Goal: Task Accomplishment & Management: Manage account settings

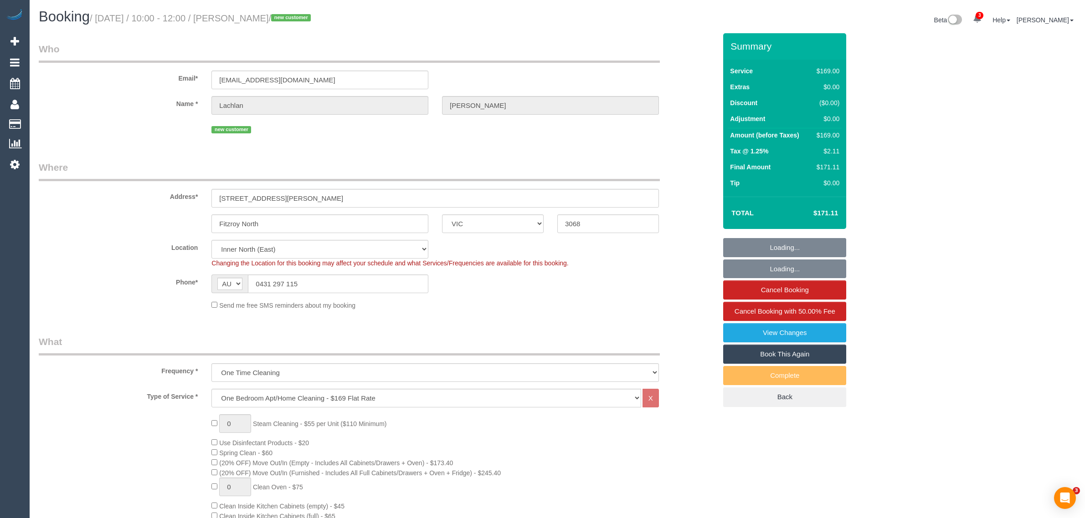
select select "VIC"
select select "number:28"
select select "number:14"
select select "number:19"
select select "number:24"
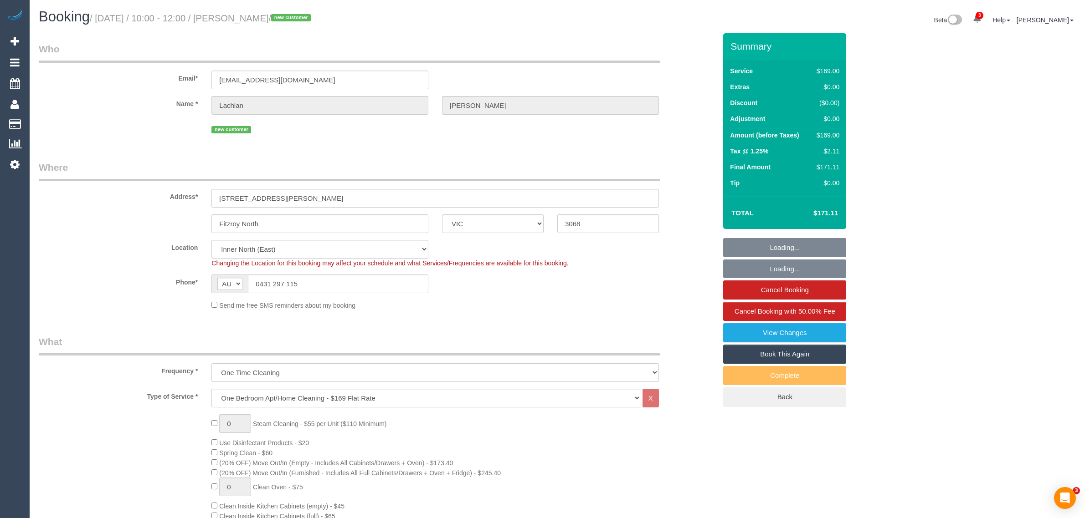
select select "number:26"
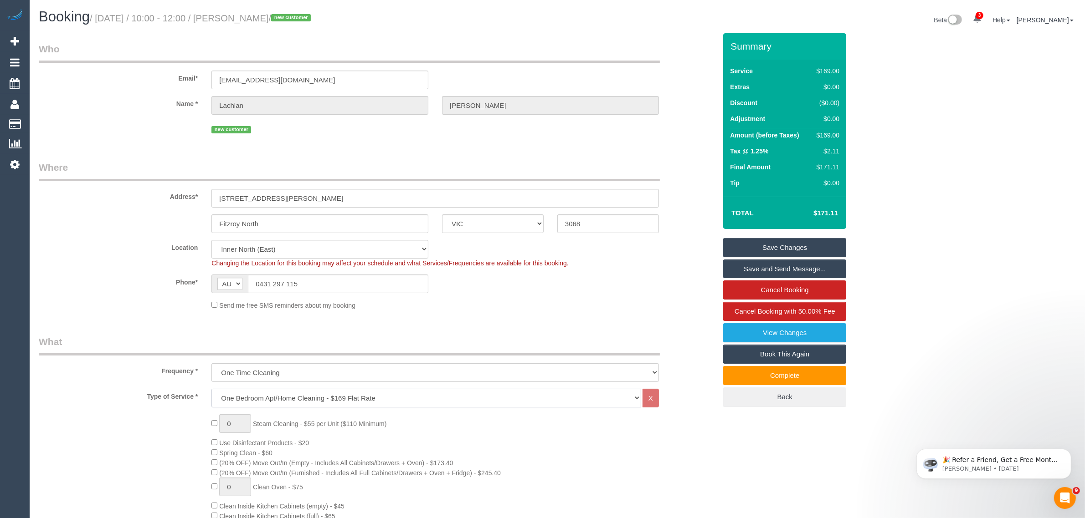
click at [360, 396] on select "Hourly Service - $70/h Hourly Service - $65/h Hourly Service - $60/h Hourly Ser…" at bounding box center [426, 398] width 430 height 19
click at [304, 369] on select "One Time Cleaning Weekly - 10% Off - 10.00% (0% for the First Booking) Fortnigh…" at bounding box center [434, 373] width 447 height 19
click at [144, 302] on div "Send me free SMS reminders about my booking" at bounding box center [377, 305] width 691 height 10
click at [283, 393] on select "Hourly Service - $70/h Hourly Service - $65/h Hourly Service - $60/h Hourly Ser…" at bounding box center [426, 398] width 430 height 19
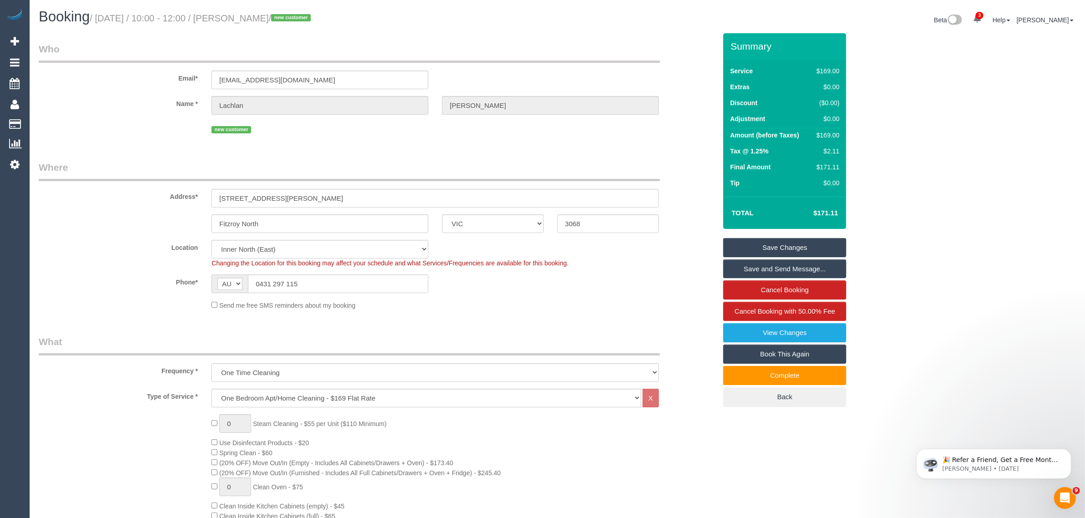
click at [106, 272] on sui-booking-location "Location Office City East (North) East (South) Inner East Inner North (East) In…" at bounding box center [377, 275] width 677 height 70
click at [354, 282] on input "0431 297 115" at bounding box center [338, 284] width 180 height 19
click at [522, 301] on div "Send me free SMS reminders about my booking" at bounding box center [435, 305] width 461 height 10
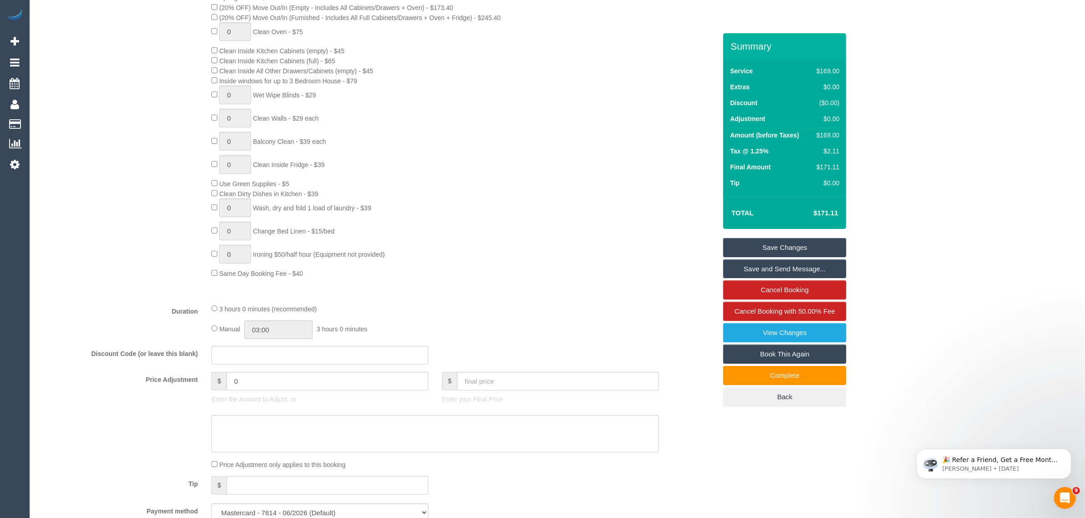
scroll to position [683, 0]
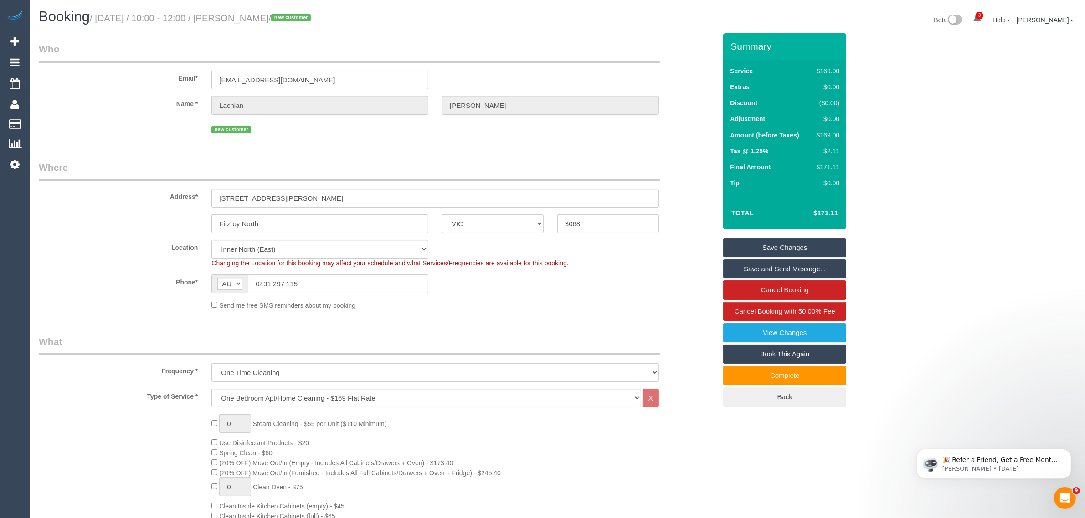
drag, startPoint x: 65, startPoint y: 240, endPoint x: 94, endPoint y: 238, distance: 29.7
click at [65, 240] on label "Location" at bounding box center [118, 246] width 173 height 12
click at [609, 335] on legend "What" at bounding box center [349, 345] width 621 height 21
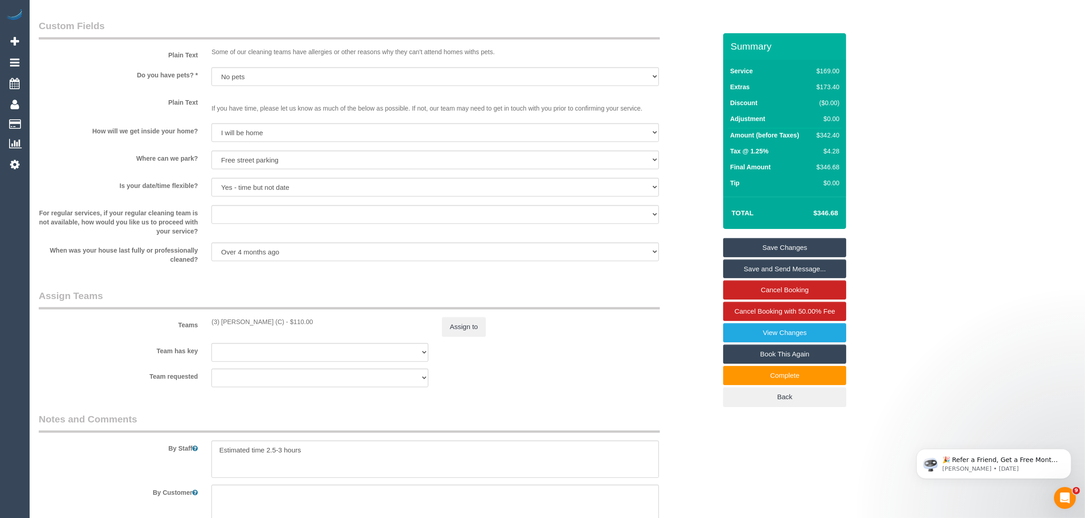
scroll to position [1139, 0]
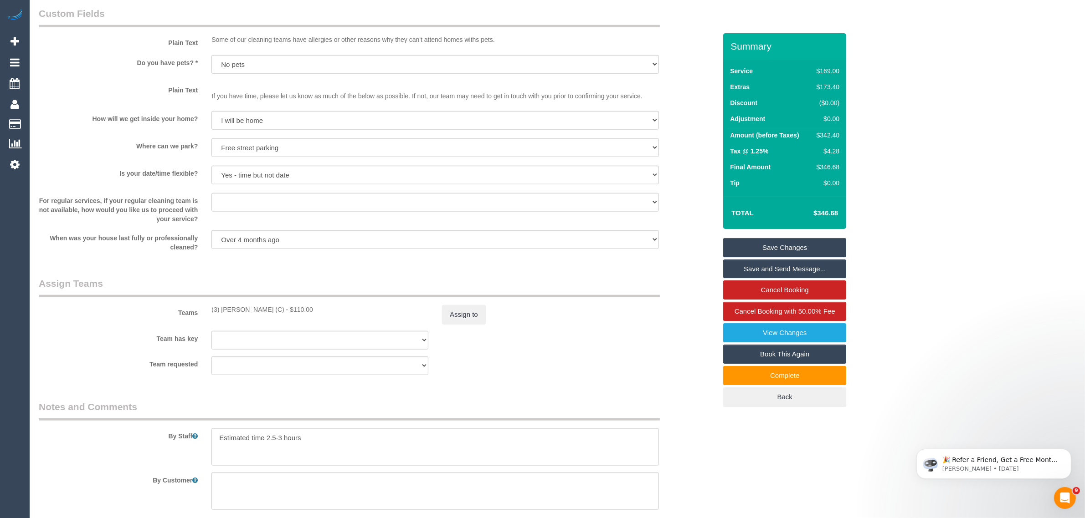
drag, startPoint x: 96, startPoint y: 356, endPoint x: 315, endPoint y: 282, distance: 231.1
click at [96, 356] on sui-booking-teams "Teams (3) Sewmina De Silva (C) - $110.00 Assign to Team has key (3) Sewmina De …" at bounding box center [377, 326] width 677 height 98
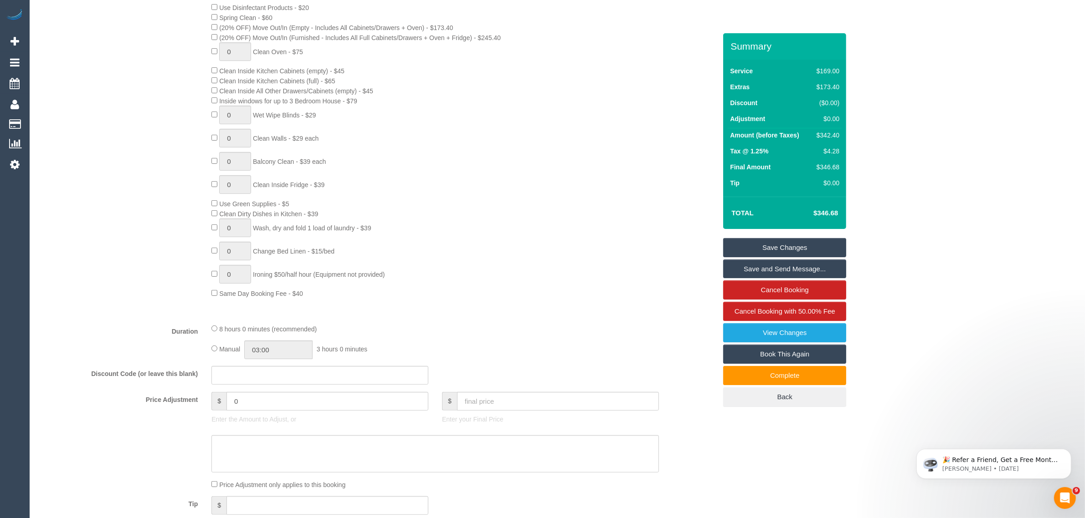
scroll to position [583, 0]
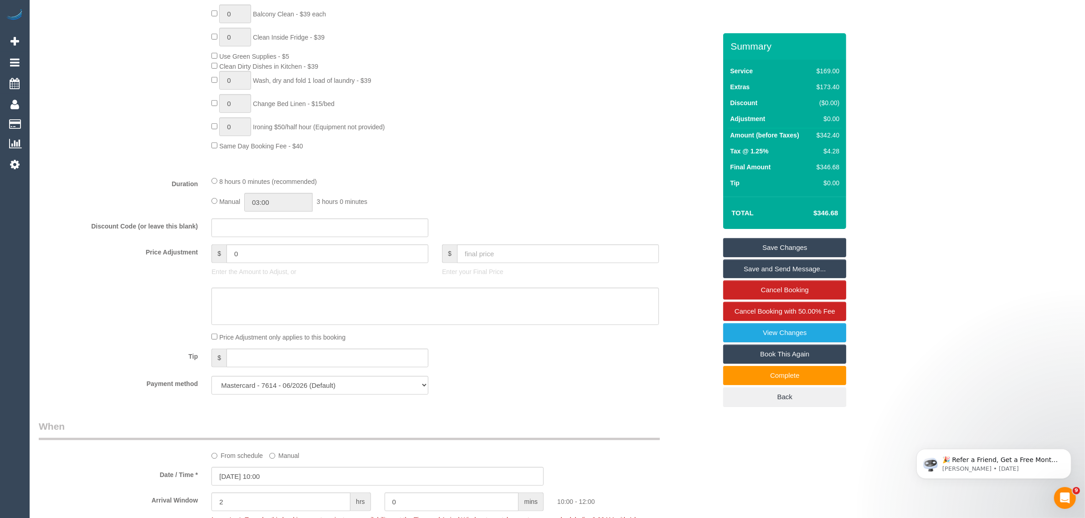
click at [639, 369] on fieldset "What Frequency * One Time Cleaning Weekly - 10% Off - 10.00% (0% for the First …" at bounding box center [377, 77] width 677 height 650
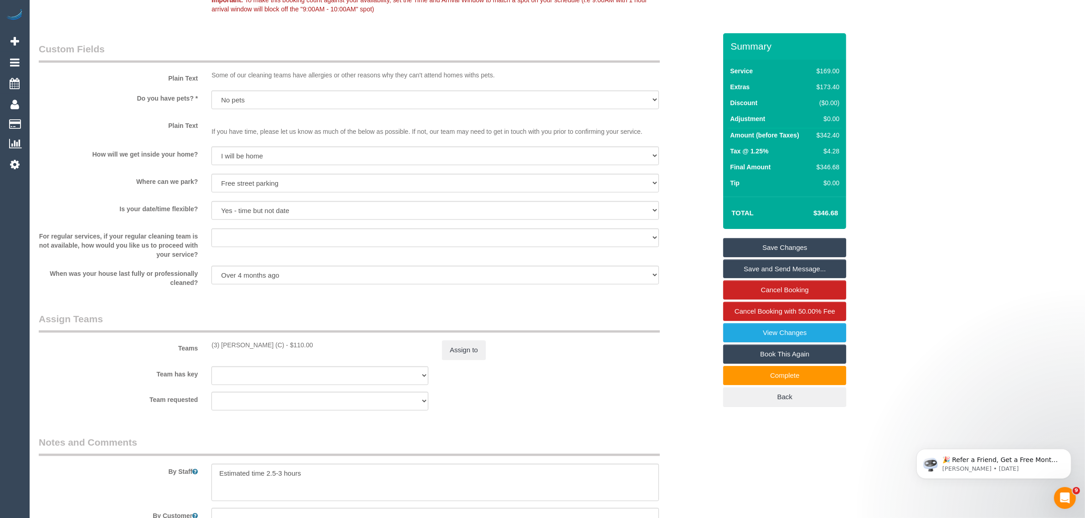
scroll to position [1267, 0]
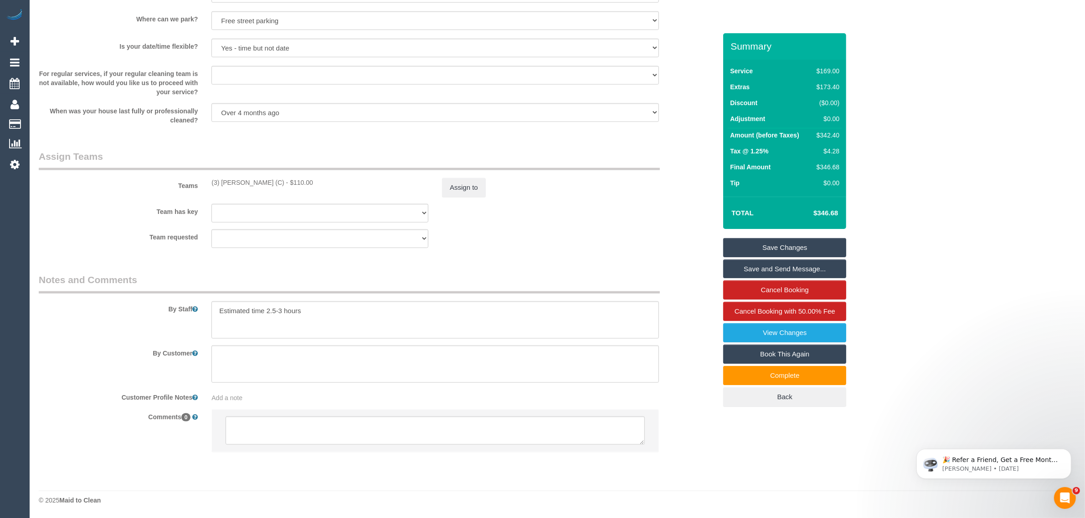
click at [689, 441] on div "Comments 0" at bounding box center [377, 436] width 691 height 52
click at [589, 245] on div "Team requested (3) Sewmina De Silva (C) (0) Office (1) Debbie Brodjanac (FT) (1…" at bounding box center [377, 239] width 691 height 19
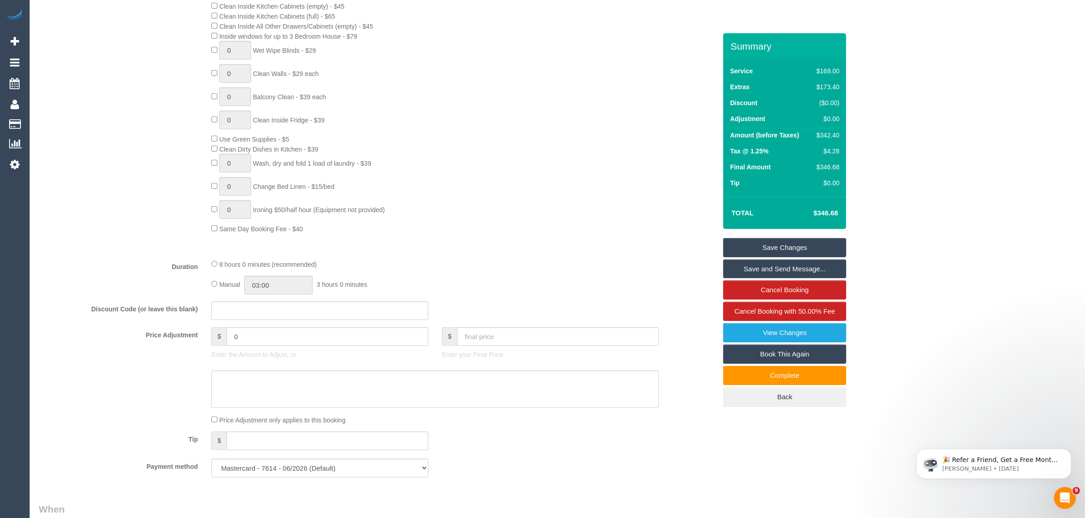
scroll to position [355, 0]
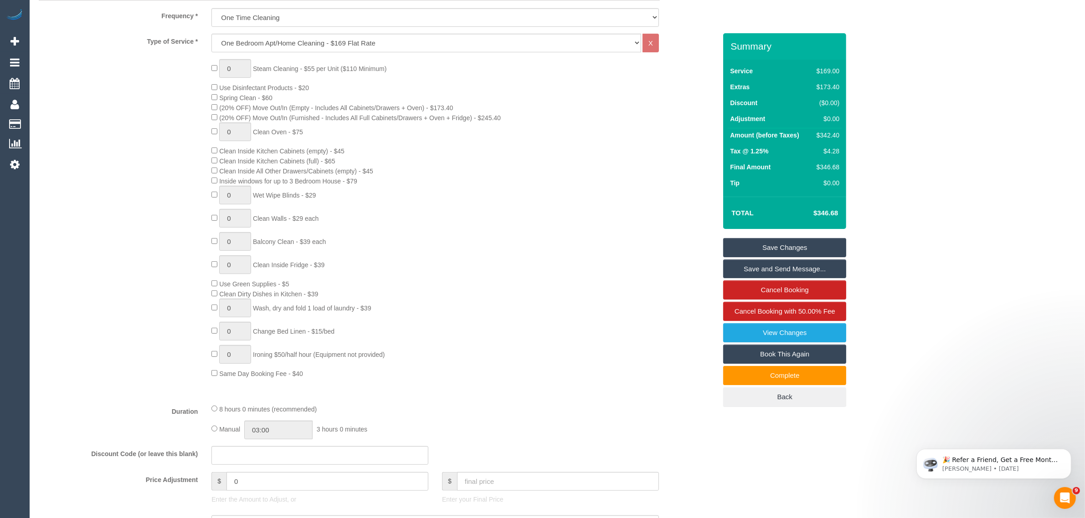
drag, startPoint x: 82, startPoint y: 249, endPoint x: 106, endPoint y: 230, distance: 30.8
click at [82, 249] on div "0 Steam Cleaning - $55 per Unit ($110 Minimum) Use Disinfectant Products - $20 …" at bounding box center [377, 218] width 691 height 319
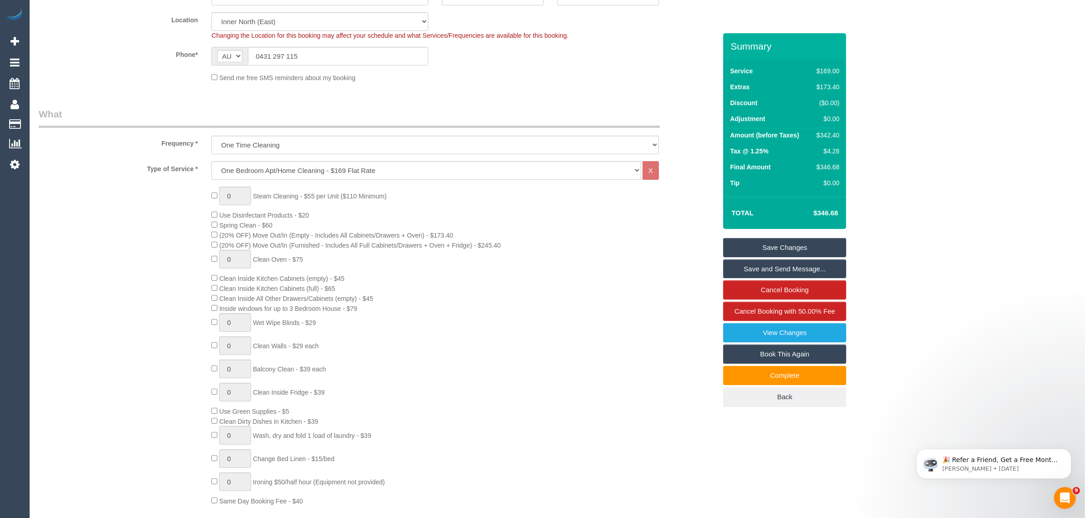
scroll to position [456, 0]
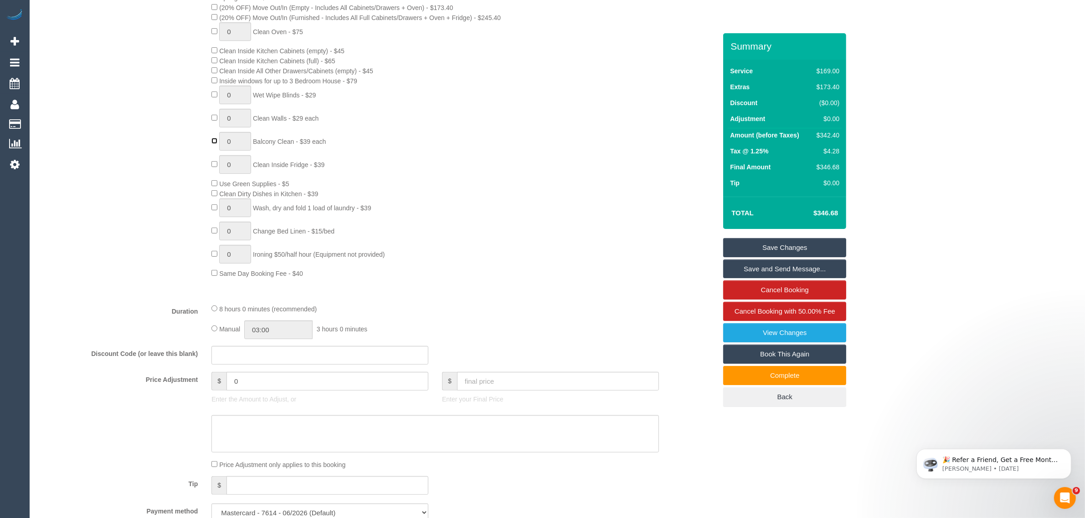
type input "1"
click at [329, 376] on input "0" at bounding box center [327, 381] width 202 height 19
type input "-75"
click at [349, 416] on textarea at bounding box center [434, 434] width 447 height 37
type textarea "r"
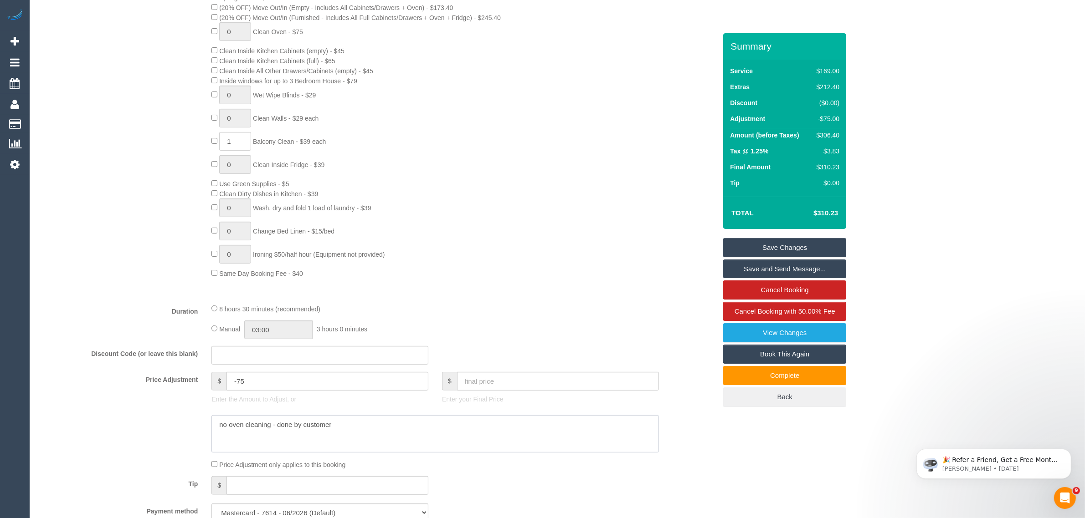
type textarea "no oven cleaning - done by customer"
click at [552, 241] on div "0 Steam Cleaning - $55 per Unit ($110 Minimum) Use Disinfectant Products - $20 …" at bounding box center [464, 118] width 518 height 319
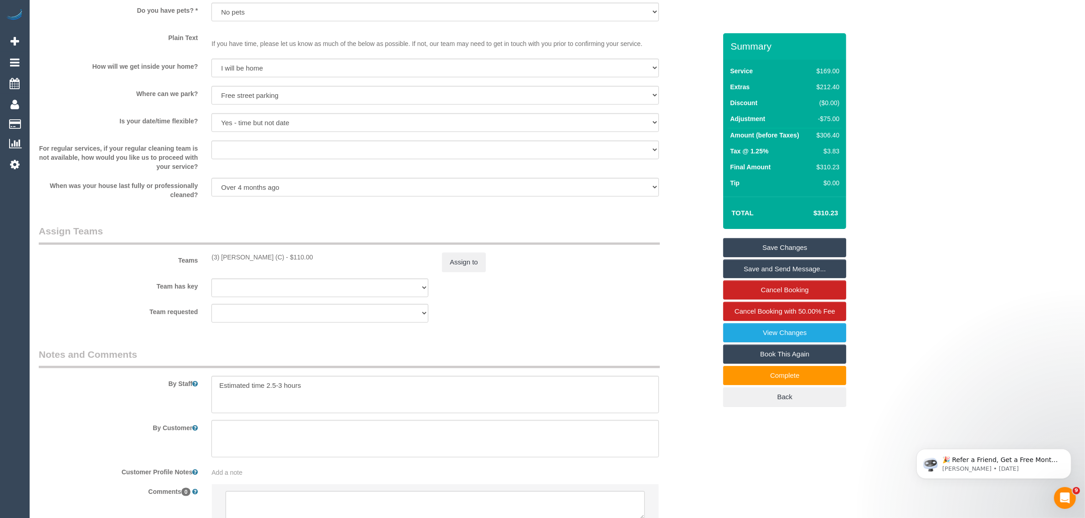
scroll to position [1267, 0]
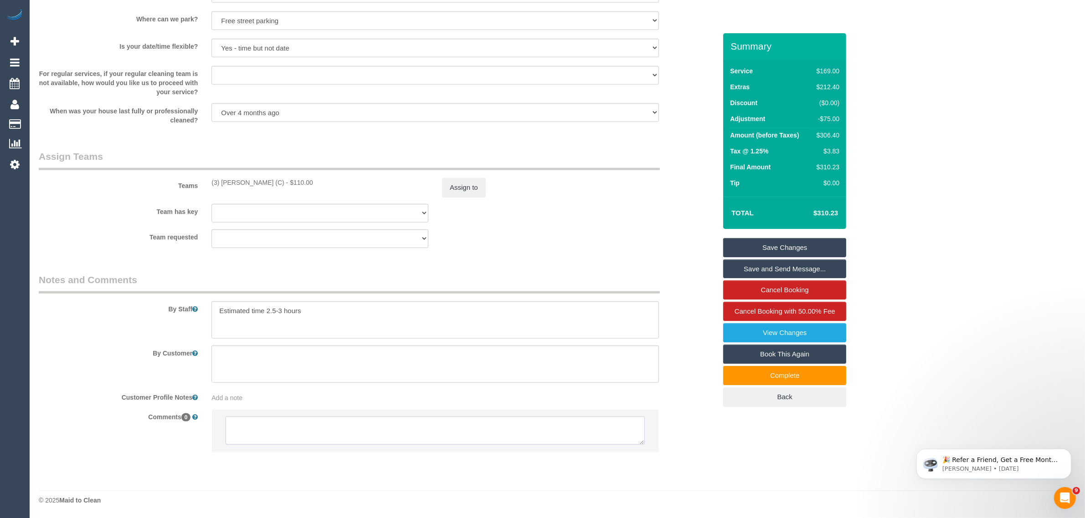
click at [457, 439] on textarea at bounding box center [435, 431] width 419 height 28
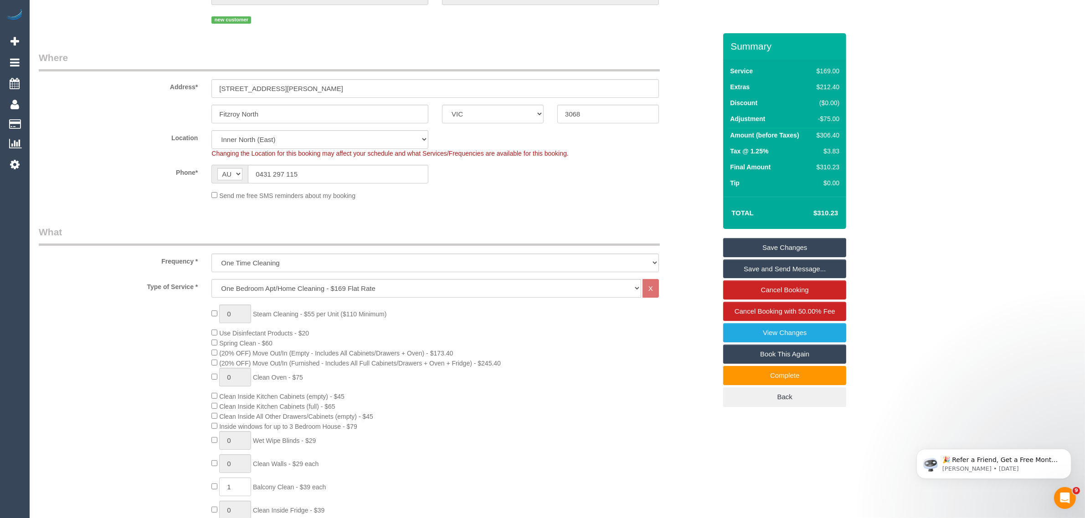
scroll to position [0, 0]
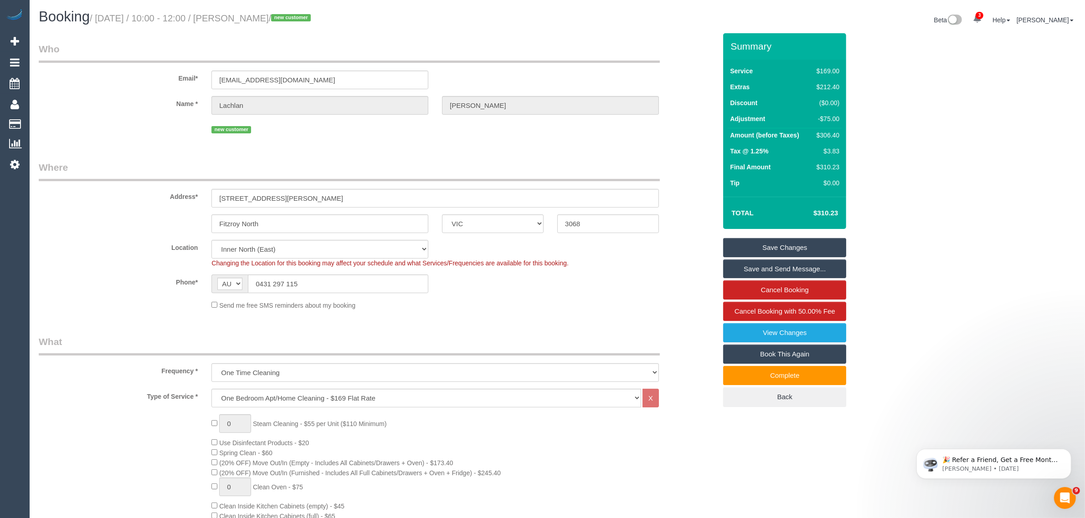
click at [518, 296] on sui-booking-location "Location Office City East (North) East (South) Inner East Inner North (East) In…" at bounding box center [377, 275] width 677 height 70
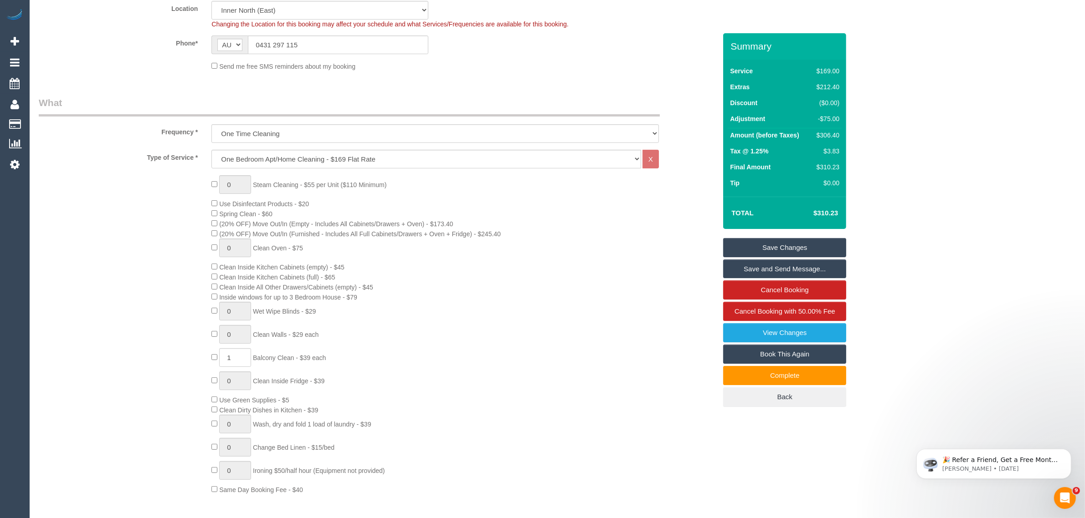
scroll to position [228, 0]
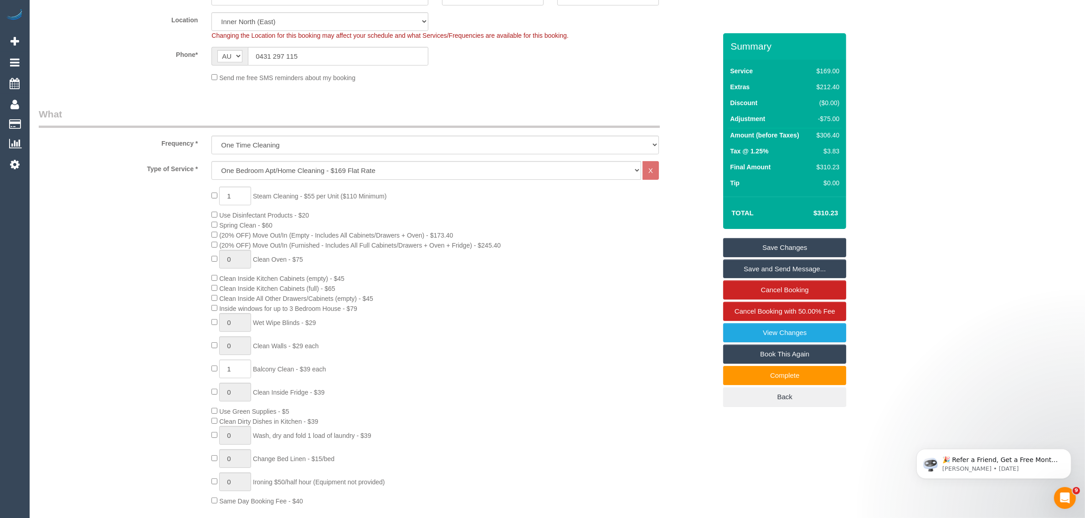
click at [620, 292] on div "1 Steam Cleaning - $55 per Unit ($110 Minimum) Use Disinfectant Products - $20 …" at bounding box center [464, 346] width 518 height 319
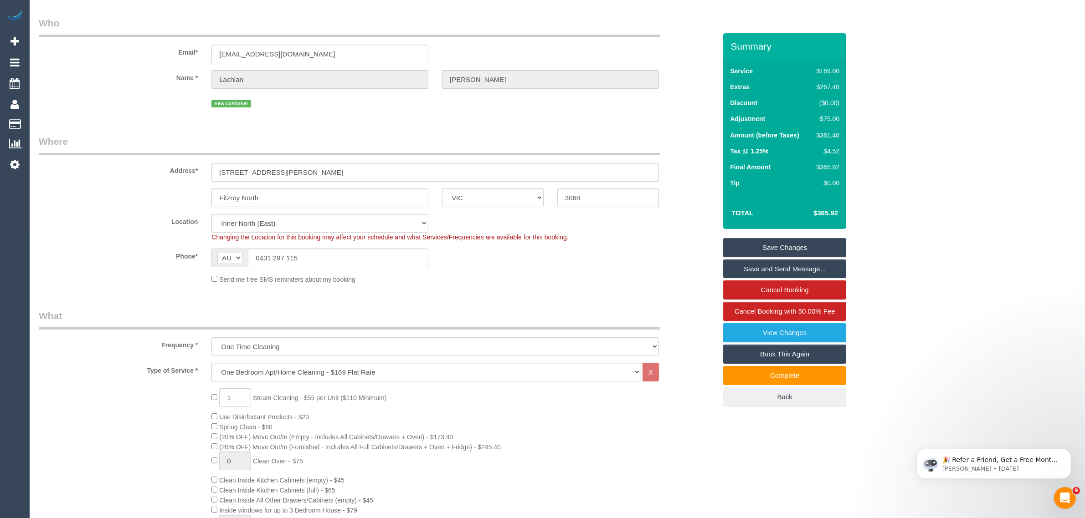
scroll to position [0, 0]
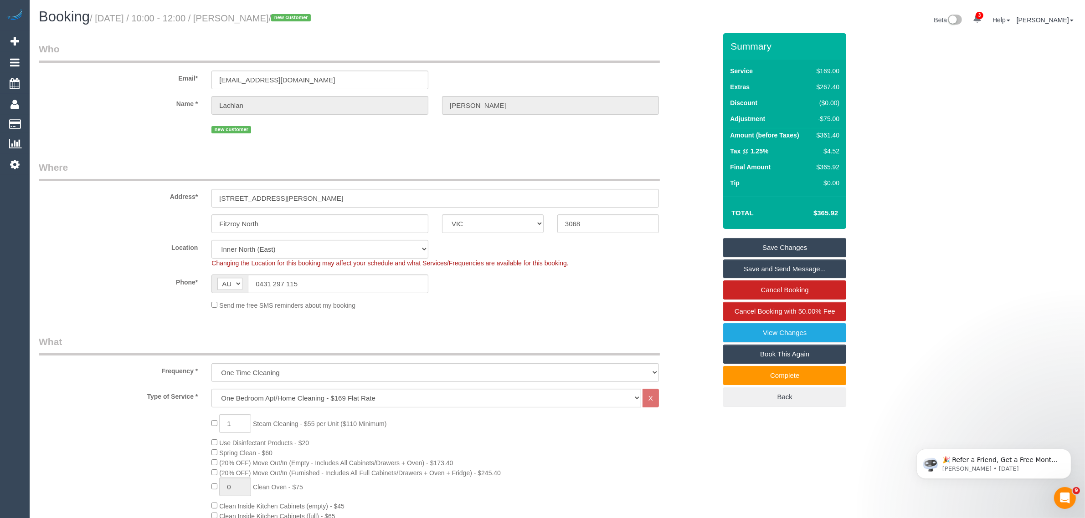
click at [604, 296] on sui-booking-location "Location Office City East (North) East (South) Inner East Inner North (East) In…" at bounding box center [377, 275] width 677 height 70
click at [595, 314] on fieldset "Where Address* 4 Bik Lane, 101 Fitzroy North ACT NSW NT QLD SA TAS VIC WA 3068 …" at bounding box center [377, 239] width 677 height 156
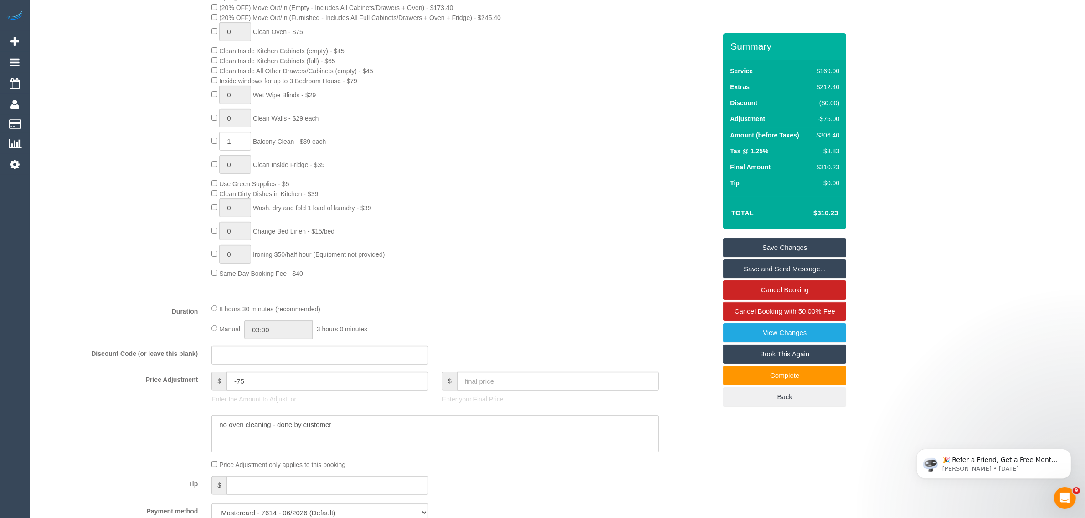
scroll to position [228, 0]
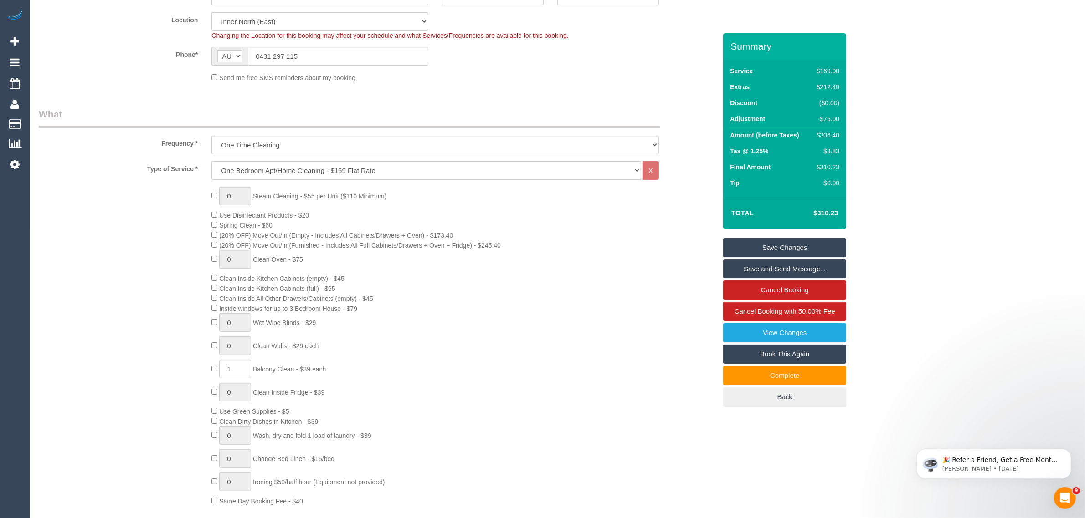
click at [641, 320] on div "0 Steam Cleaning - $55 per Unit ($110 Minimum) Use Disinfectant Products - $20 …" at bounding box center [464, 346] width 518 height 319
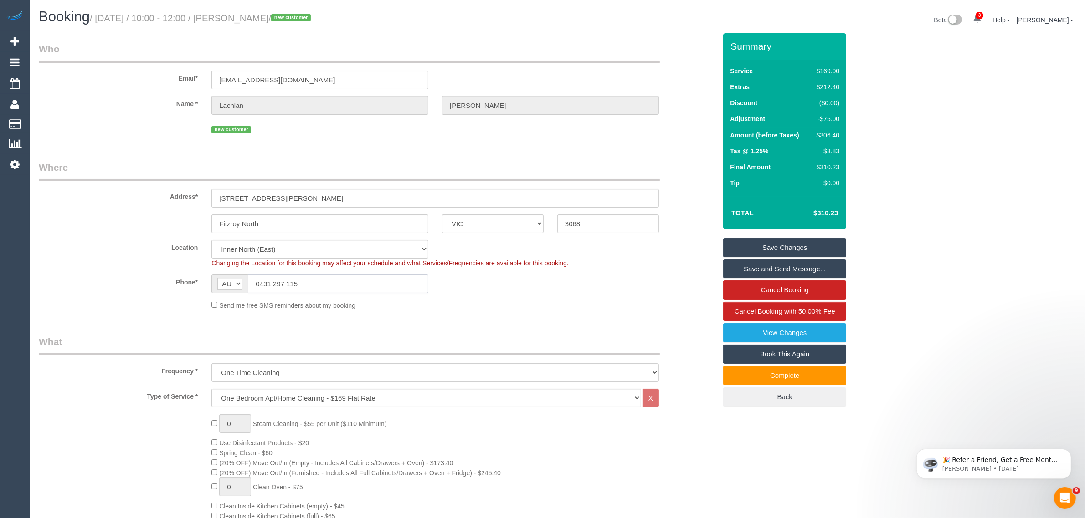
click at [367, 276] on input "0431 297 115" at bounding box center [338, 284] width 180 height 19
click at [662, 311] on fieldset "Where Address* 4 Bik Lane, 101 Fitzroy North ACT NSW NT QLD SA TAS VIC WA 3068 …" at bounding box center [377, 239] width 677 height 156
click at [594, 286] on div "Phone* AF AL DZ AD AO AI AQ AG AR AM AW AU AT AZ BS BH BD BB BY BE BZ BJ BM BT …" at bounding box center [377, 284] width 691 height 19
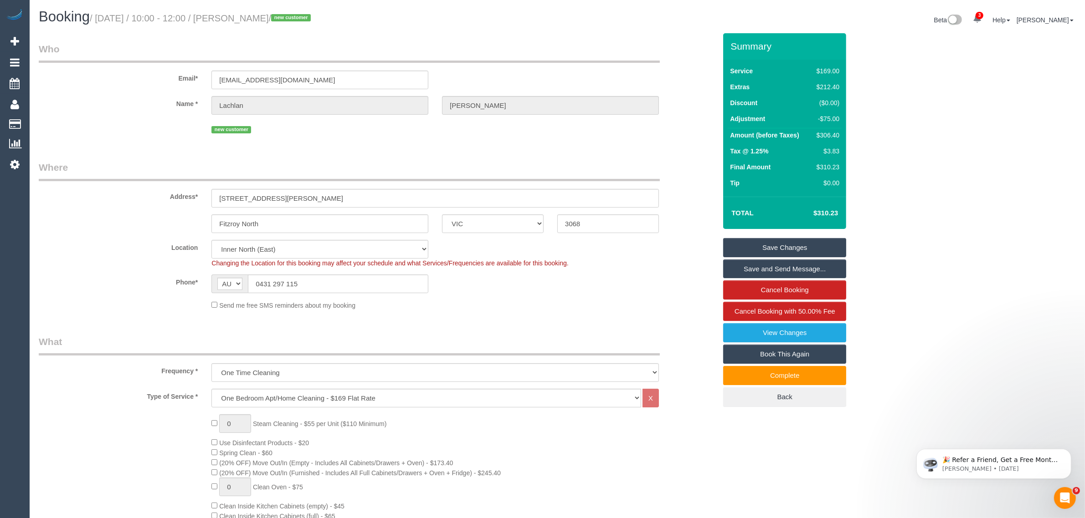
click at [592, 297] on sui-booking-location "Location Office City East (North) East (South) Inner East Inner North (East) In…" at bounding box center [377, 275] width 677 height 70
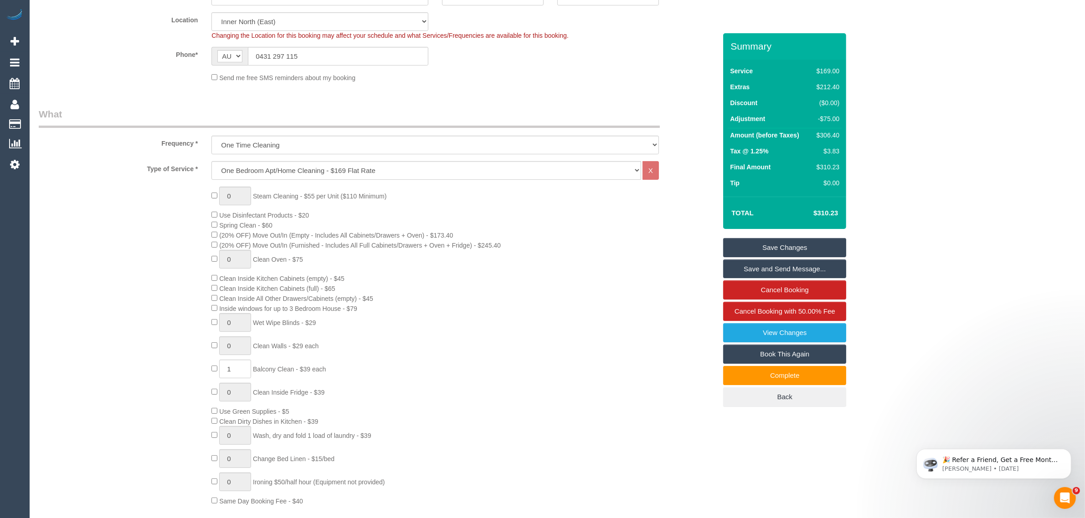
click at [670, 352] on div "0 Steam Cleaning - $55 per Unit ($110 Minimum) Use Disinfectant Products - $20 …" at bounding box center [464, 346] width 518 height 319
click at [620, 276] on div "0 Steam Cleaning - $55 per Unit ($110 Minimum) Use Disinfectant Products - $20 …" at bounding box center [464, 346] width 518 height 319
drag, startPoint x: 619, startPoint y: 363, endPoint x: 422, endPoint y: 117, distance: 315.4
click at [619, 363] on div "0 Steam Cleaning - $55 per Unit ($110 Minimum) Use Disinfectant Products - $20 …" at bounding box center [464, 346] width 518 height 319
type input "1"
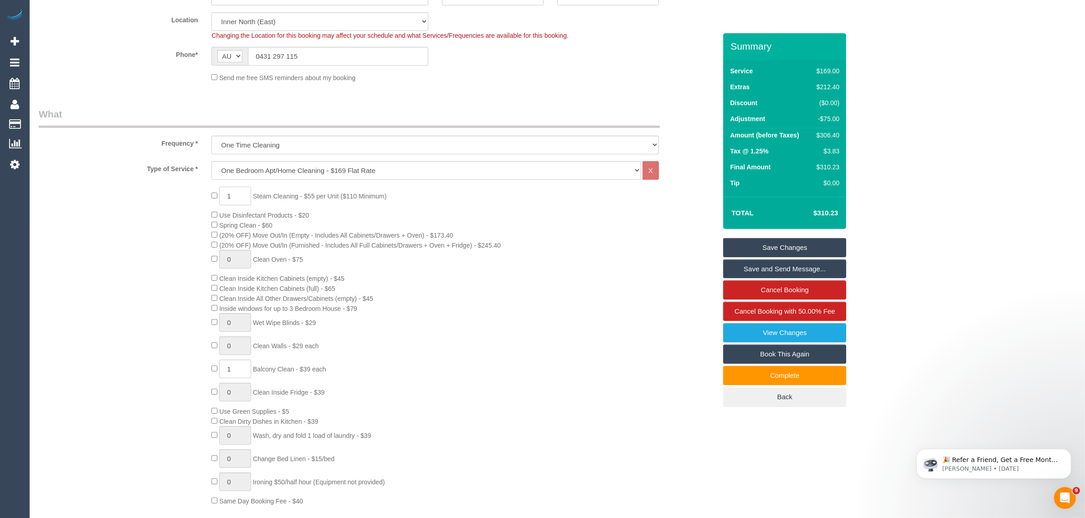
click at [242, 197] on input "1" at bounding box center [235, 196] width 32 height 19
type input "3"
click at [112, 281] on div "3 Steam Cleaning - $55 per Unit ($110 Minimum) Use Disinfectant Products - $20 …" at bounding box center [377, 346] width 691 height 319
click at [241, 195] on input "3" at bounding box center [235, 196] width 32 height 19
type input "1"
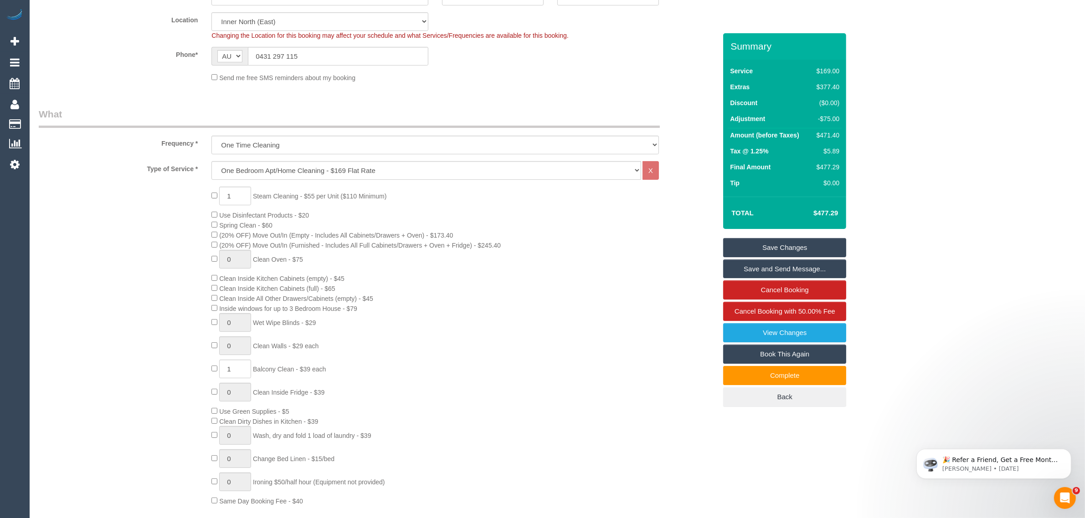
click at [175, 204] on div "1 Steam Cleaning - $55 per Unit ($110 Minimum) Use Disinfectant Products - $20 …" at bounding box center [377, 346] width 691 height 319
click at [239, 200] on input "1" at bounding box center [235, 196] width 32 height 19
type input "0"
click at [155, 254] on div "0 Steam Cleaning - $55 per Unit ($110 Minimum) Use Disinfectant Products - $20 …" at bounding box center [377, 346] width 691 height 319
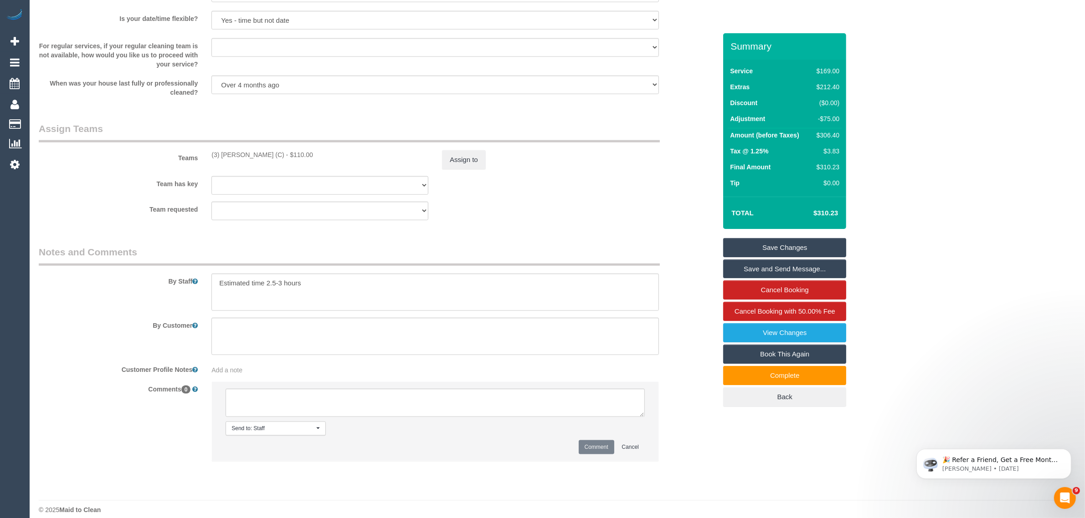
scroll to position [1304, 0]
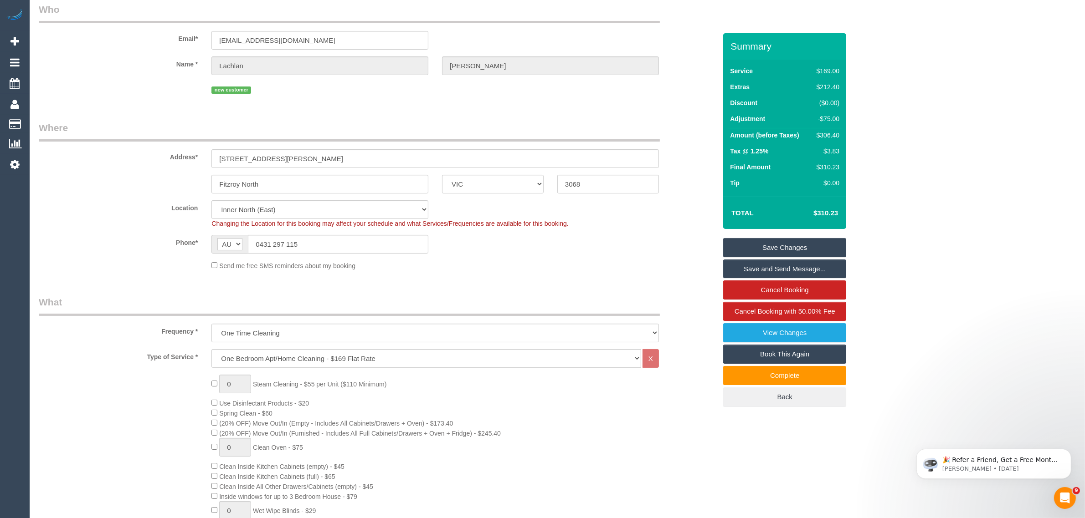
scroll to position [0, 0]
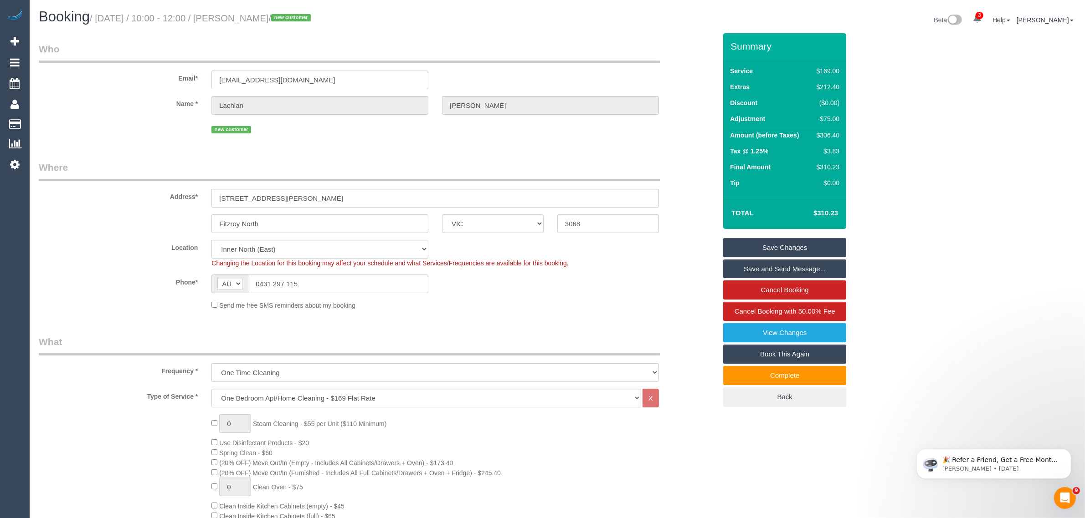
click at [686, 252] on div "Location Office City East (North) East (South) Inner East Inner North (East) In…" at bounding box center [377, 254] width 691 height 28
click at [329, 203] on input "4 Bik Lane, 101" at bounding box center [434, 198] width 447 height 19
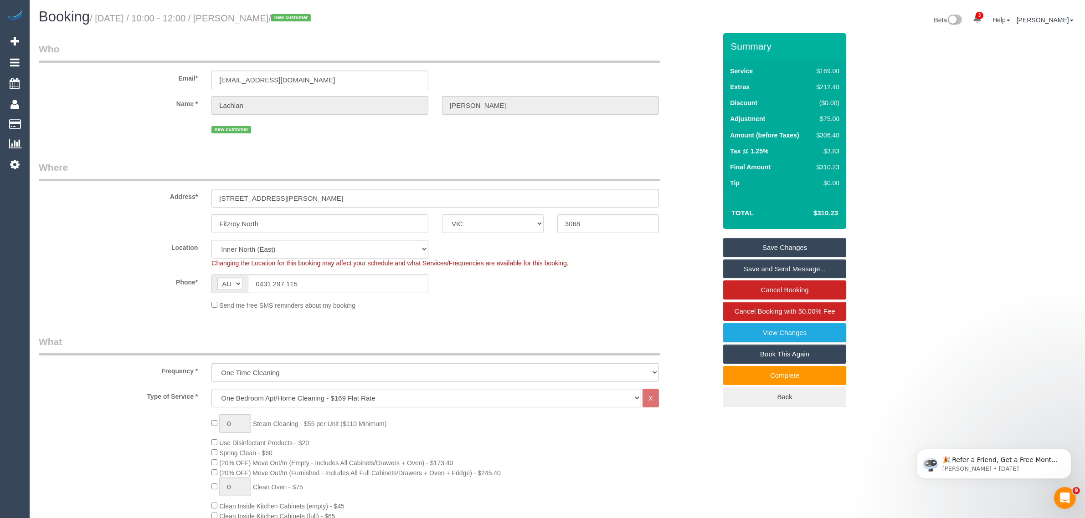
click at [621, 293] on sui-booking-location "Location Office City East (North) East (South) Inner East Inner North (East) In…" at bounding box center [377, 275] width 677 height 70
click at [822, 132] on div "$306.40" at bounding box center [826, 135] width 26 height 9
copy div "306.40"
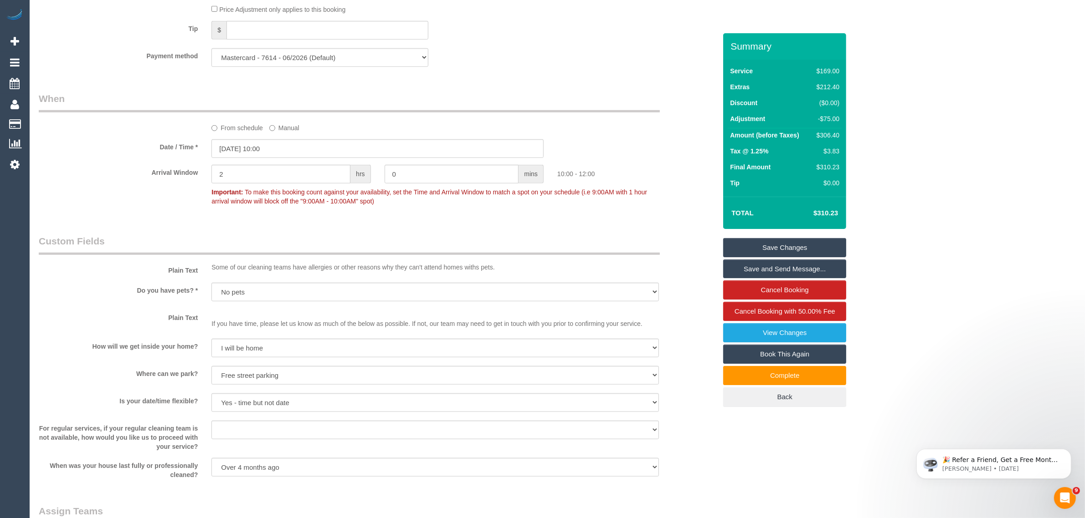
scroll to position [1139, 0]
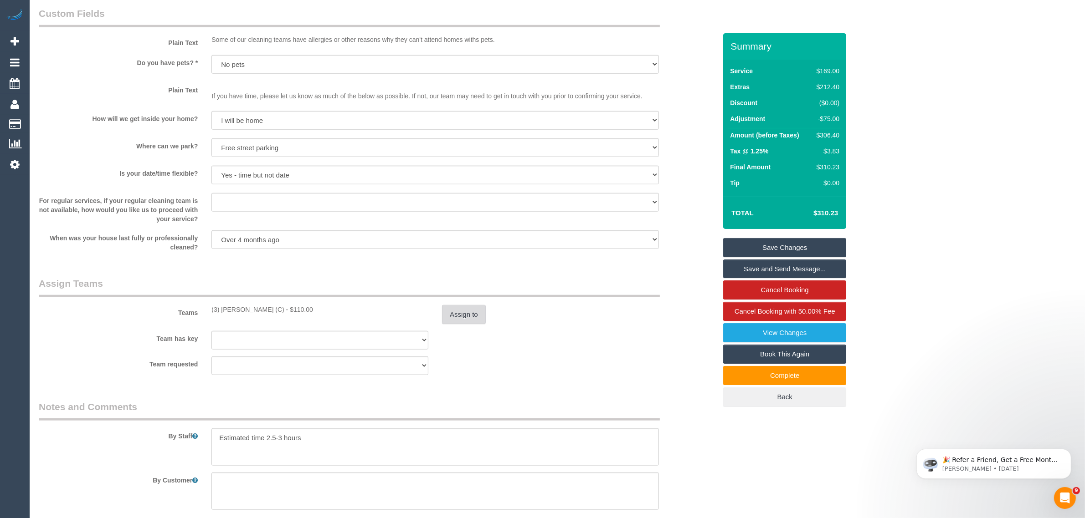
click at [471, 313] on button "Assign to" at bounding box center [464, 314] width 44 height 19
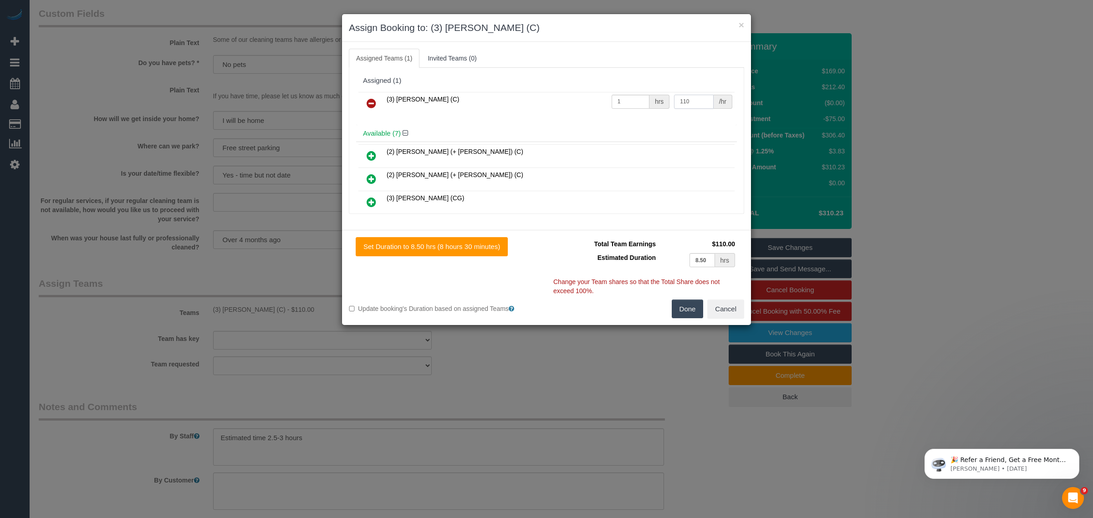
drag, startPoint x: 681, startPoint y: 103, endPoint x: 684, endPoint y: 108, distance: 5.9
click at [674, 103] on input "110" at bounding box center [693, 102] width 39 height 14
type input "215"
click at [686, 304] on button "Done" at bounding box center [688, 309] width 32 height 19
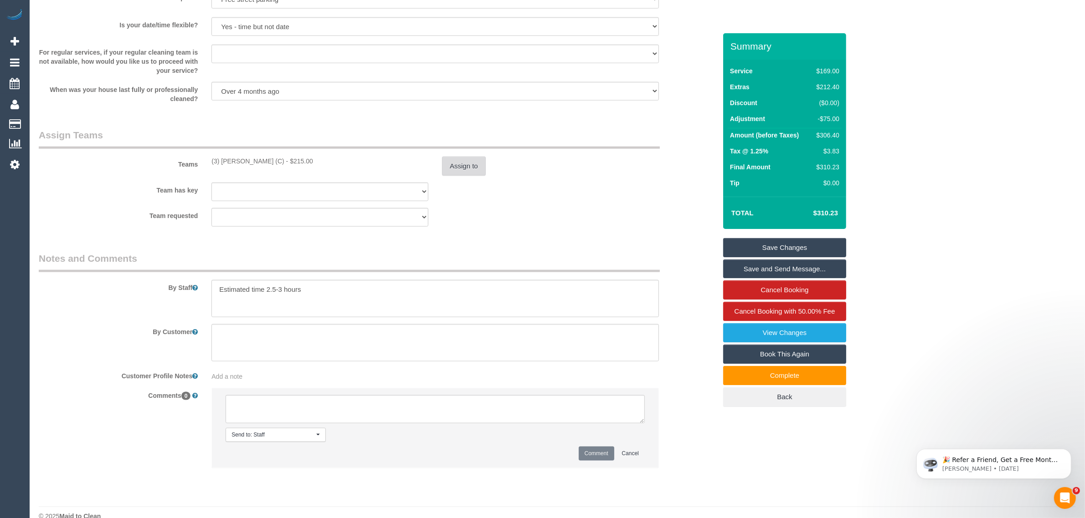
scroll to position [1304, 0]
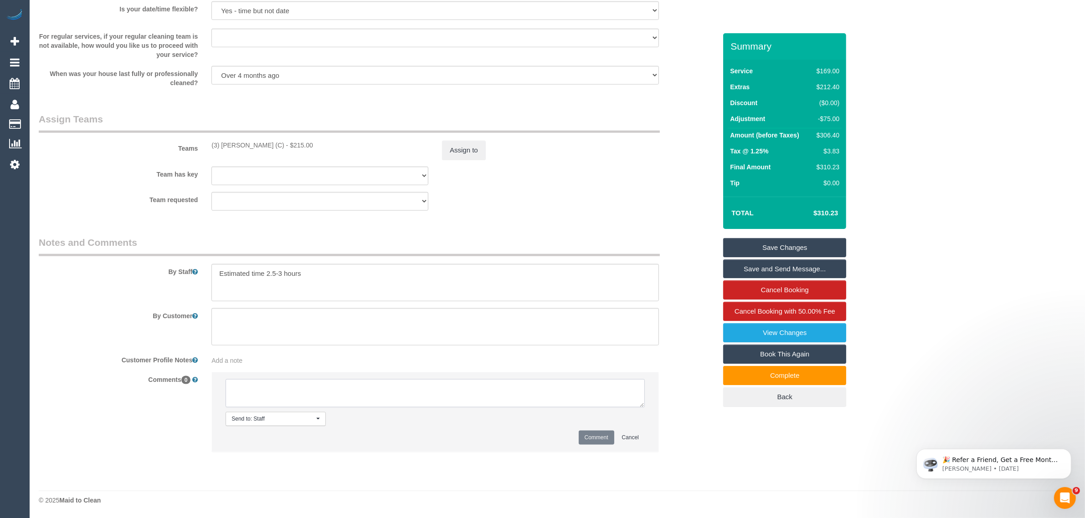
click at [499, 393] on textarea at bounding box center [435, 394] width 419 height 28
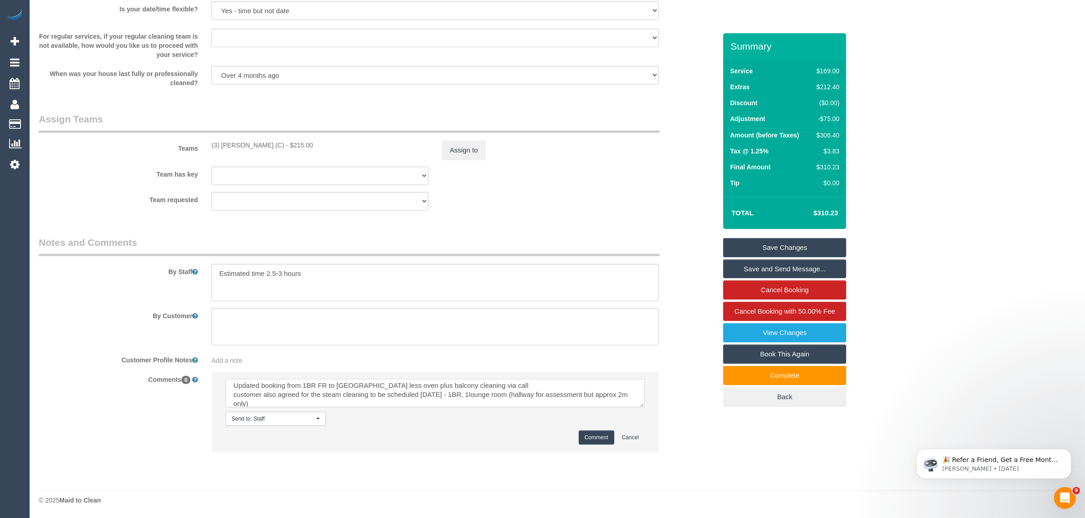
scroll to position [12, 0]
type textarea "Updated booking from 1BR FR to MO less oven plus balcony cleaning via call cust…"
click at [598, 437] on button "Comment" at bounding box center [597, 438] width 36 height 14
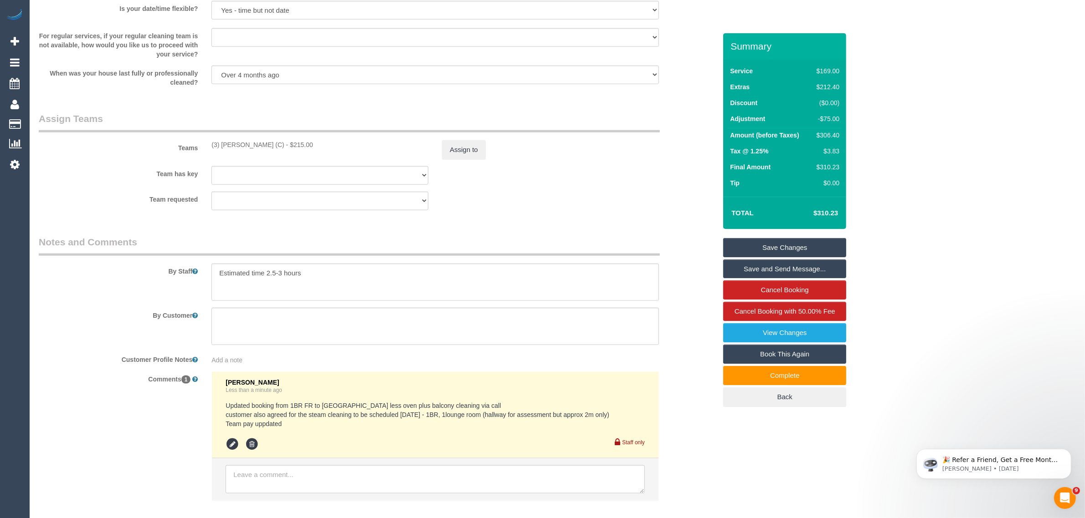
scroll to position [1353, 0]
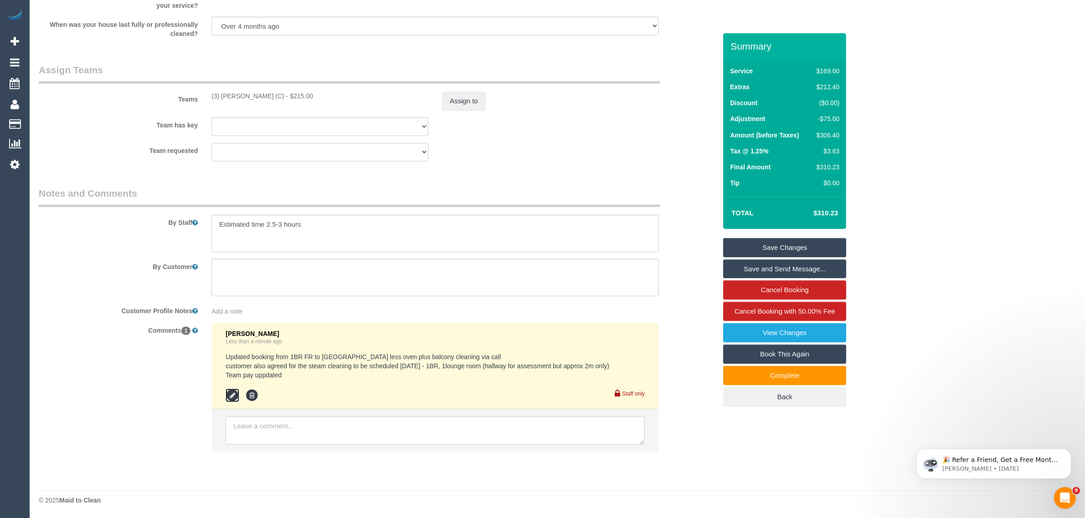
click at [233, 397] on icon at bounding box center [233, 396] width 14 height 14
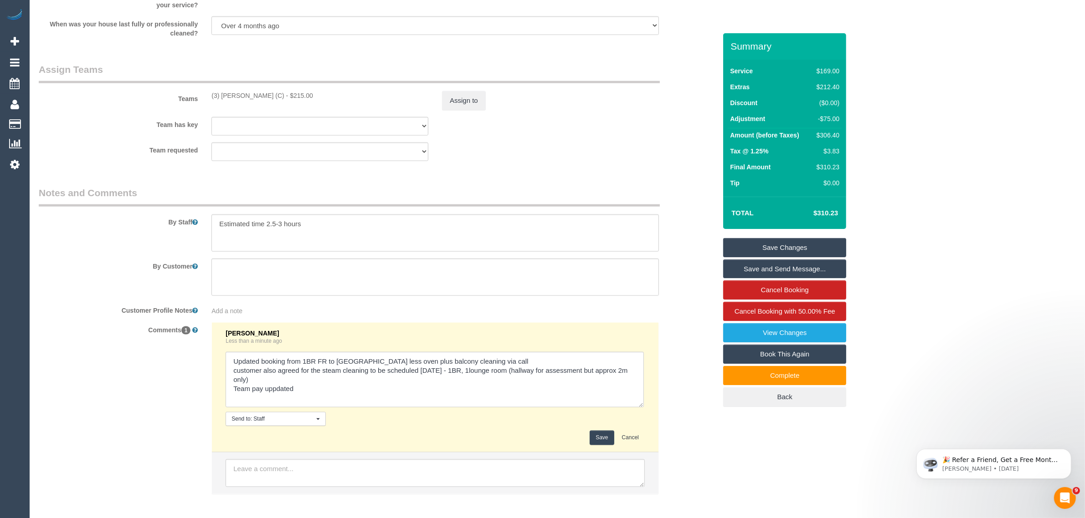
drag, startPoint x: 640, startPoint y: 377, endPoint x: 627, endPoint y: 413, distance: 38.2
click at [639, 408] on textarea at bounding box center [435, 380] width 418 height 56
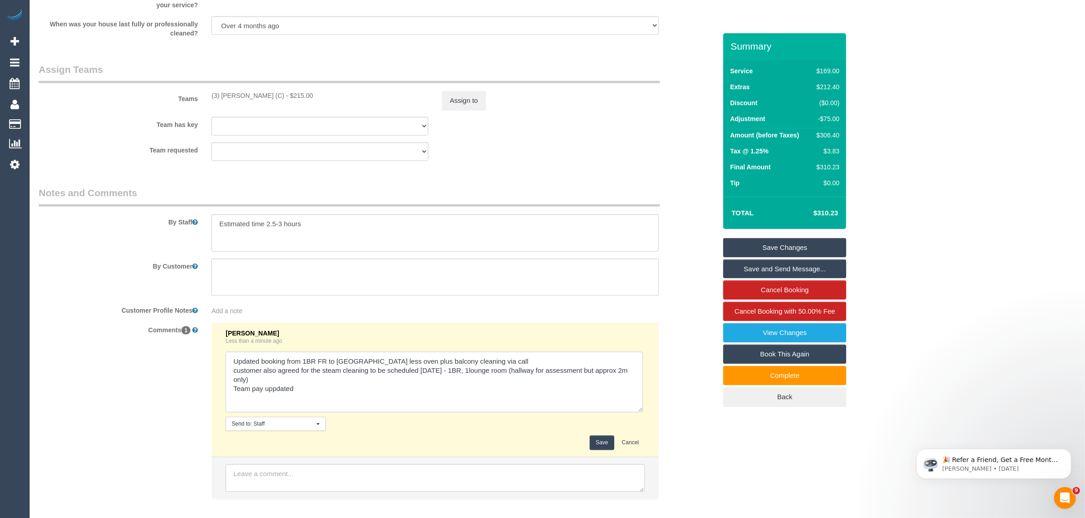
click at [278, 393] on textarea at bounding box center [434, 382] width 417 height 61
type textarea "Updated booking from 1BR FR to MO less oven plus balcony cleaning via call cust…"
click at [597, 436] on div "Kimberly Arjona Less than a minute ago Send to: Staff Nothing selected Send to:…" at bounding box center [435, 390] width 419 height 121
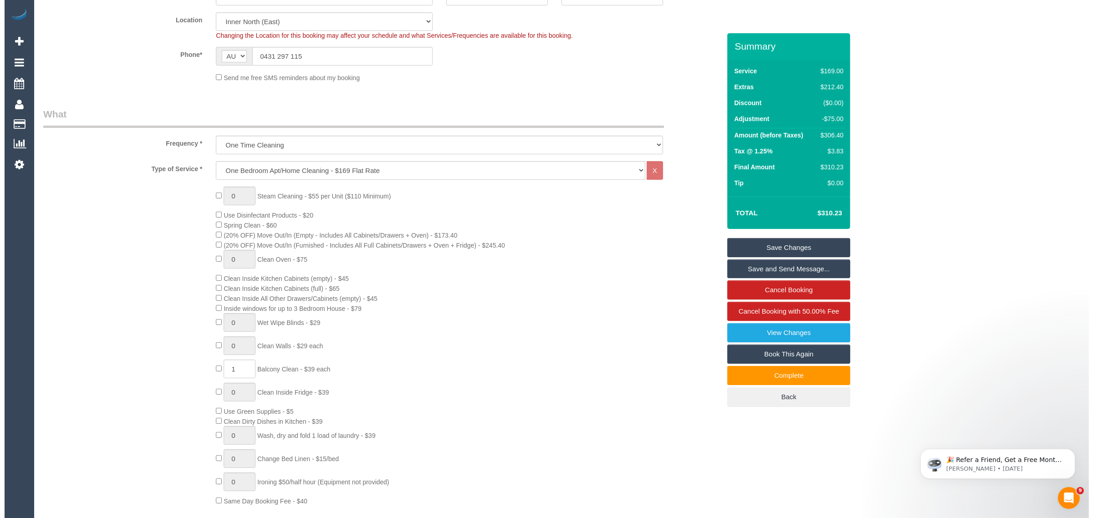
scroll to position [0, 0]
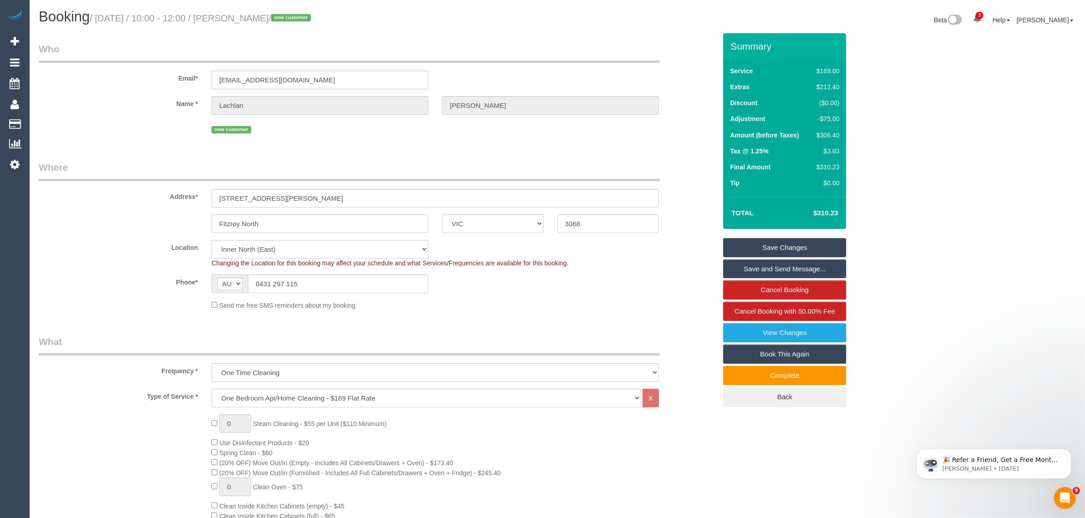
click at [752, 249] on link "Save Changes" at bounding box center [784, 247] width 123 height 19
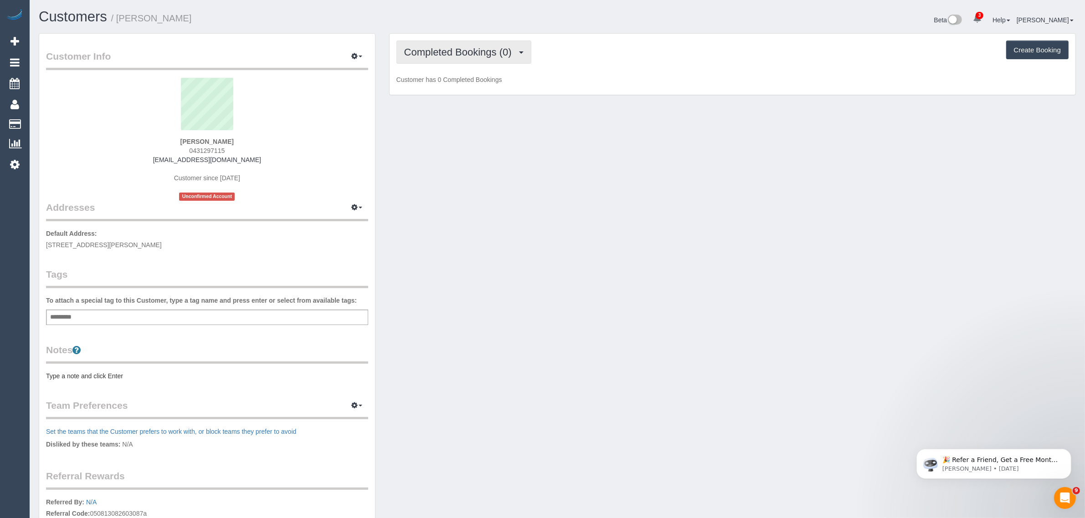
click at [450, 56] on span "Completed Bookings (0)" at bounding box center [460, 51] width 112 height 11
click at [443, 85] on link "Upcoming Bookings (1)" at bounding box center [444, 85] width 95 height 12
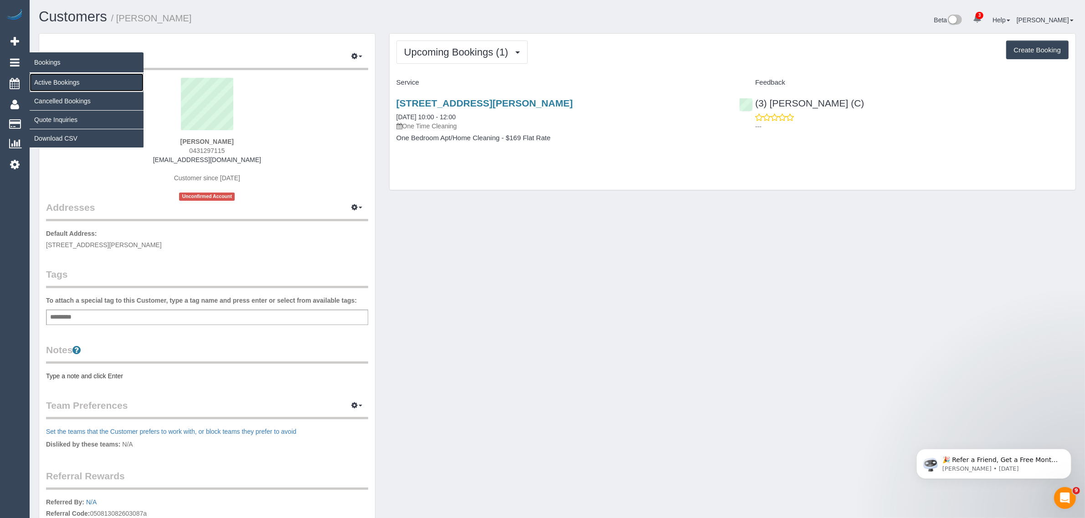
click at [46, 74] on link "Active Bookings" at bounding box center [87, 82] width 114 height 18
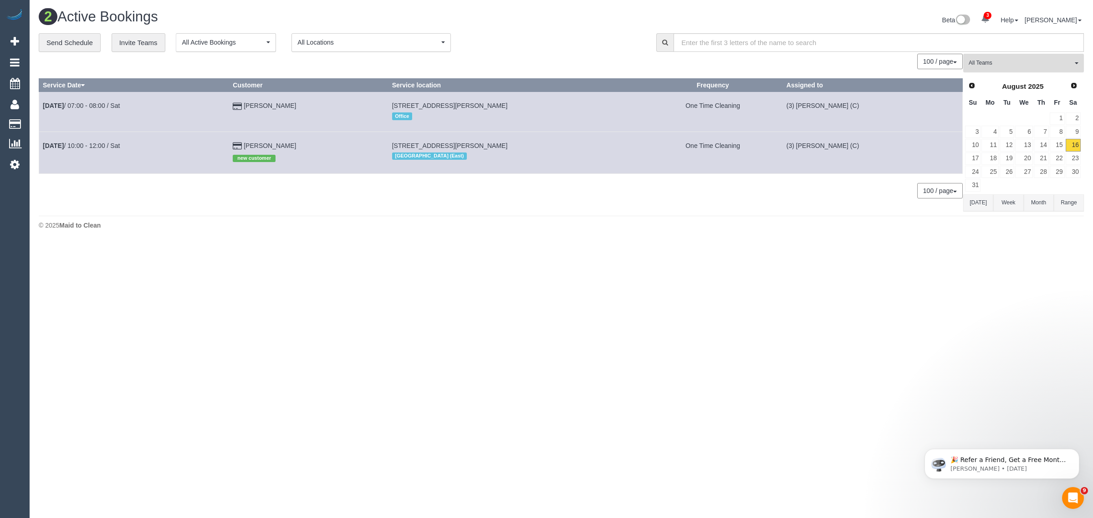
click at [1040, 62] on span "All Teams" at bounding box center [1021, 63] width 104 height 8
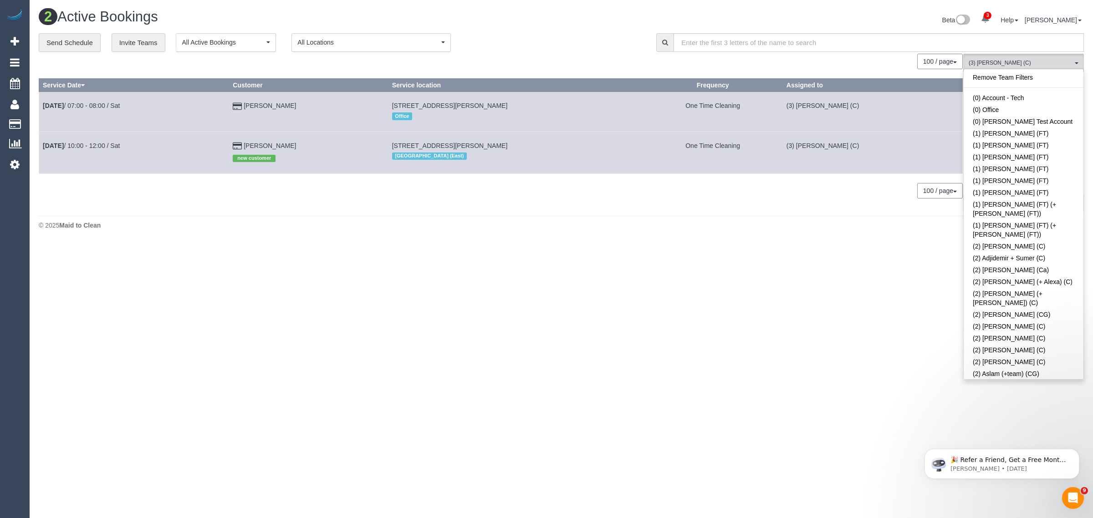
click at [601, 39] on div "**********" at bounding box center [341, 42] width 604 height 19
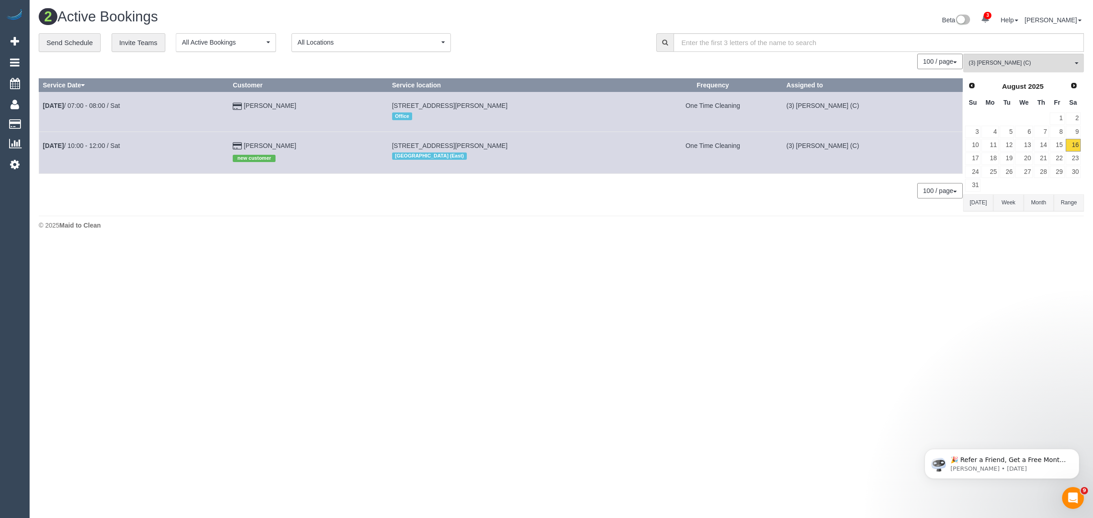
click at [687, 206] on div "0 Bookings found. We couldn't find any bookings that matched your search. Creat…" at bounding box center [501, 133] width 925 height 158
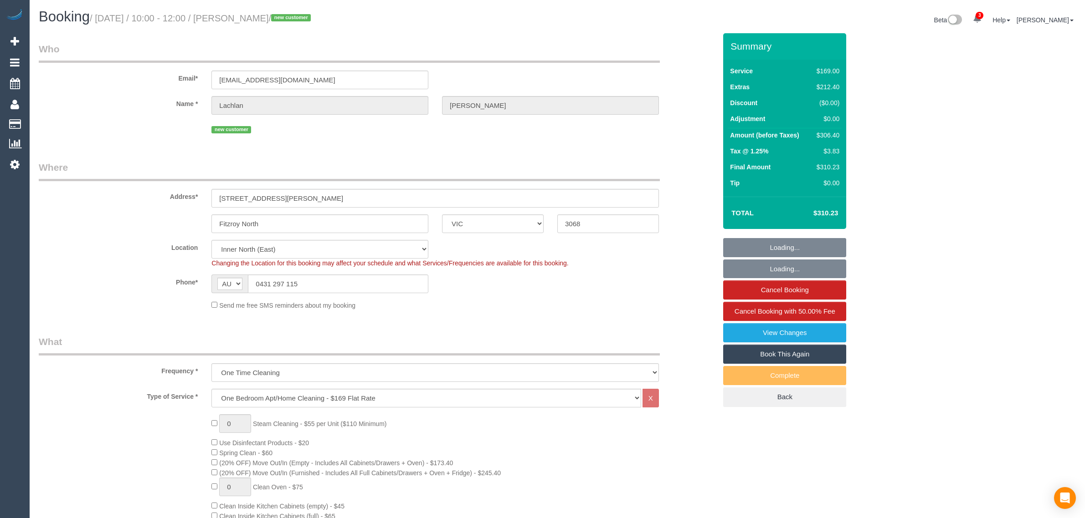
select select "VIC"
select select "number:28"
select select "number:14"
select select "number:19"
select select "number:24"
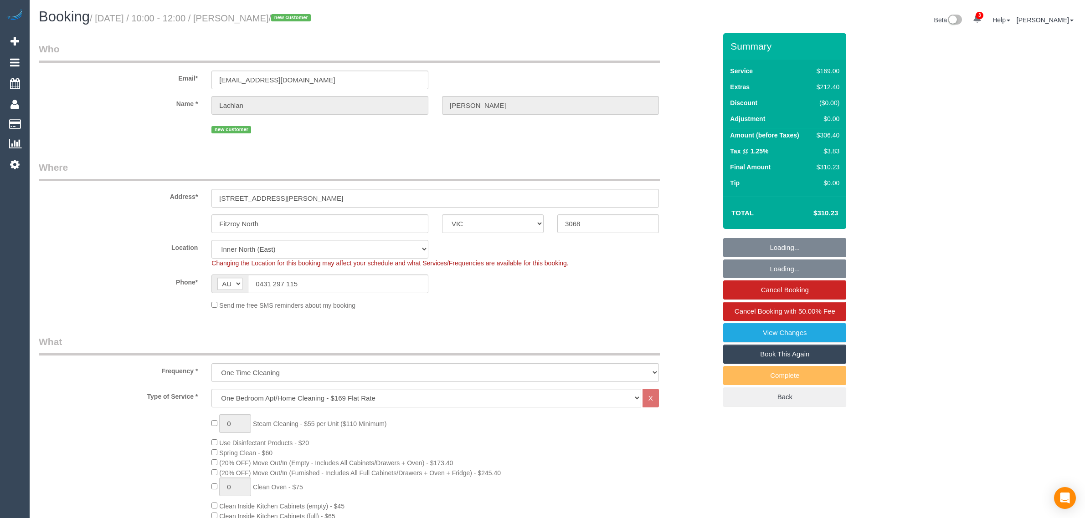
select select "number:26"
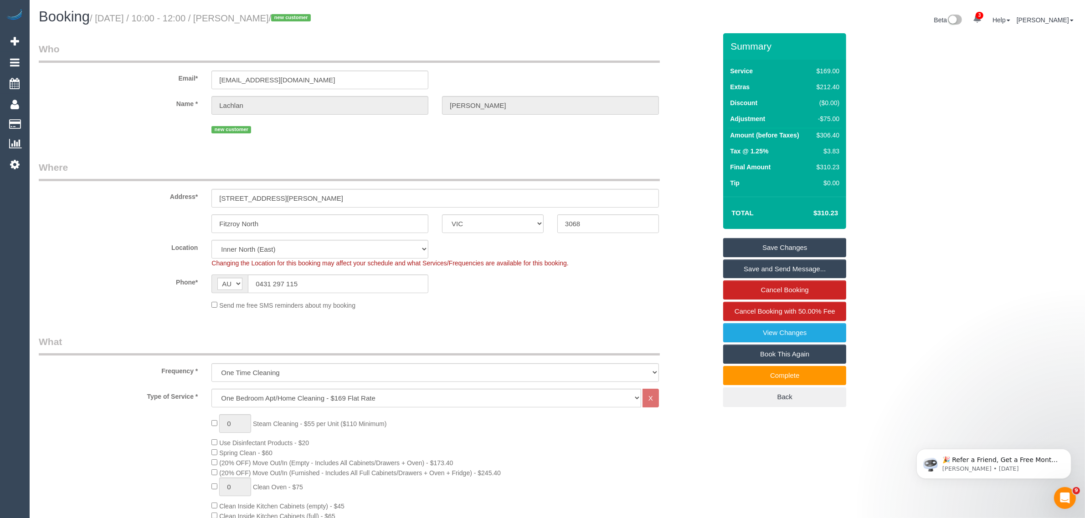
click at [773, 349] on link "Book This Again" at bounding box center [784, 354] width 123 height 19
select select "VIC"
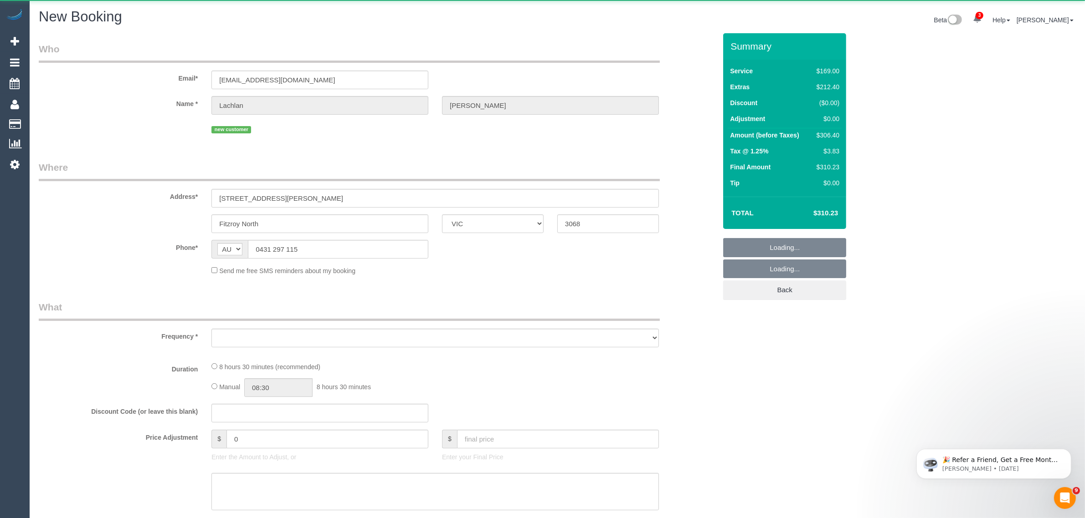
select select "string:stripe-pm_1RutRM2GScqysDRVB29IUe5m"
select select "number:28"
select select "number:14"
select select "number:19"
select select "number:24"
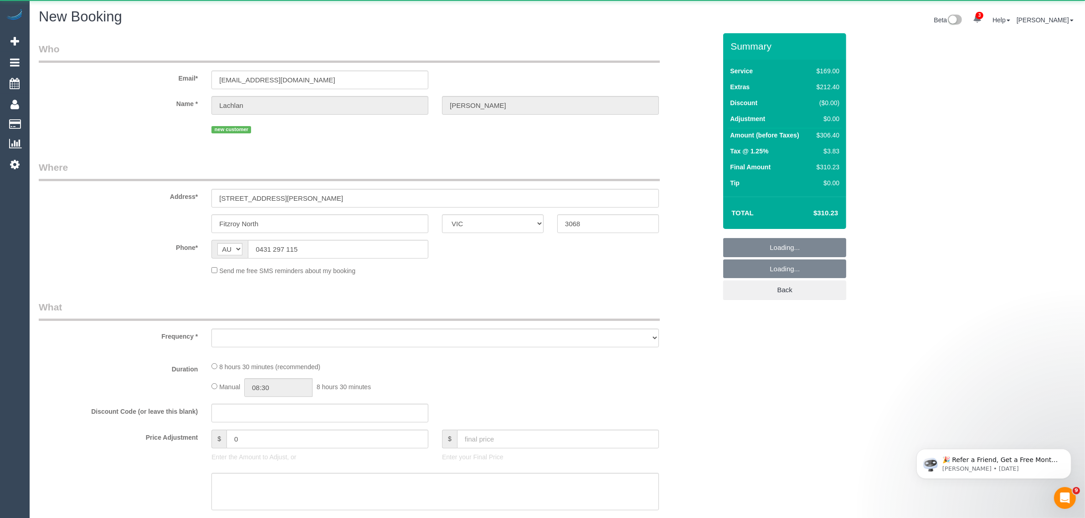
select select "number:26"
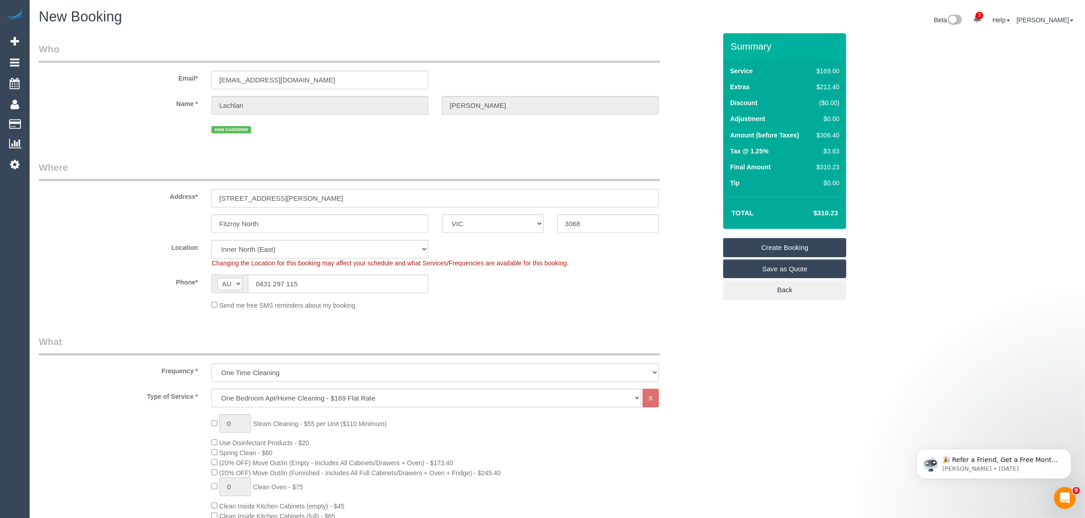
select select "object:2858"
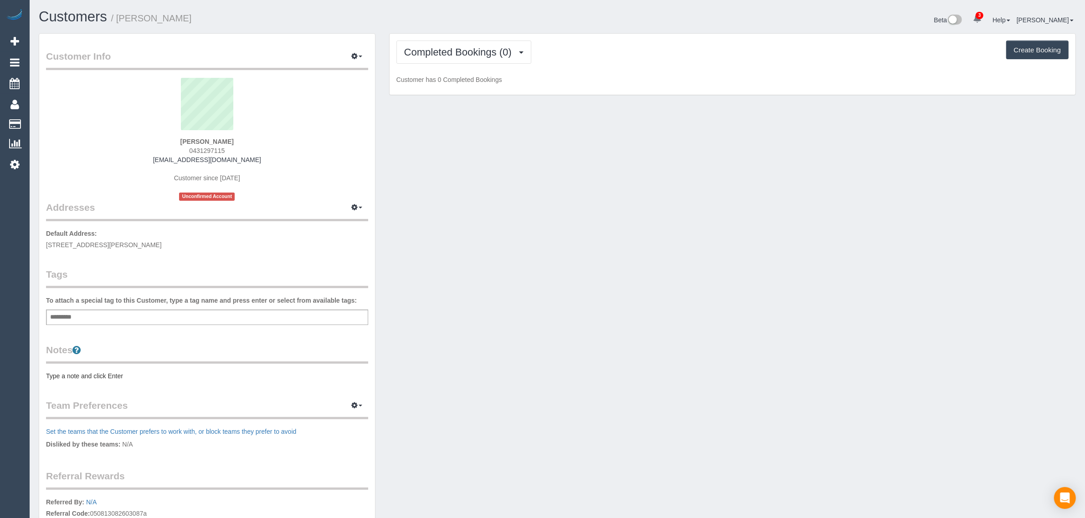
click at [443, 37] on div "Completed Bookings (0) Completed Bookings (0) Upcoming Bookings (1) Cancelled B…" at bounding box center [733, 65] width 686 height 62
click at [445, 41] on button "Completed Bookings (0)" at bounding box center [463, 52] width 135 height 23
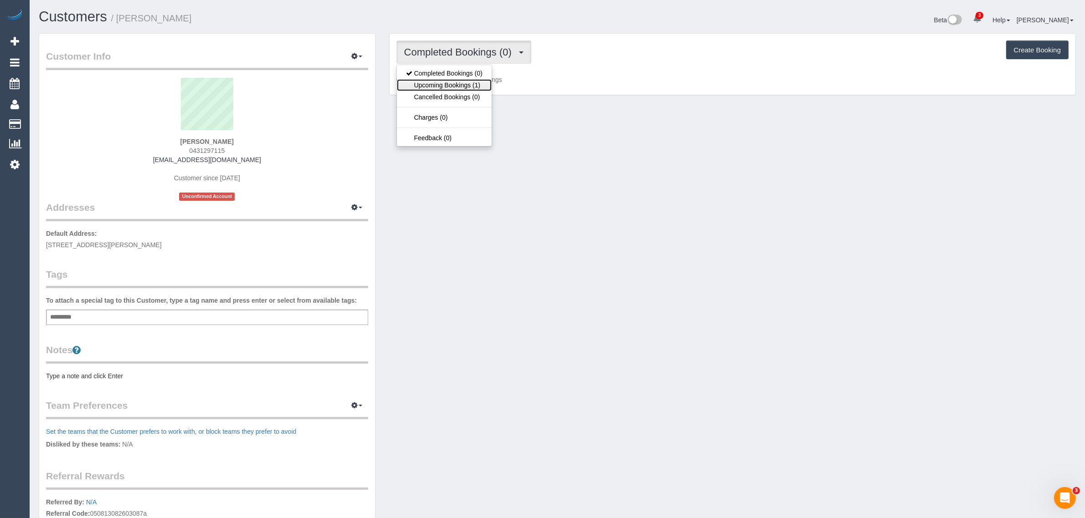
click at [458, 83] on link "Upcoming Bookings (1)" at bounding box center [444, 85] width 95 height 12
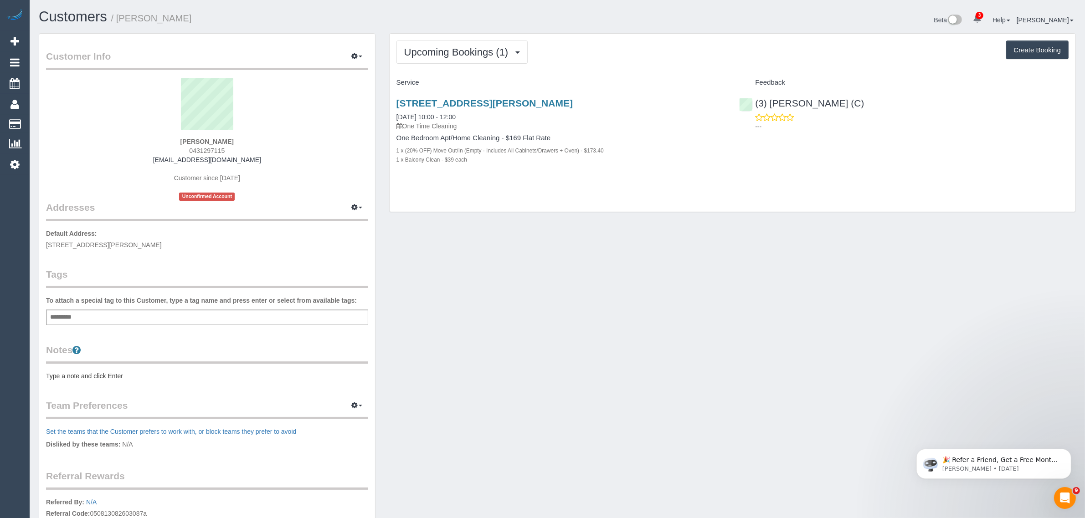
click at [194, 151] on span "0431297115" at bounding box center [207, 150] width 36 height 7
copy span "0431297115"
click at [598, 286] on div "Customer Info Edit Contact Info Send Message Email Preferences Special Sales Ta…" at bounding box center [557, 329] width 1051 height 592
click at [479, 98] on link "4 Bik Lane, 101, Fitzroy North, VIC 3068" at bounding box center [484, 103] width 176 height 10
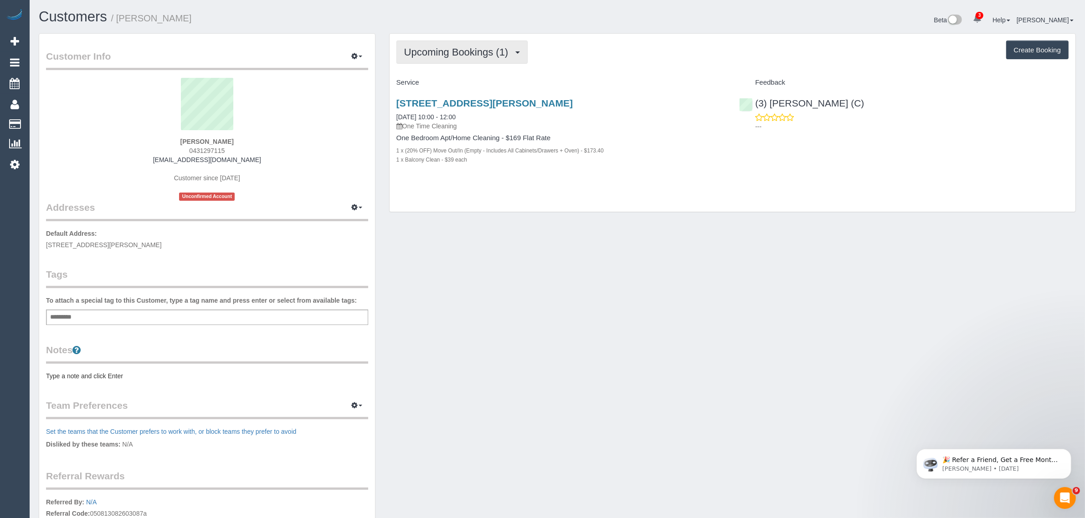
click at [472, 48] on span "Upcoming Bookings (1)" at bounding box center [458, 51] width 109 height 11
click at [440, 85] on link "Upcoming Bookings (1)" at bounding box center [444, 85] width 95 height 12
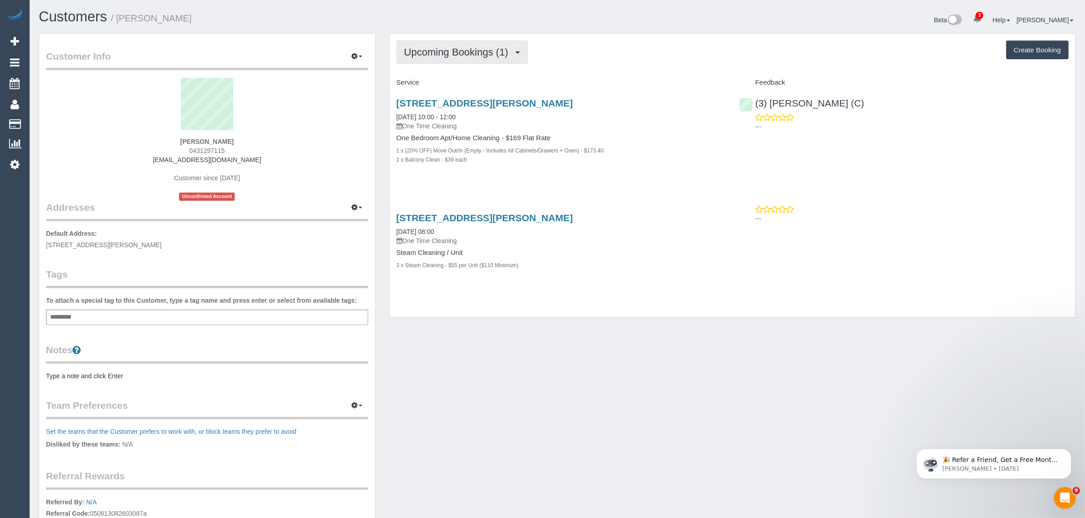
click at [459, 51] on span "Upcoming Bookings (1)" at bounding box center [458, 51] width 109 height 11
click at [604, 180] on div "4 Bik Lane, 101, Fitzroy North, VIC 3068 16/08/2025 10:00 - 12:00 One Time Clea…" at bounding box center [561, 136] width 343 height 92
click at [445, 219] on link "4 Bik Lane, 101, Fitzroy North, VIC 3068" at bounding box center [484, 218] width 176 height 10
click at [463, 41] on button "Upcoming Bookings (1)" at bounding box center [462, 52] width 132 height 23
click at [443, 81] on link "Upcoming Bookings (1)" at bounding box center [444, 85] width 95 height 12
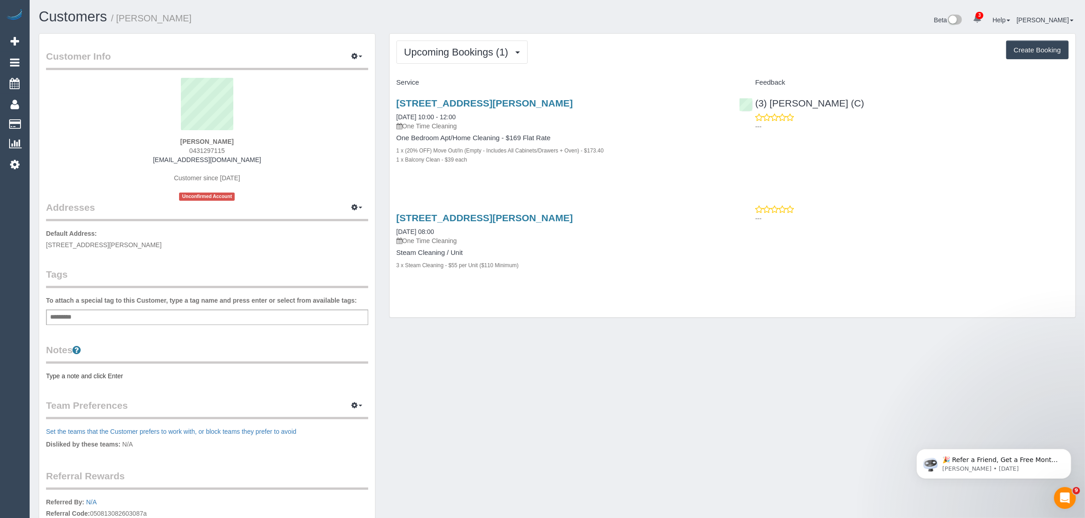
drag, startPoint x: 462, startPoint y: 233, endPoint x: 397, endPoint y: 235, distance: 65.2
click at [397, 235] on div "4 Bik Lane, 101, Fitzroy North, VIC 3068 18/08/2025 08:00 One Time Cleaning" at bounding box center [560, 229] width 329 height 33
copy link "18/08/2025 08:00"
click at [970, 103] on div "(3) Sewmina De Silva (C) ---" at bounding box center [903, 112] width 343 height 45
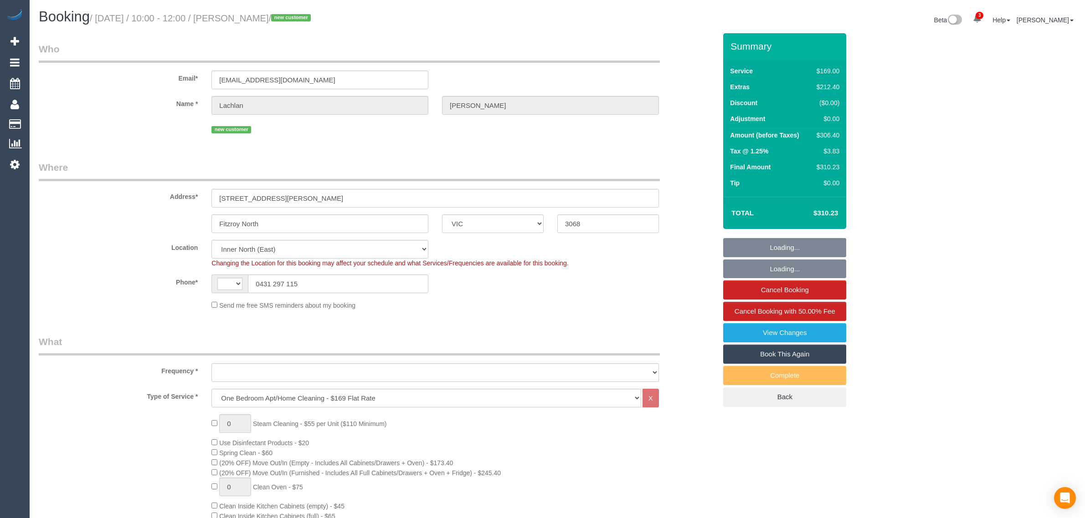
select select "VIC"
select select "number:28"
select select "number:14"
select select "number:19"
select select "number:24"
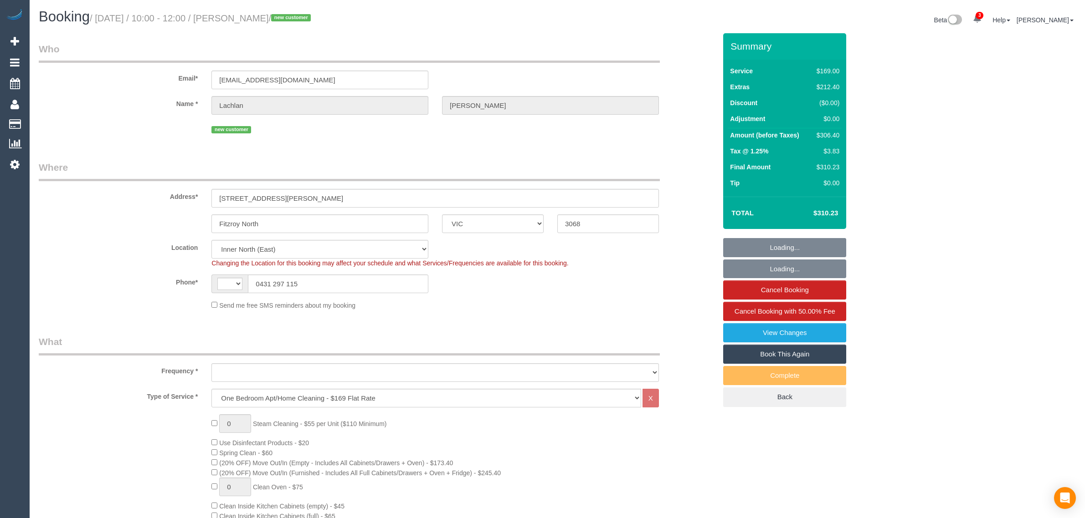
select select "number:26"
select select "string:AU"
select select "object:1630"
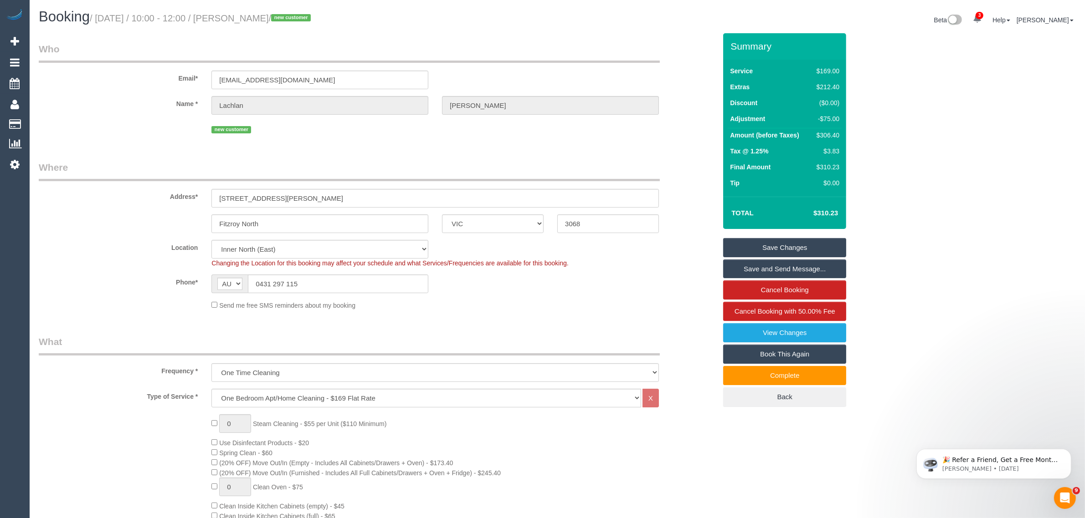
click at [793, 352] on link "Book This Again" at bounding box center [784, 354] width 123 height 19
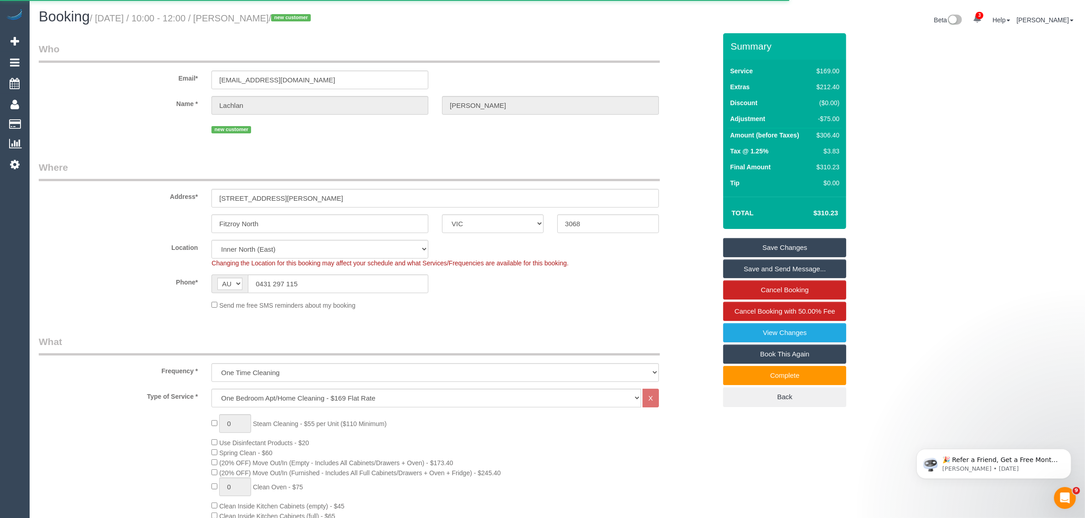
select select "VIC"
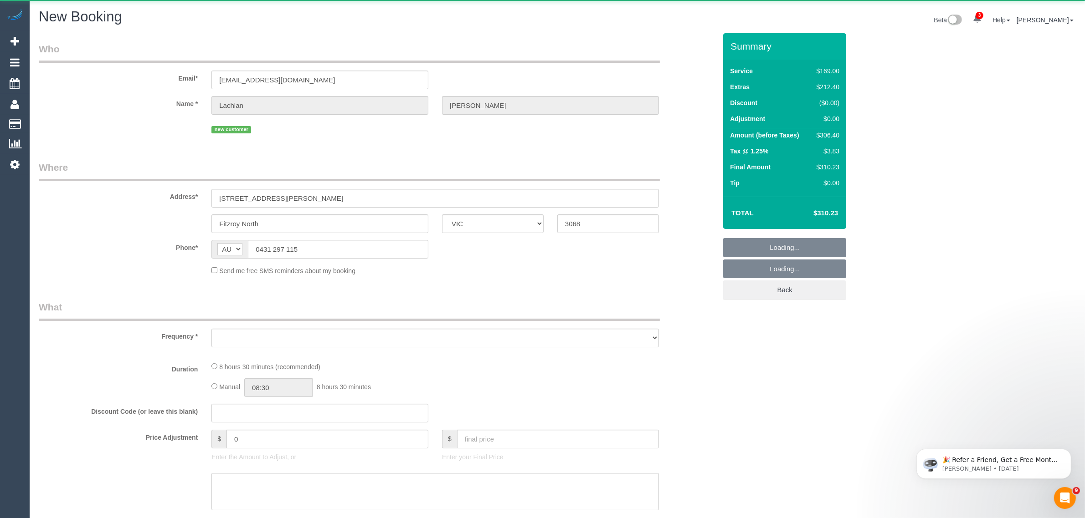
select select "number:28"
select select "number:14"
select select "number:19"
select select "number:24"
select select "number:26"
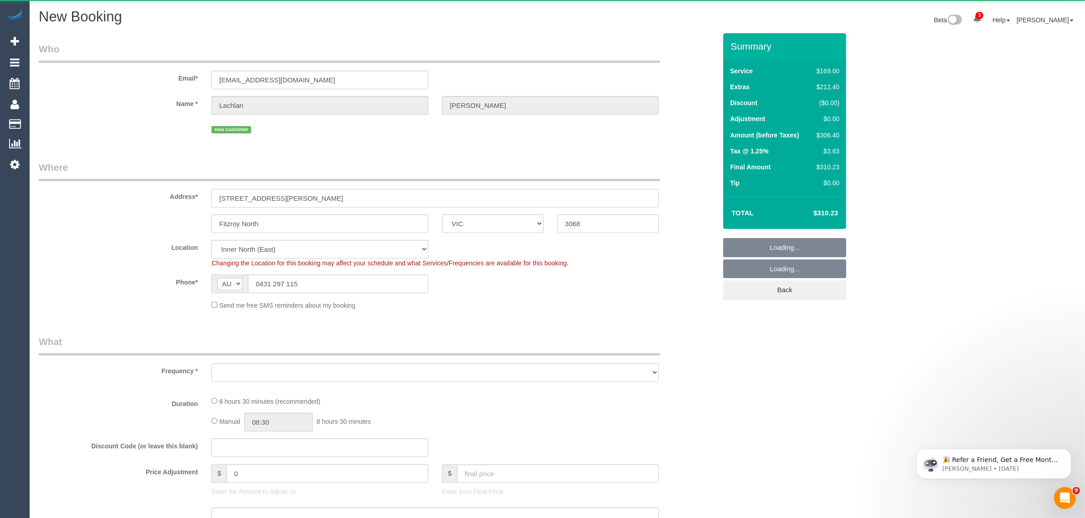
select select "string:stripe-pm_1RutRM2GScqysDRVB29IUe5m"
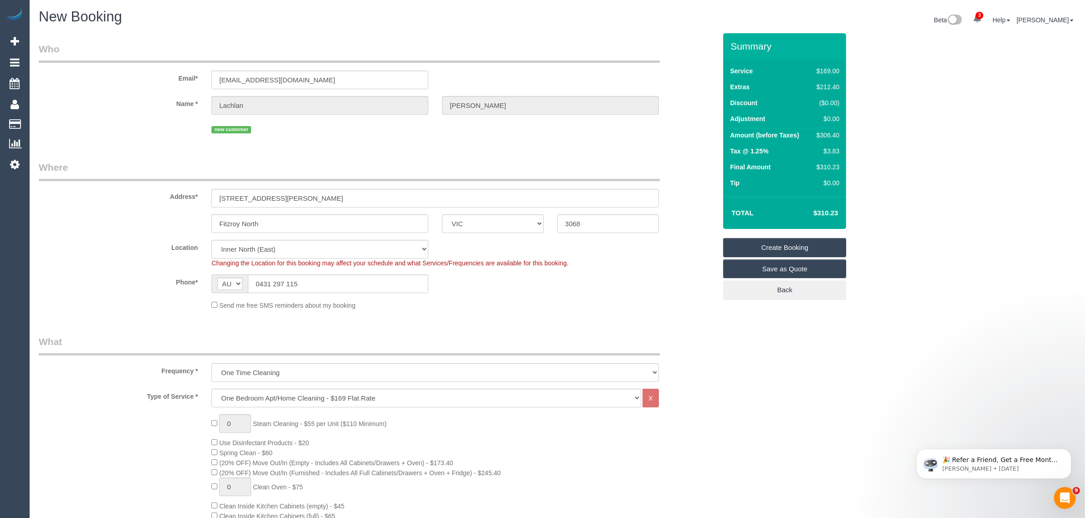
select select "object:2861"
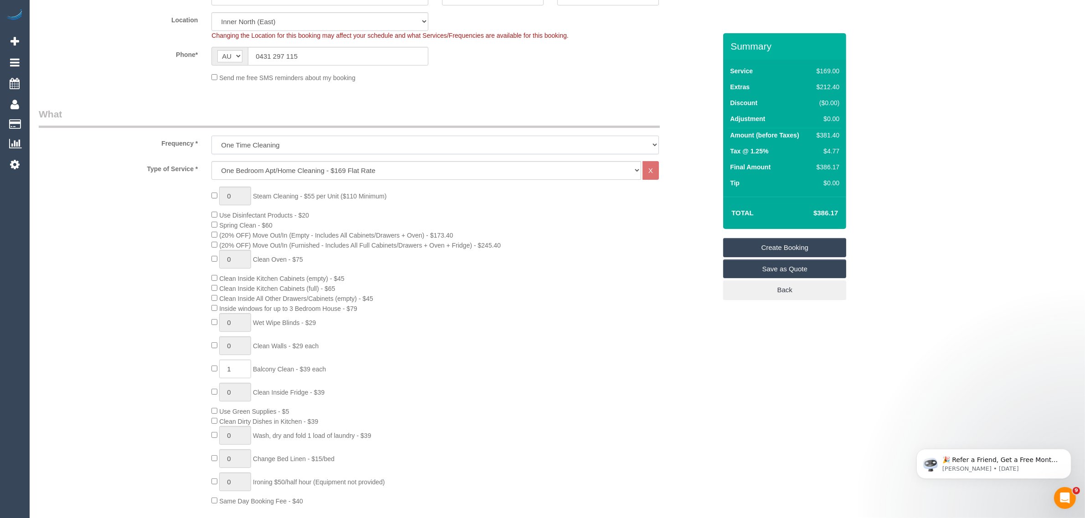
click at [292, 137] on select "One Time Cleaning Weekly - 10% Off - 10.00% (0% for the First Booking) Fortnigh…" at bounding box center [434, 145] width 447 height 19
click at [211, 136] on select "One Time Cleaning Weekly - 10% Off - 10.00% (0% for the First Booking) Fortnigh…" at bounding box center [434, 145] width 447 height 19
click at [279, 167] on select "Hourly Service - $70/h Hourly Service - $65/h Hourly Service - $60/h Hourly Ser…" at bounding box center [426, 170] width 430 height 19
select select "29"
click at [211, 161] on select "Hourly Service - $70/h Hourly Service - $65/h Hourly Service - $60/h Hourly Ser…" at bounding box center [426, 170] width 430 height 19
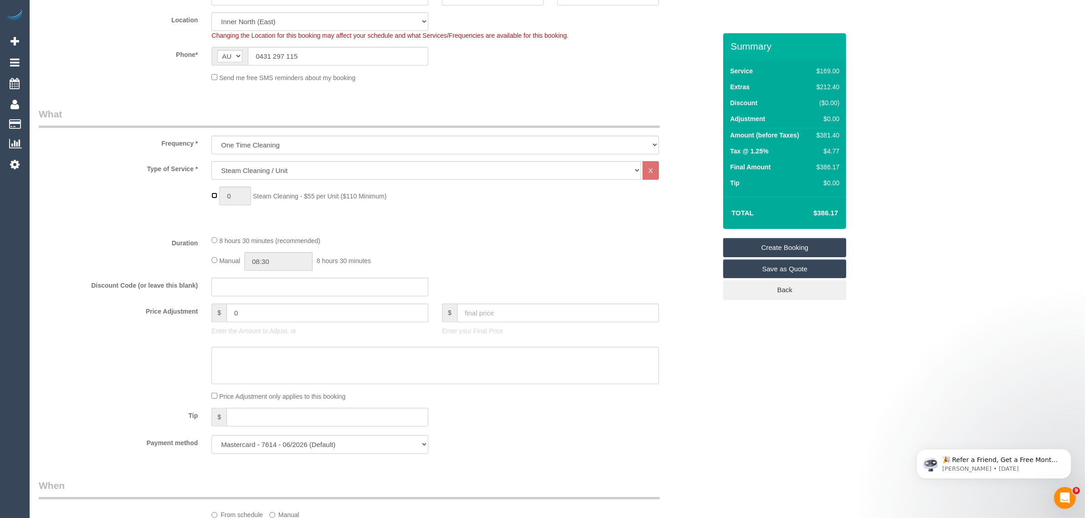
type input "1"
drag, startPoint x: 235, startPoint y: 197, endPoint x: 244, endPoint y: 198, distance: 9.2
click at [235, 197] on input "1" at bounding box center [235, 196] width 32 height 19
type input "3"
click at [743, 399] on div "Who Email* ljboddy@gmail.com Name * Lachlan Boddy new customer Where Address* 4…" at bounding box center [557, 462] width 1037 height 1315
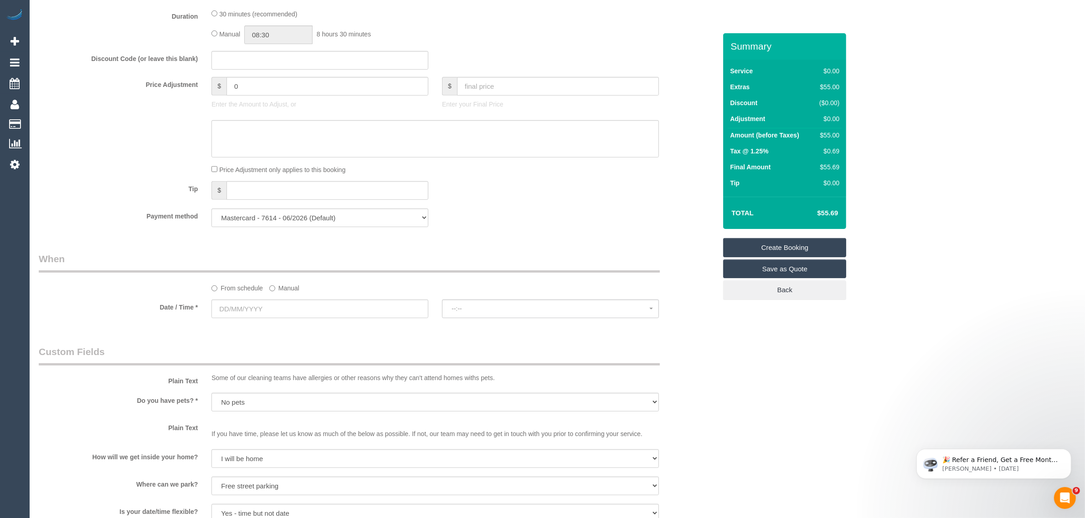
scroll to position [456, 0]
click at [283, 308] on input "text" at bounding box center [319, 308] width 217 height 19
click at [543, 217] on div "Payment method Mastercard - 7614 - 06/2026 (Default) Add Credit Card ──────────…" at bounding box center [377, 217] width 691 height 19
click at [296, 286] on label "Manual" at bounding box center [284, 286] width 30 height 12
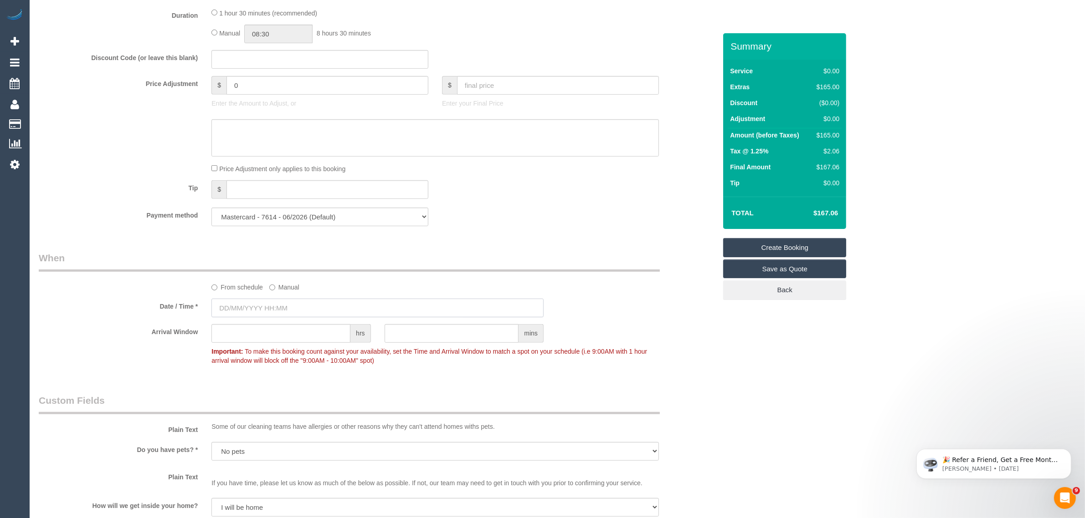
click at [323, 307] on input "text" at bounding box center [377, 308] width 332 height 19
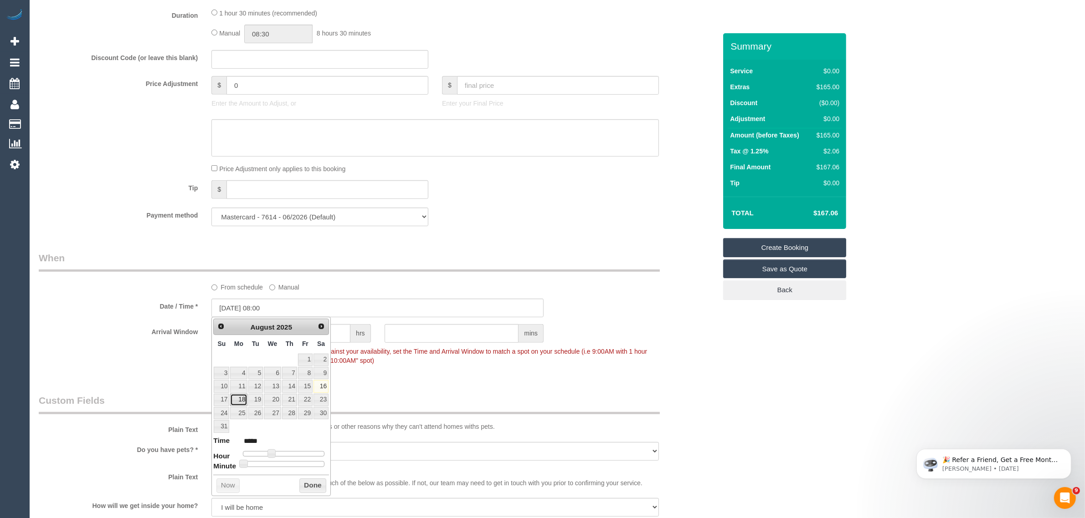
click at [237, 398] on link "18" at bounding box center [238, 400] width 17 height 12
type input "18/08/2025 08:00"
click at [515, 261] on legend "When" at bounding box center [349, 261] width 621 height 21
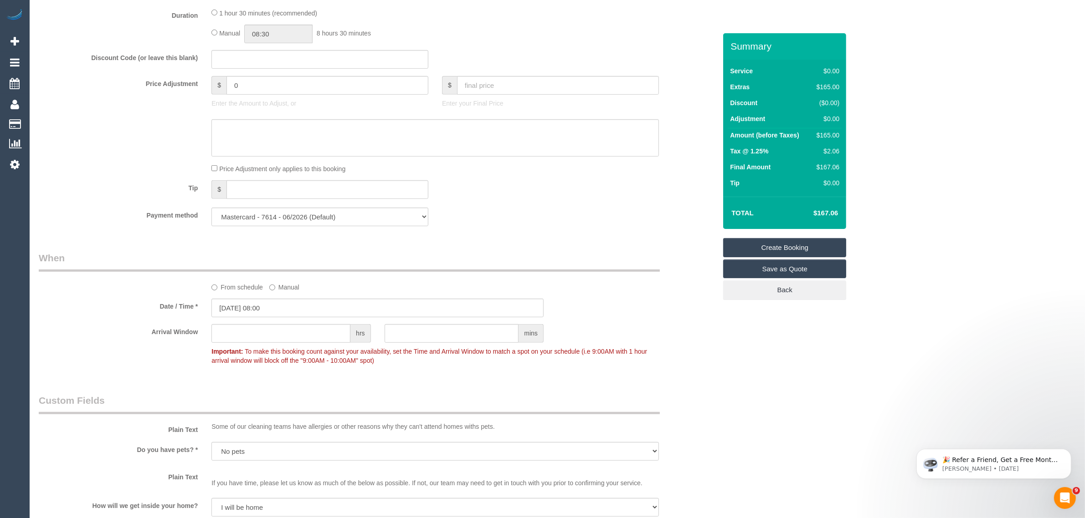
click at [759, 247] on link "Create Booking" at bounding box center [784, 247] width 123 height 19
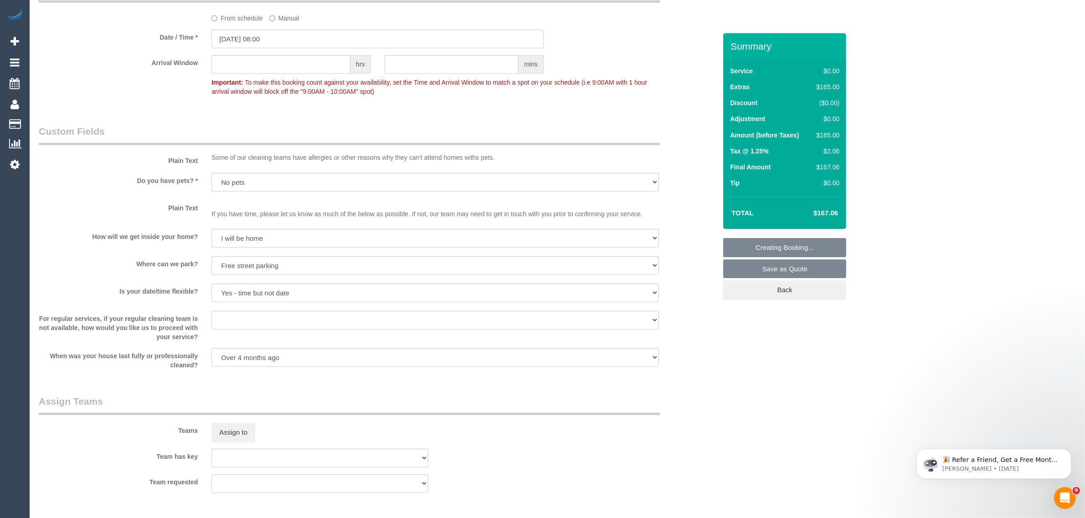
scroll to position [911, 0]
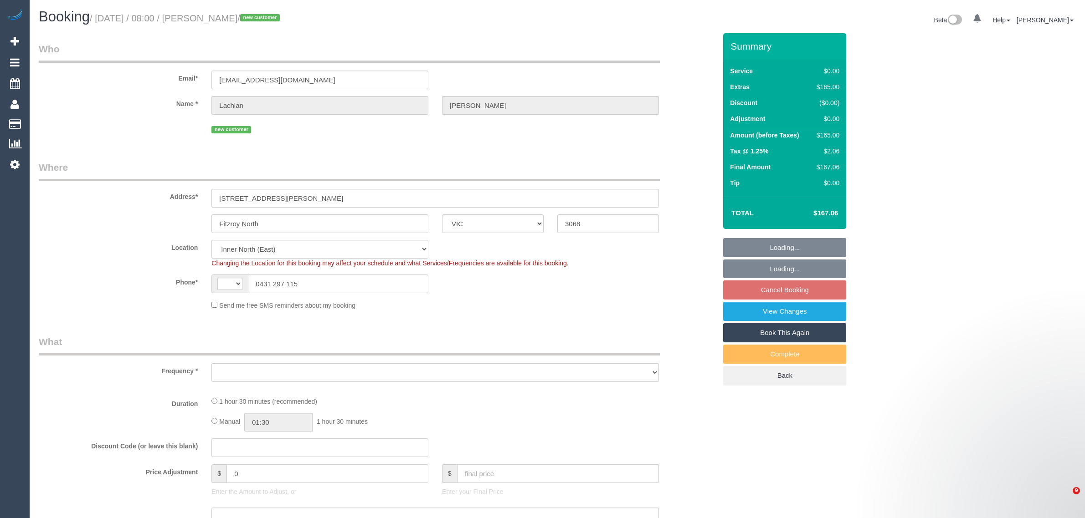
select select "VIC"
select select "string:AU"
select select "object:706"
select select "number:28"
select select "number:14"
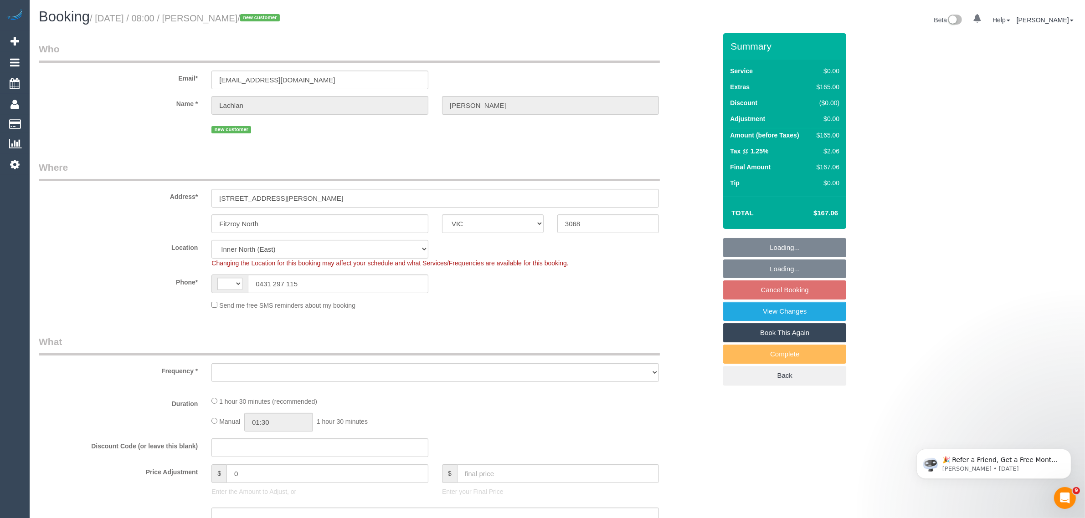
select select "number:19"
select select "number:24"
select select "number:26"
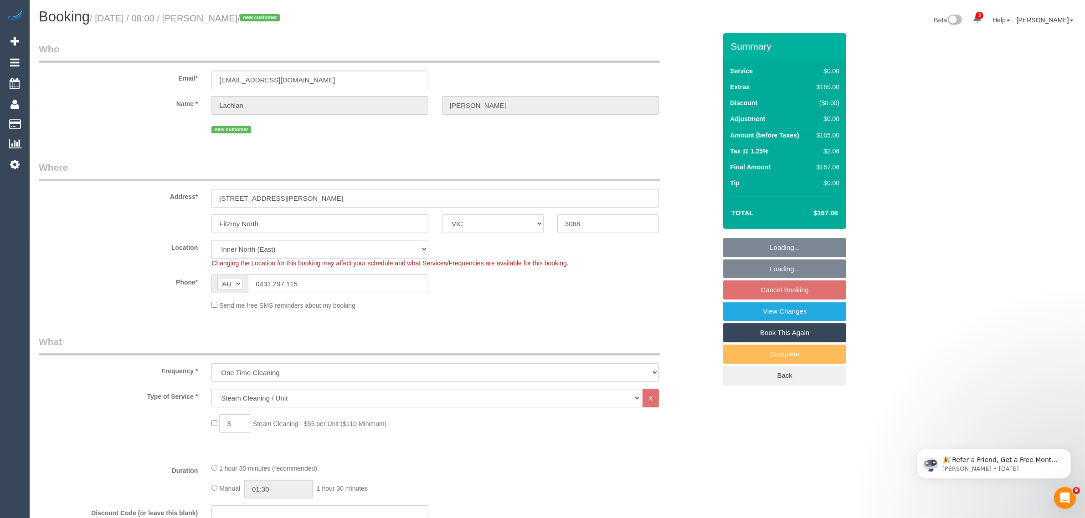
select select "object:734"
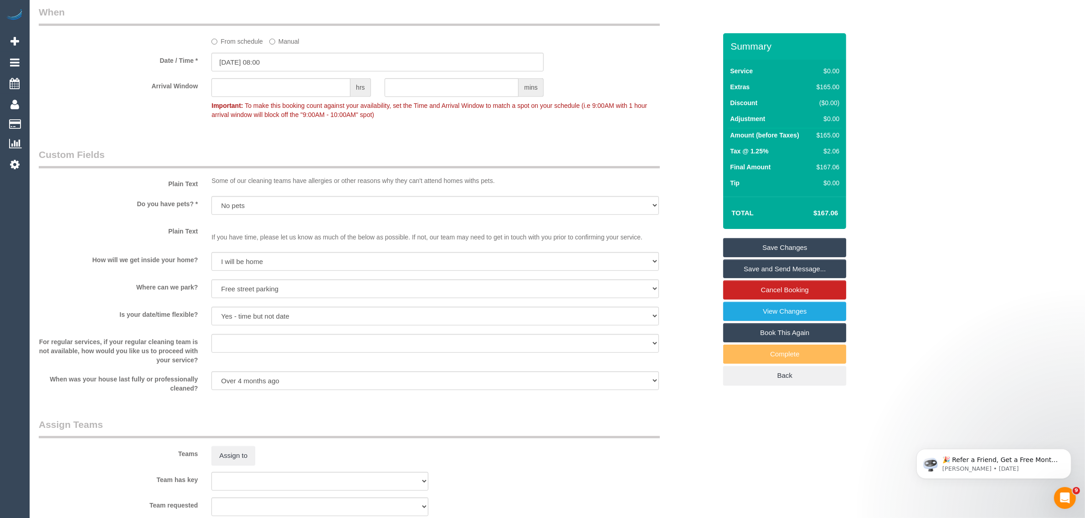
scroll to position [970, 0]
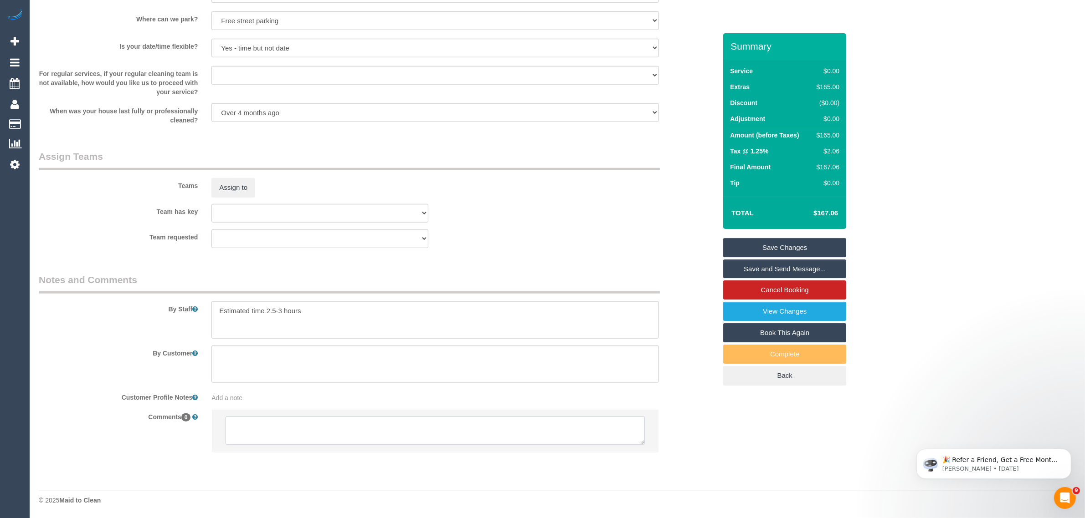
click at [345, 422] on textarea at bounding box center [435, 431] width 419 height 28
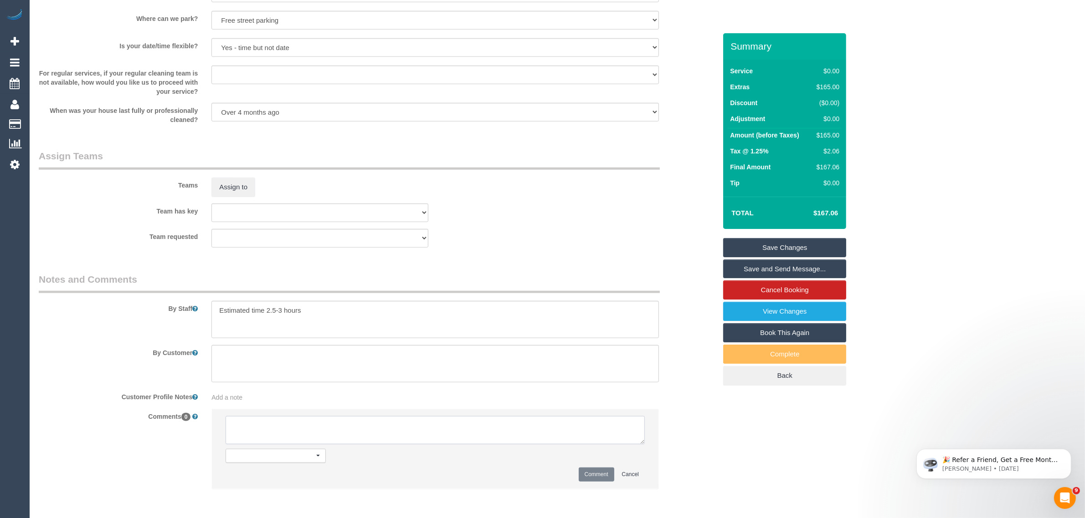
paste textarea "1 bedroom lounge and kitchen area 1 small hall - 2meters"
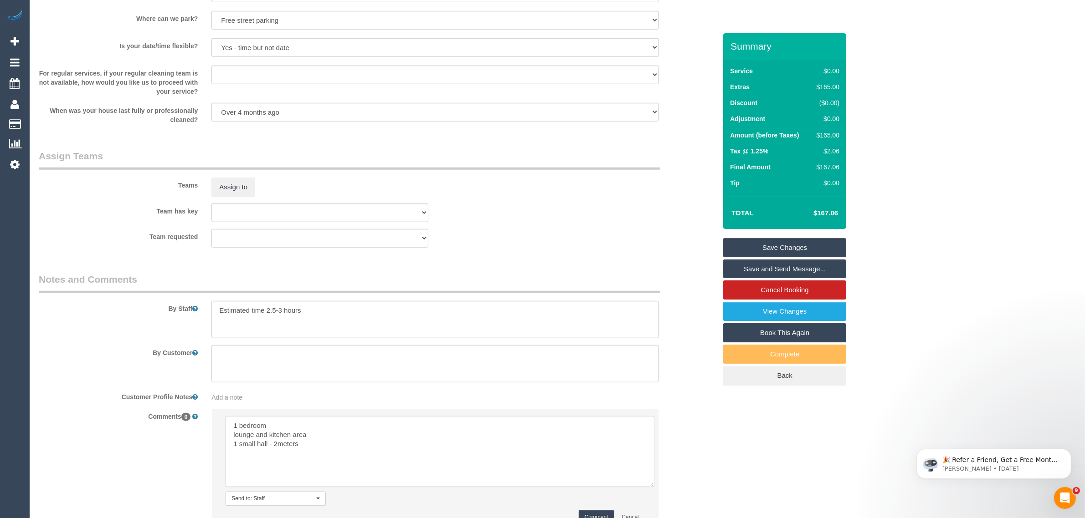
drag, startPoint x: 643, startPoint y: 439, endPoint x: 653, endPoint y: 483, distance: 45.8
click at [653, 483] on textarea at bounding box center [440, 451] width 429 height 71
click at [229, 418] on textarea at bounding box center [440, 452] width 429 height 73
click at [272, 421] on textarea at bounding box center [440, 452] width 429 height 73
click at [230, 434] on textarea at bounding box center [440, 452] width 429 height 73
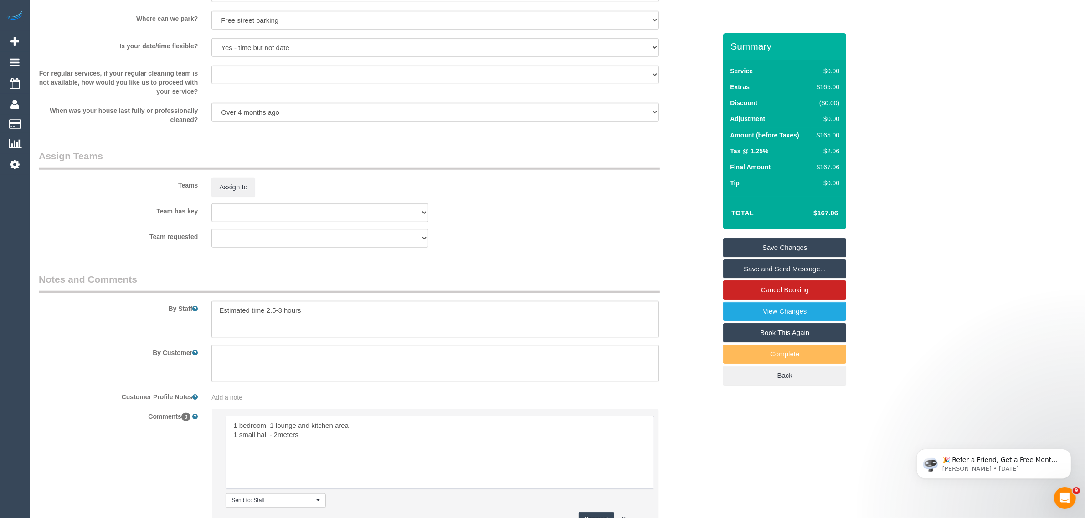
drag, startPoint x: 354, startPoint y: 431, endPoint x: 364, endPoint y: 433, distance: 10.2
click at [364, 433] on textarea at bounding box center [440, 452] width 429 height 73
drag, startPoint x: 380, startPoint y: 432, endPoint x: 327, endPoint y: 439, distance: 52.8
click at [311, 421] on textarea at bounding box center [440, 452] width 429 height 73
click at [327, 439] on textarea at bounding box center [440, 452] width 429 height 73
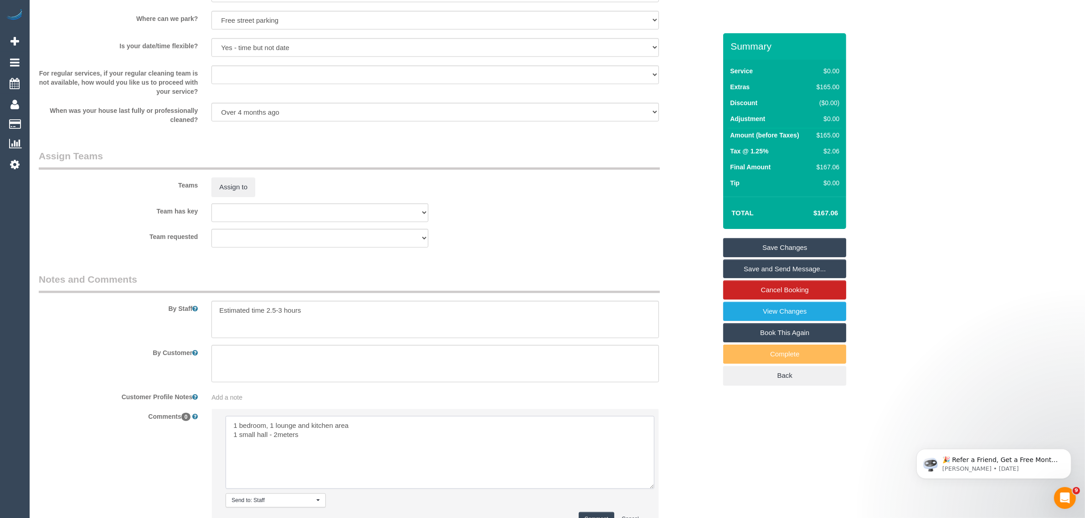
drag, startPoint x: 356, startPoint y: 425, endPoint x: 297, endPoint y: 425, distance: 59.7
click at [297, 425] on textarea at bounding box center [440, 452] width 429 height 73
click at [235, 433] on textarea at bounding box center [440, 452] width 429 height 73
click at [349, 420] on textarea at bounding box center [440, 452] width 429 height 73
click at [310, 435] on textarea at bounding box center [440, 452] width 429 height 73
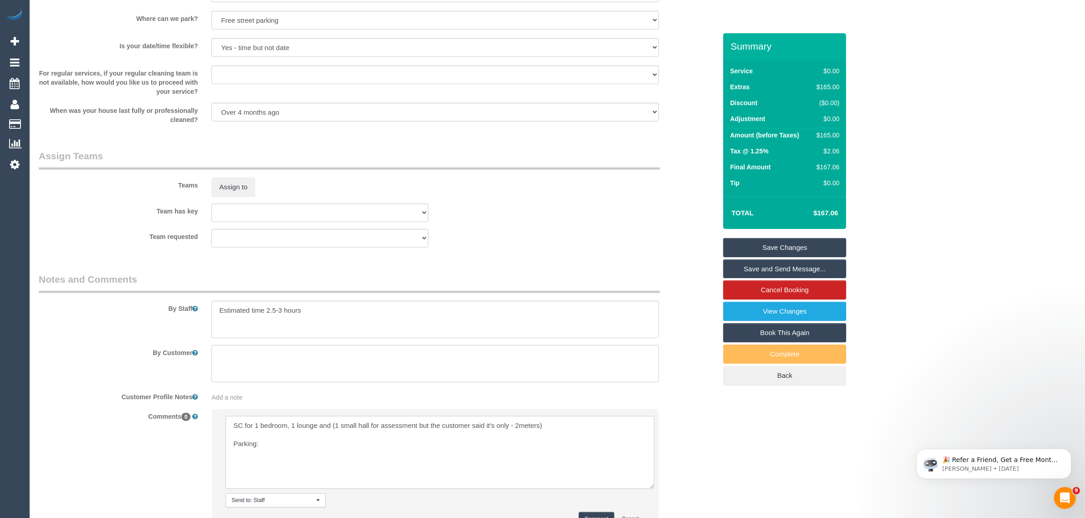
paste textarea "for SC parking - when you get the key to the Apt there's a fob - guest parking …"
drag, startPoint x: 259, startPoint y: 442, endPoint x: 298, endPoint y: 440, distance: 39.7
click at [298, 440] on textarea at bounding box center [440, 452] width 429 height 73
click at [572, 454] on textarea at bounding box center [440, 452] width 429 height 73
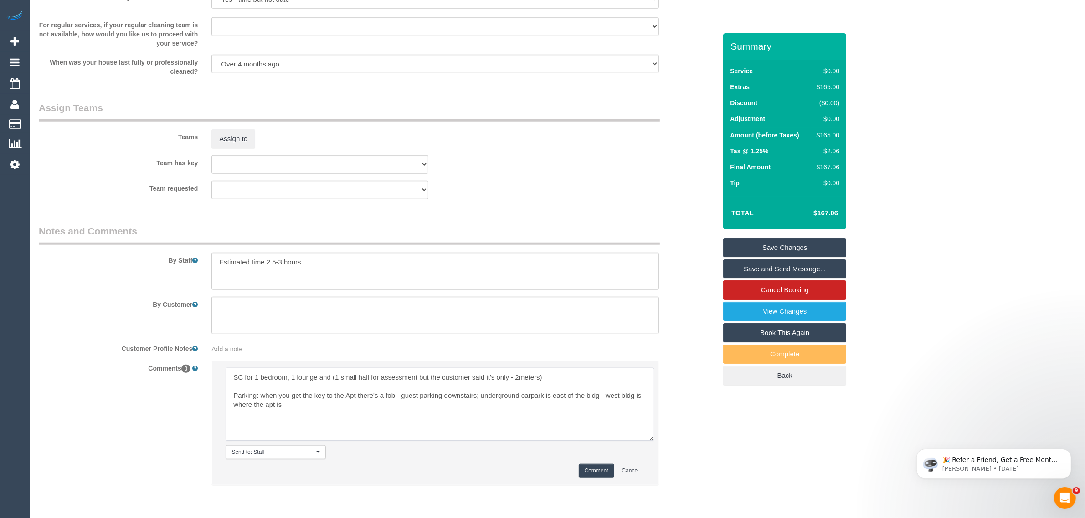
scroll to position [1053, 0]
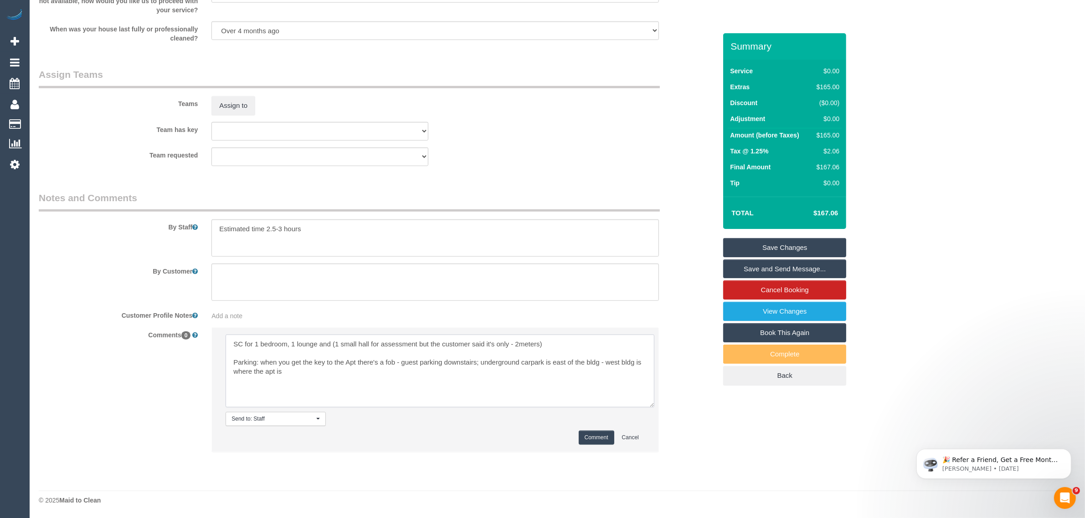
type textarea "SC for 1 bedroom, 1 lounge and (1 small hall for assessment but the customer sa…"
click at [600, 438] on button "Comment" at bounding box center [597, 438] width 36 height 14
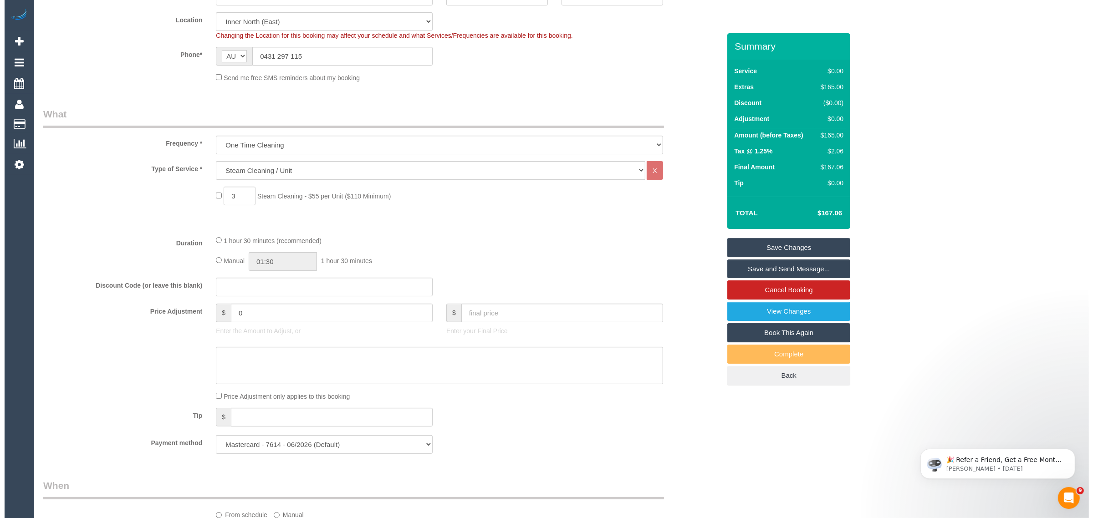
scroll to position [0, 0]
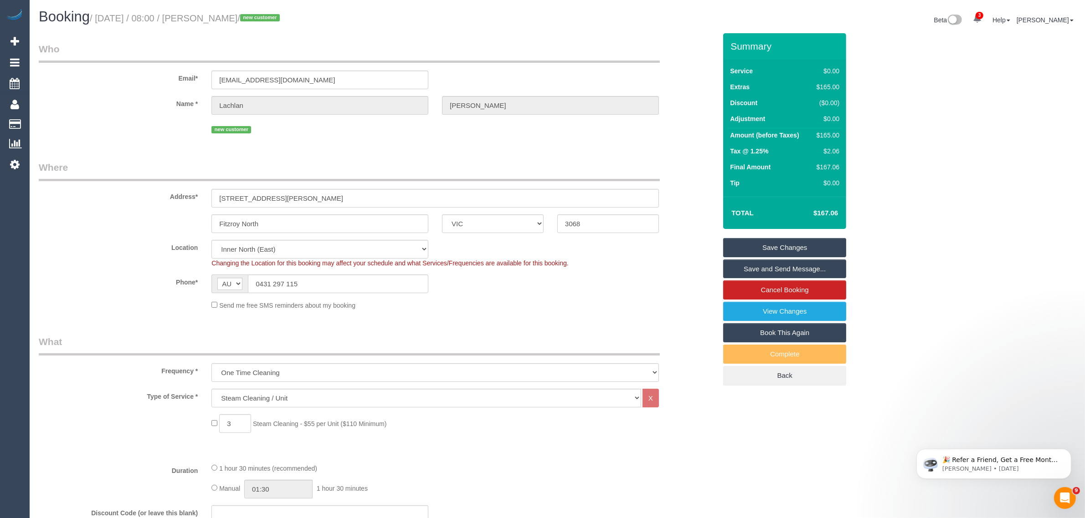
click at [762, 245] on link "Save Changes" at bounding box center [784, 247] width 123 height 19
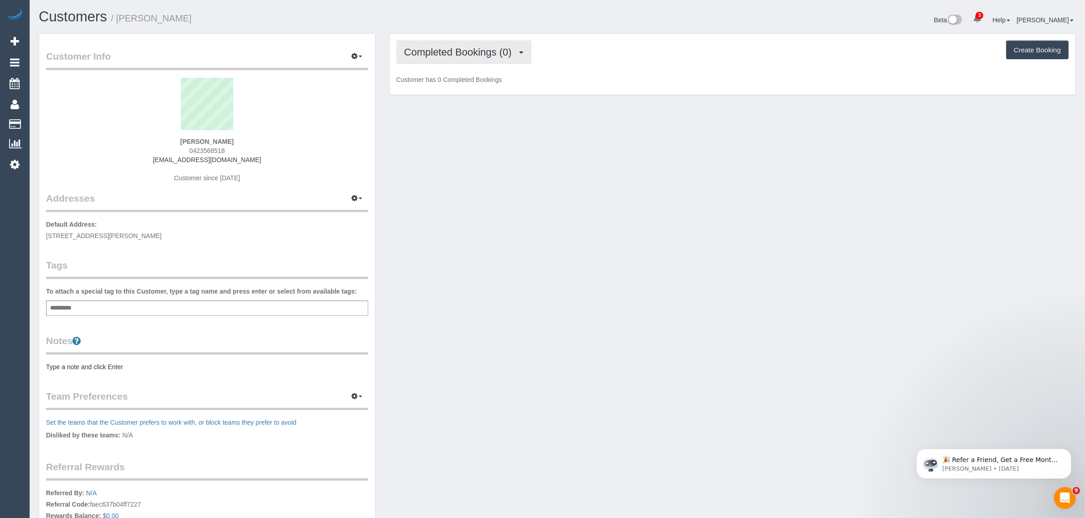
click at [490, 52] on span "Completed Bookings (0)" at bounding box center [460, 51] width 112 height 11
click at [472, 85] on link "Upcoming Bookings (1)" at bounding box center [444, 85] width 95 height 12
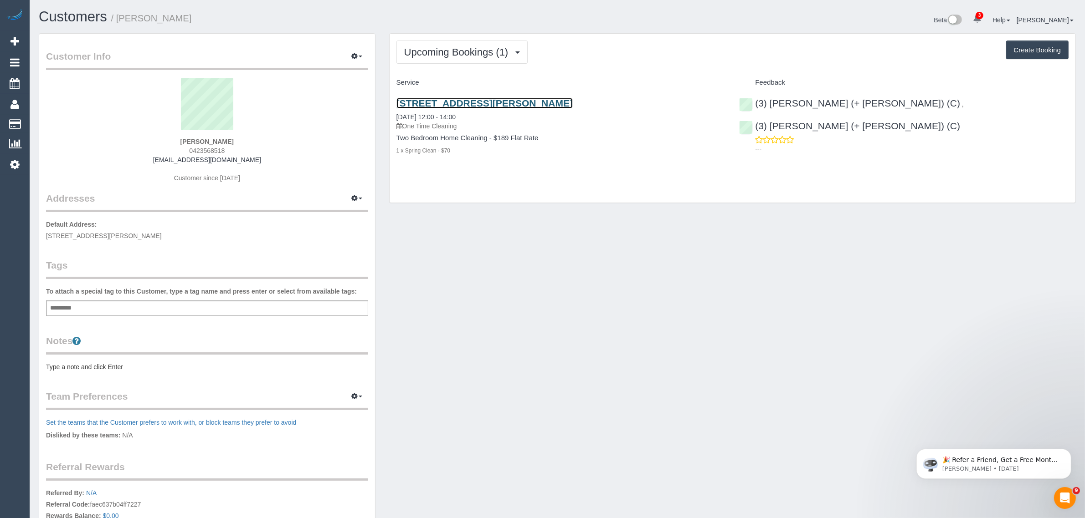
click at [483, 98] on link "[STREET_ADDRESS][PERSON_NAME]" at bounding box center [484, 103] width 176 height 10
click at [455, 105] on link "[STREET_ADDRESS][PERSON_NAME]" at bounding box center [484, 103] width 176 height 10
click at [477, 229] on div "Customer Info Edit Contact Info Send Message Email Preferences Special Sales Ta…" at bounding box center [557, 324] width 1051 height 583
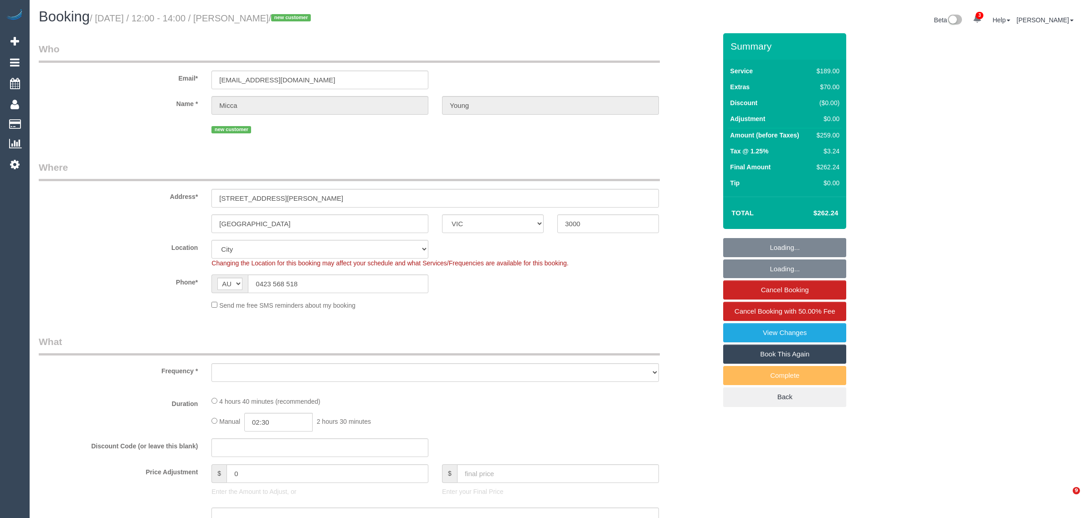
select select "VIC"
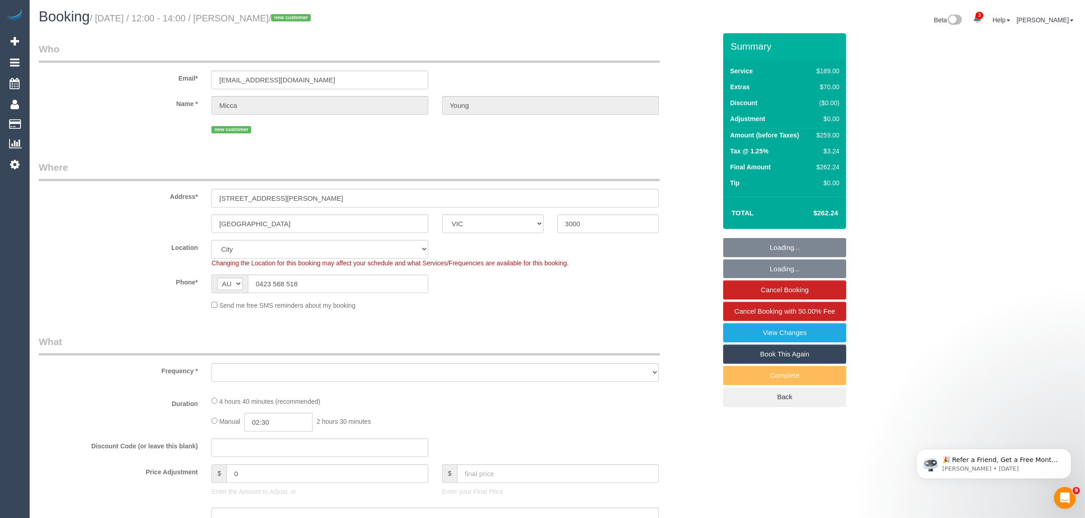
select select "object:595"
select select "number:28"
select select "number:14"
select select "number:20"
select select "number:22"
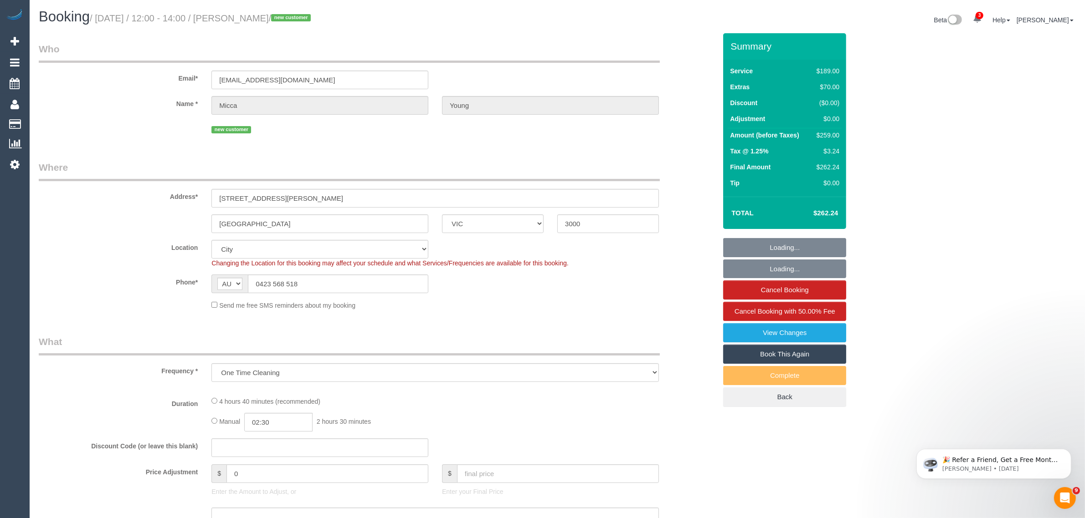
select select "number:34"
select select "number:26"
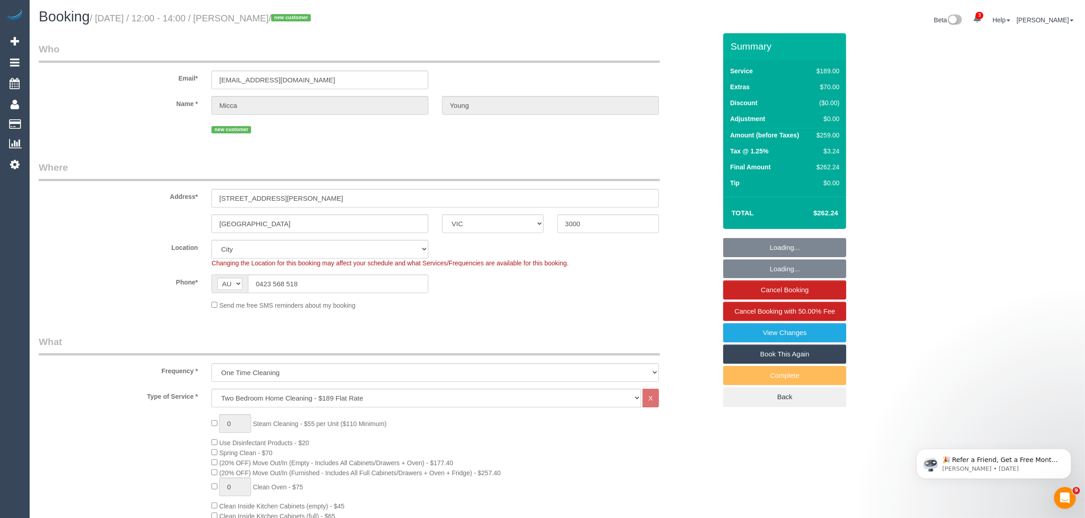
scroll to position [228, 0]
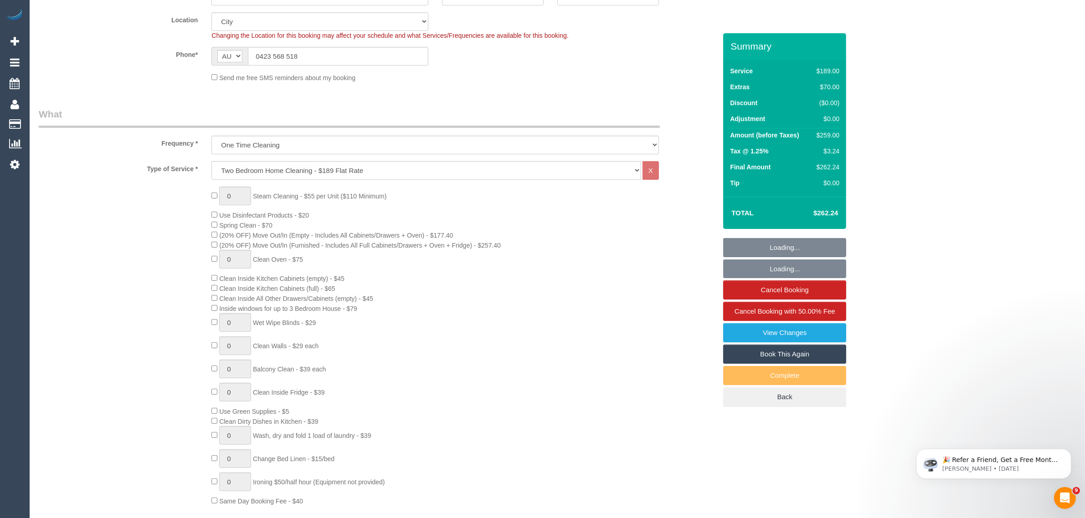
select select "object:1256"
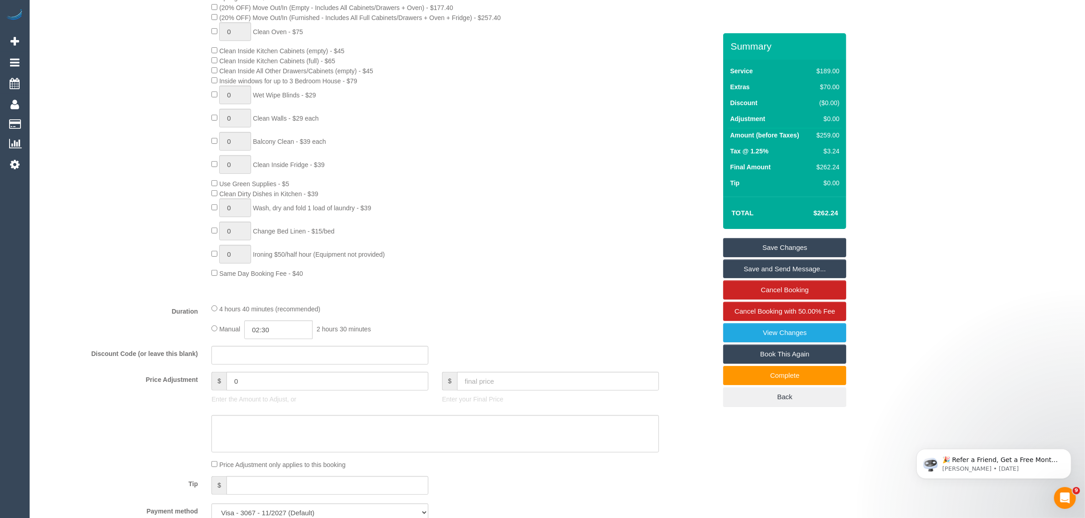
click at [743, 485] on div "Who Email* miccayoung@gmail.com Name * Micca Young new customer Where Address* …" at bounding box center [557, 472] width 1037 height 1788
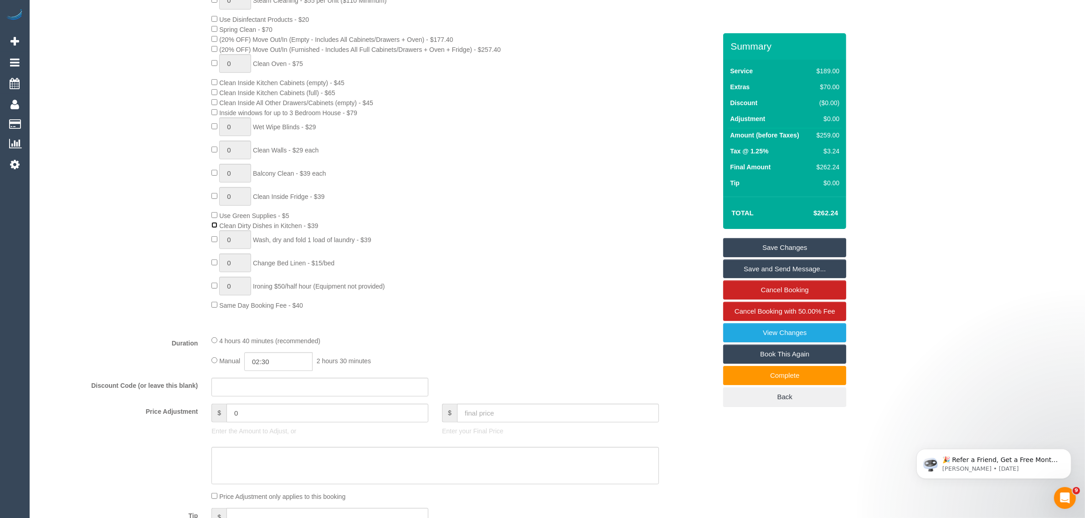
scroll to position [1335, 0]
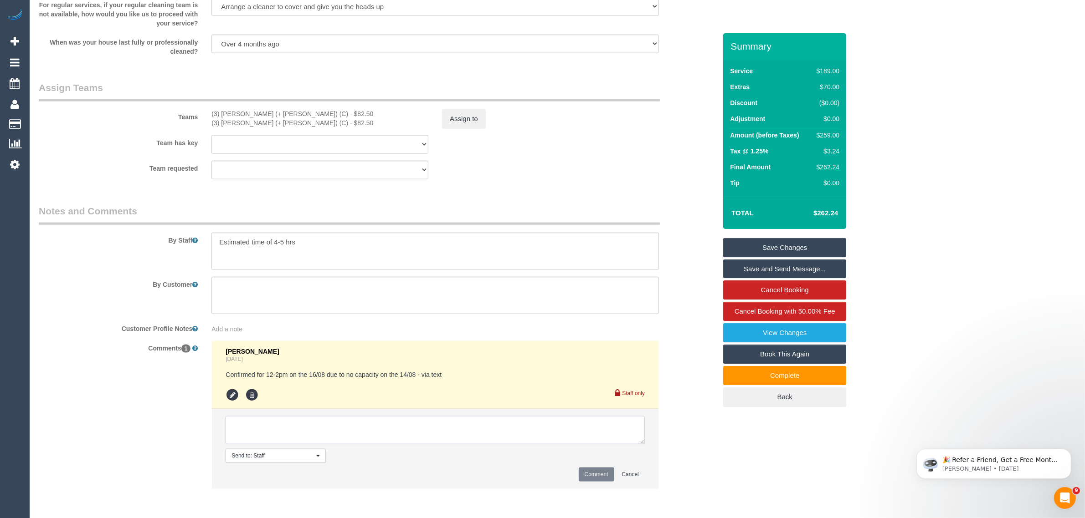
click at [442, 418] on textarea at bounding box center [435, 430] width 419 height 28
type textarea "Added $39 for dish washing via txt - KA updated team pay"
click at [586, 482] on button "Comment" at bounding box center [597, 475] width 36 height 14
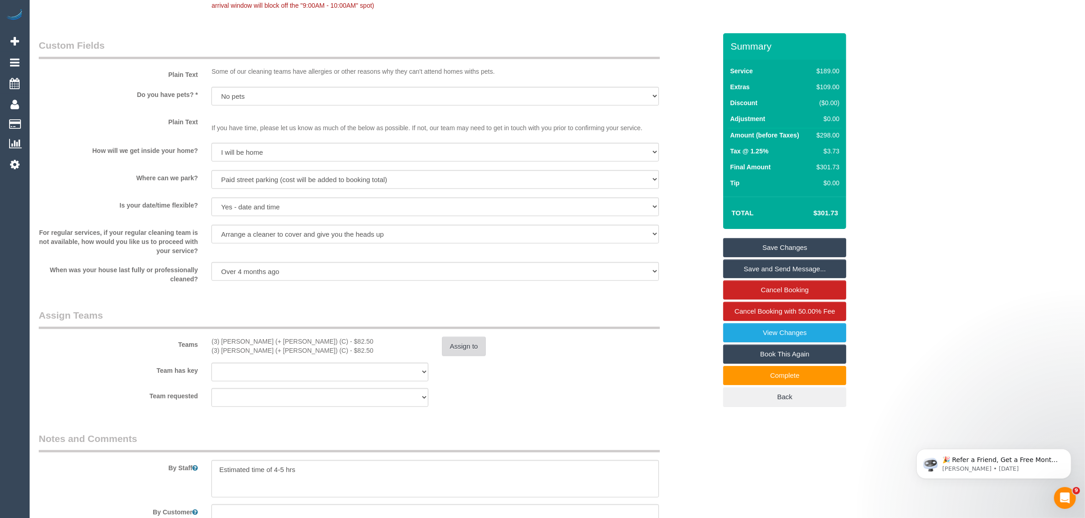
click at [466, 348] on button "Assign to" at bounding box center [464, 346] width 44 height 19
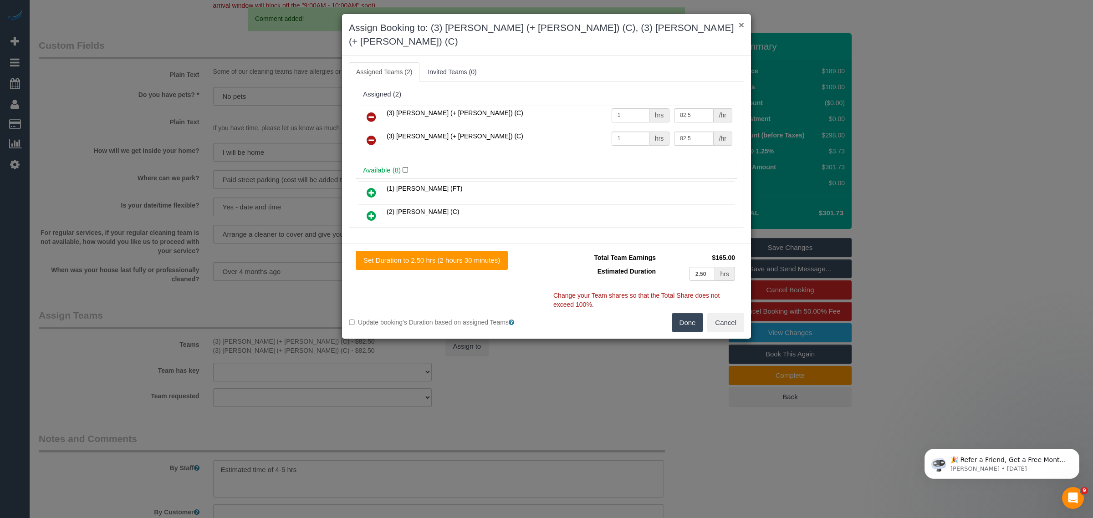
click at [743, 24] on button "×" at bounding box center [741, 25] width 5 height 10
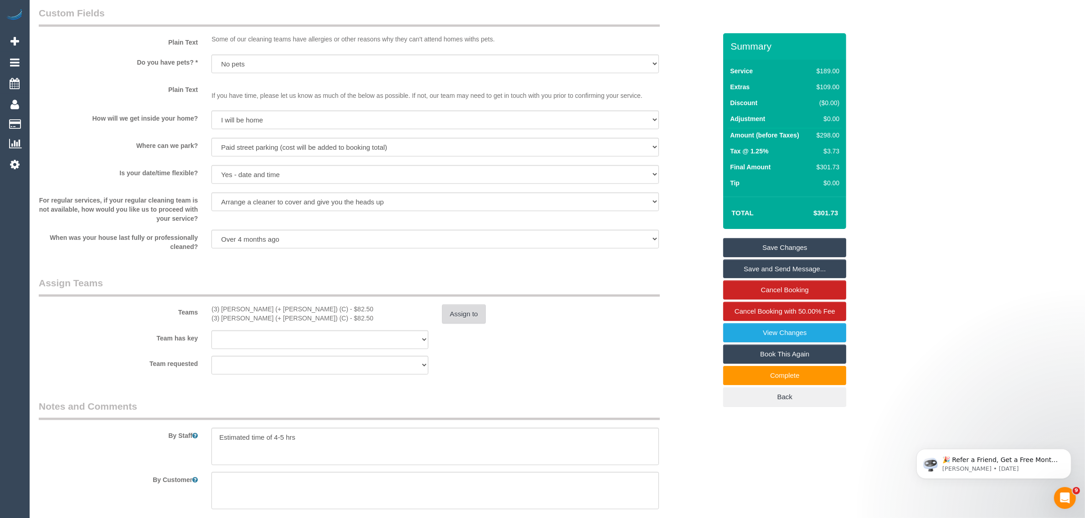
scroll to position [1139, 0]
click at [466, 318] on button "Assign to" at bounding box center [464, 314] width 44 height 19
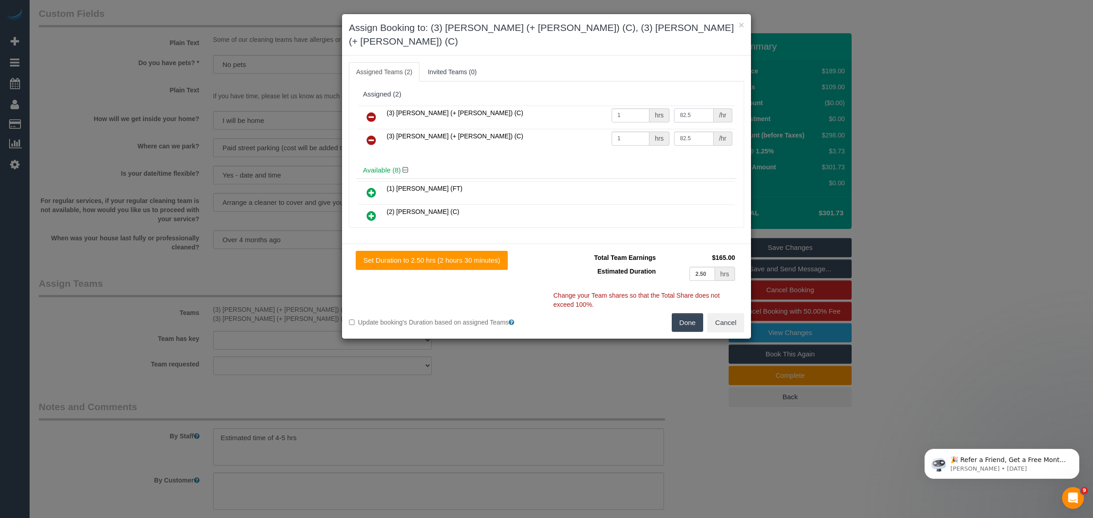
click at [689, 108] on input "82.5" at bounding box center [693, 115] width 39 height 14
type input "8"
type input "95"
click at [687, 132] on input "82.5" at bounding box center [693, 139] width 39 height 14
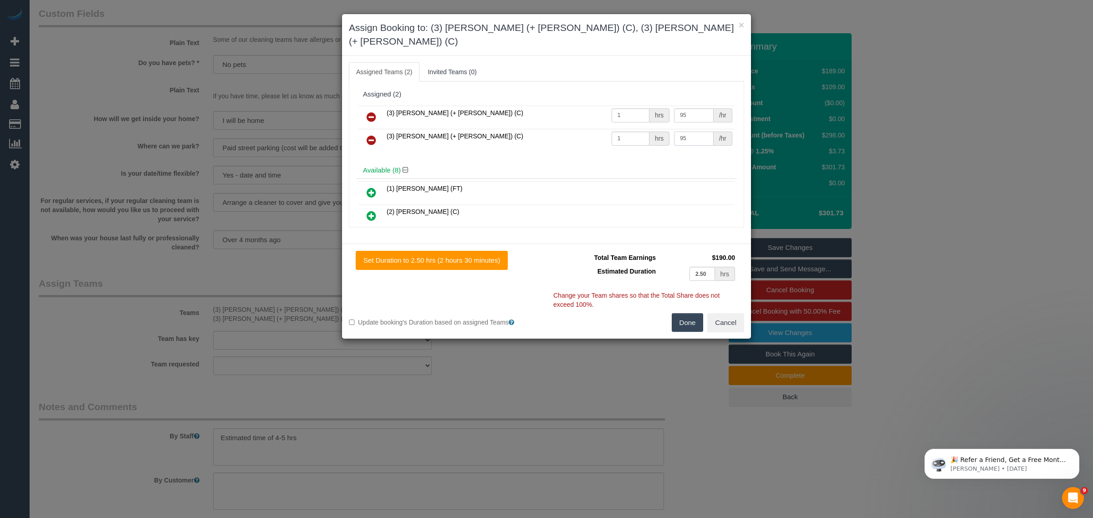
type input "95"
click at [687, 313] on button "Done" at bounding box center [688, 322] width 32 height 19
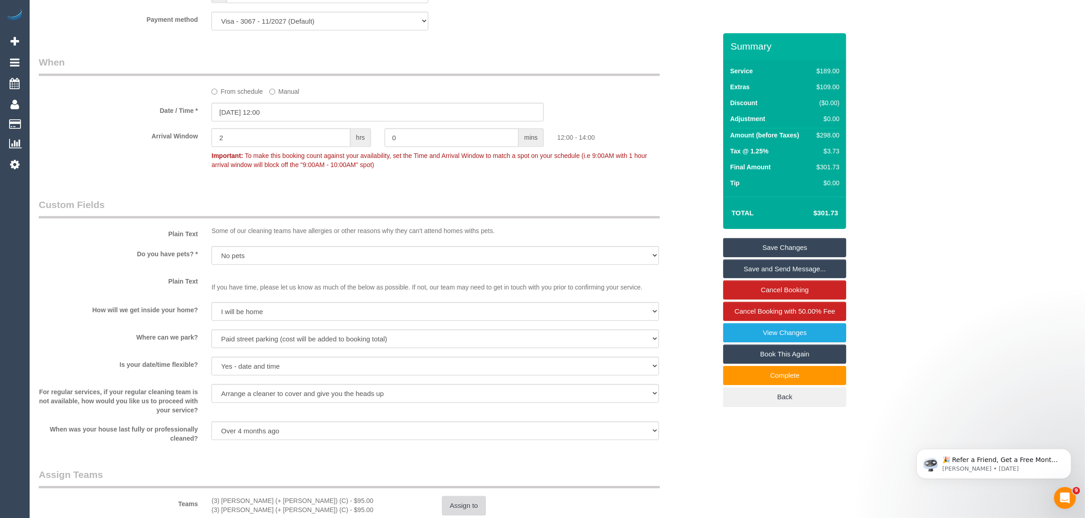
scroll to position [728, 0]
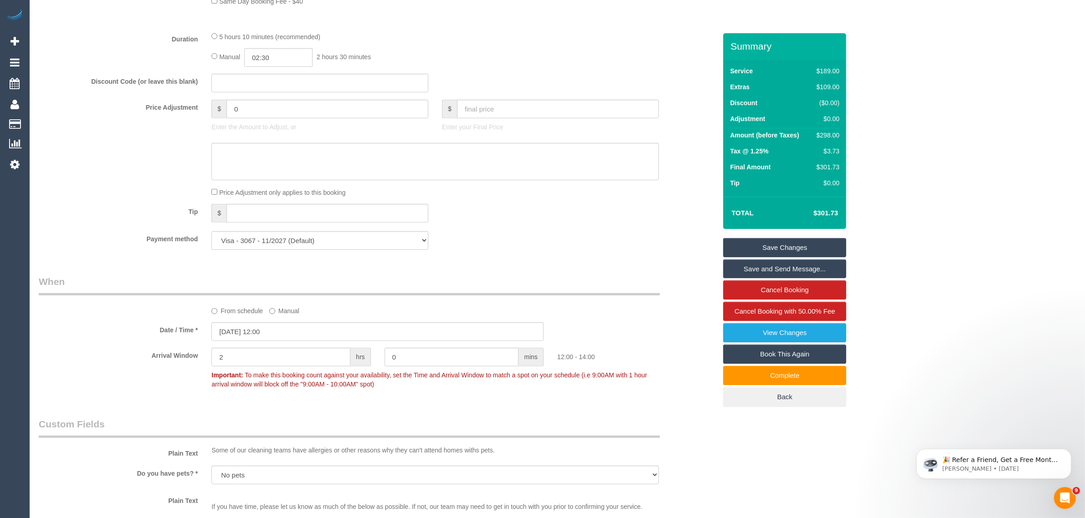
click at [785, 241] on link "Save Changes" at bounding box center [784, 247] width 123 height 19
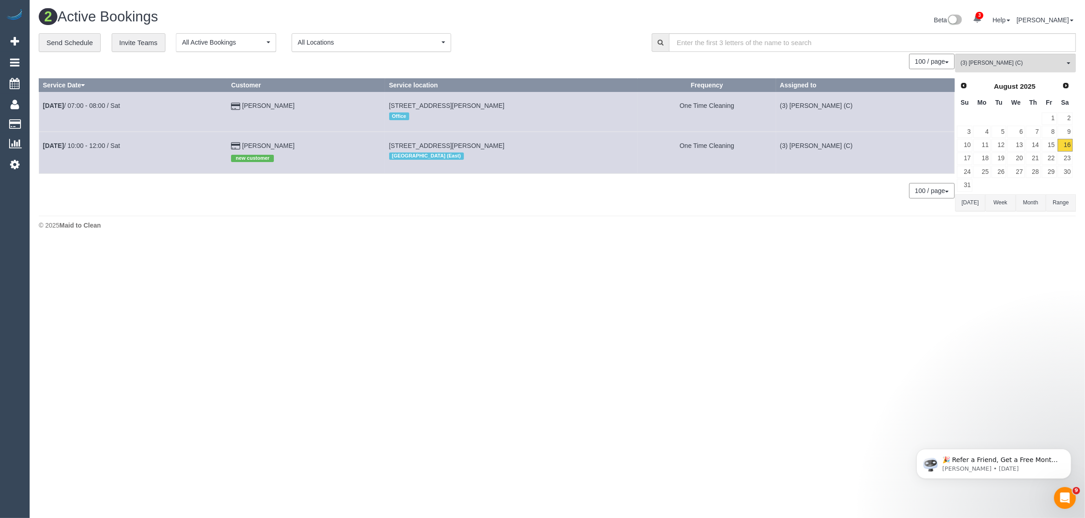
click at [556, 246] on body "3 Beta Your Notifications You have 0 alerts × You have 1 to charge for 16/08/20…" at bounding box center [542, 259] width 1085 height 518
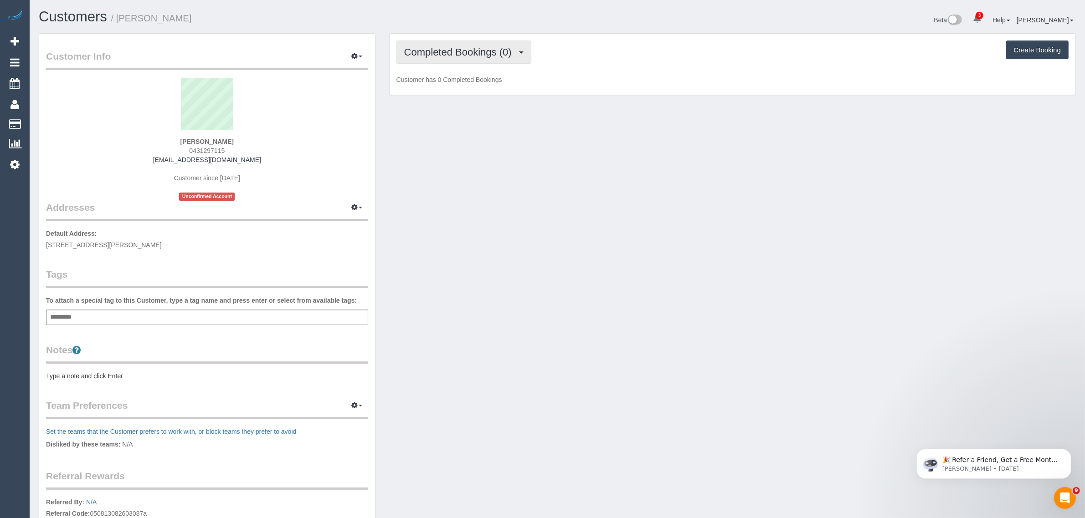
click at [468, 49] on span "Completed Bookings (0)" at bounding box center [460, 51] width 112 height 11
click at [446, 81] on link "Upcoming Bookings (2)" at bounding box center [444, 85] width 95 height 12
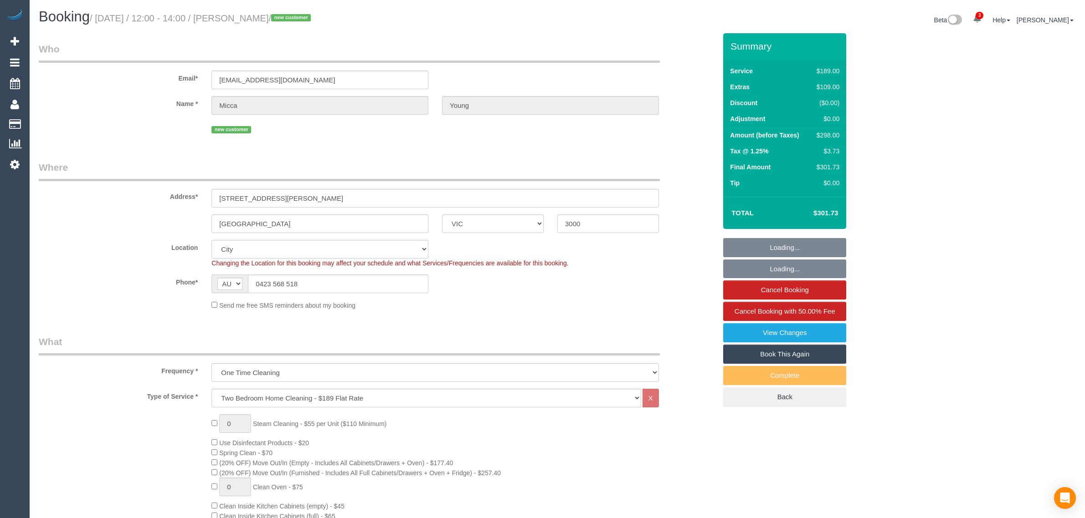
select select "VIC"
select select "number:28"
select select "number:14"
select select "number:20"
select select "number:22"
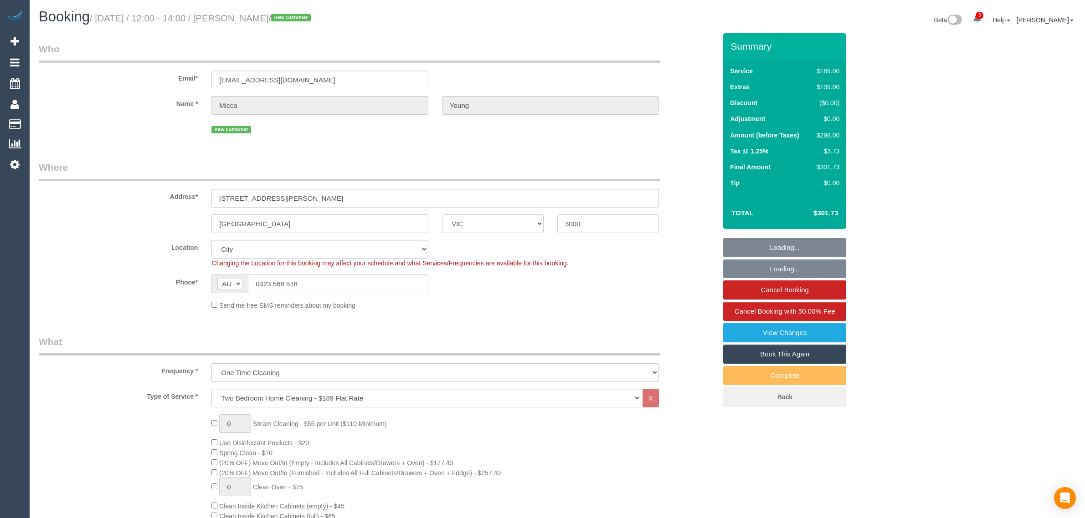
select select "number:34"
select select "number:26"
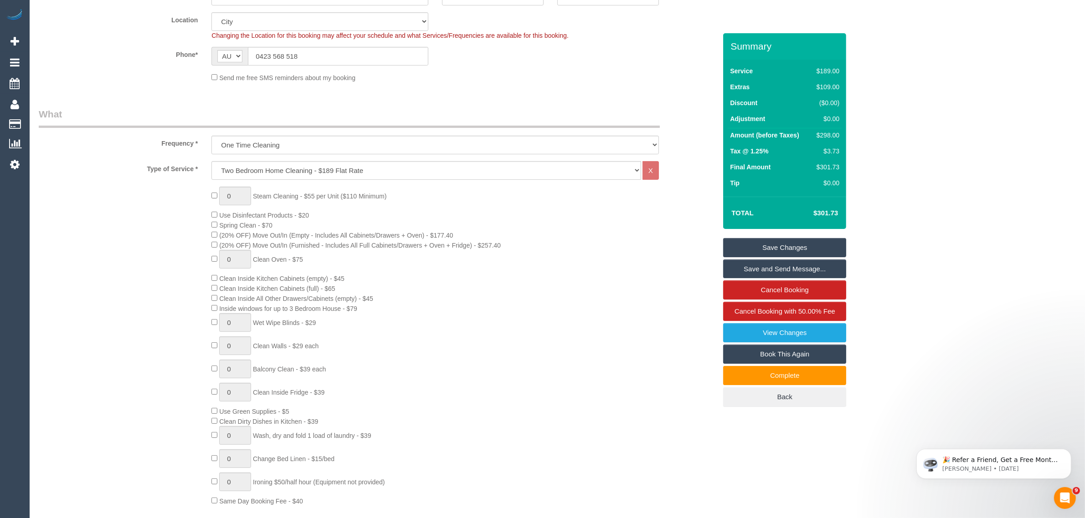
scroll to position [456, 0]
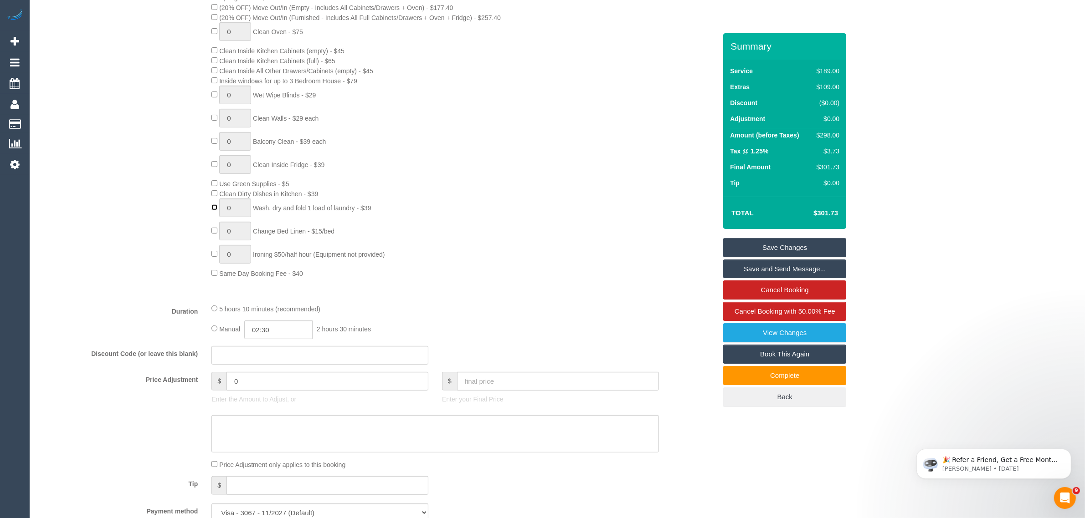
type input "1"
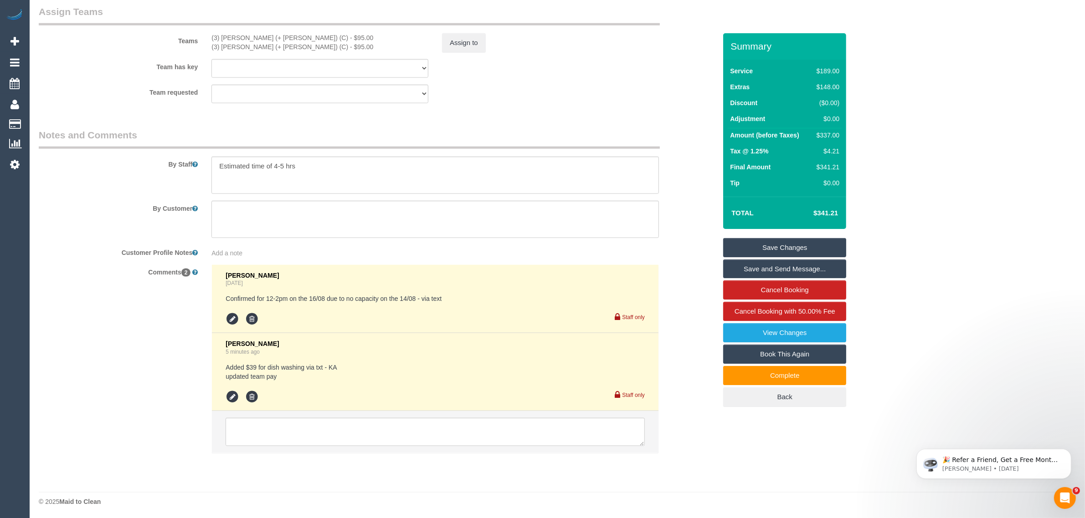
scroll to position [1411, 0]
click at [235, 393] on icon at bounding box center [233, 397] width 14 height 14
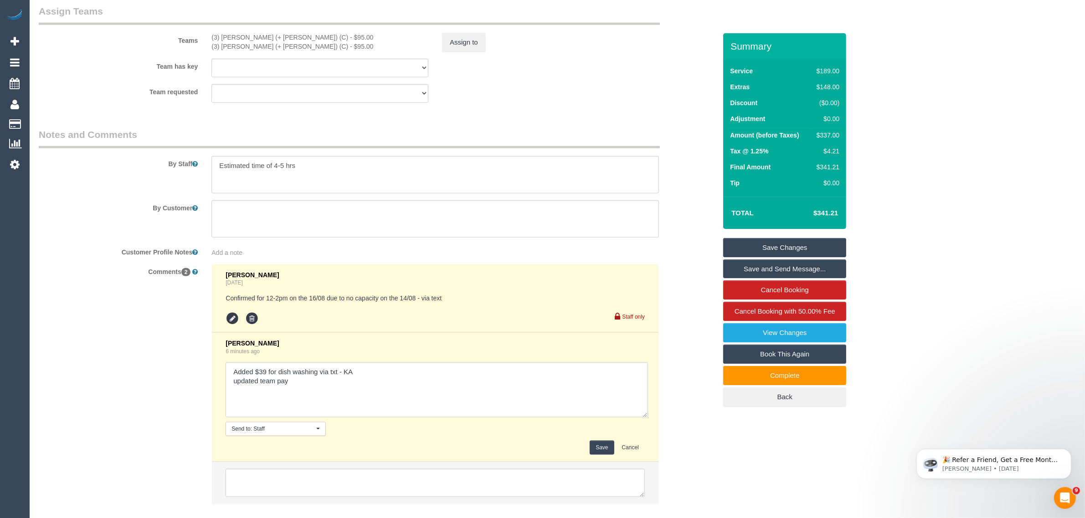
drag, startPoint x: 642, startPoint y: 388, endPoint x: 647, endPoint y: 418, distance: 30.4
click at [647, 418] on textarea at bounding box center [437, 390] width 422 height 55
click at [445, 380] on textarea at bounding box center [437, 392] width 423 height 58
click at [426, 393] on textarea at bounding box center [437, 392] width 423 height 58
type textarea "Added $39 for dish washing via txt - KA updated team pay Added 1 load of laundr…"
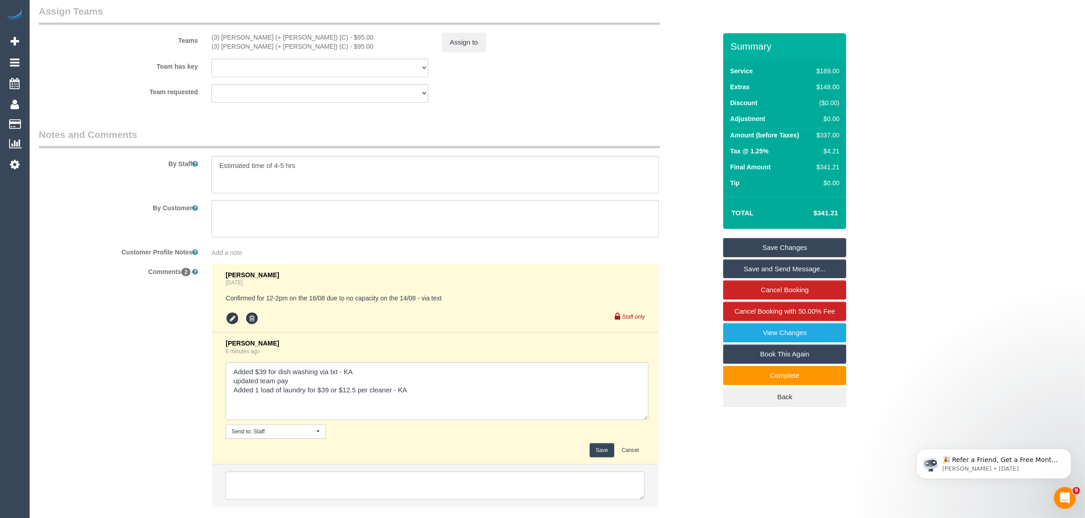
click at [592, 451] on button "Save" at bounding box center [602, 451] width 24 height 14
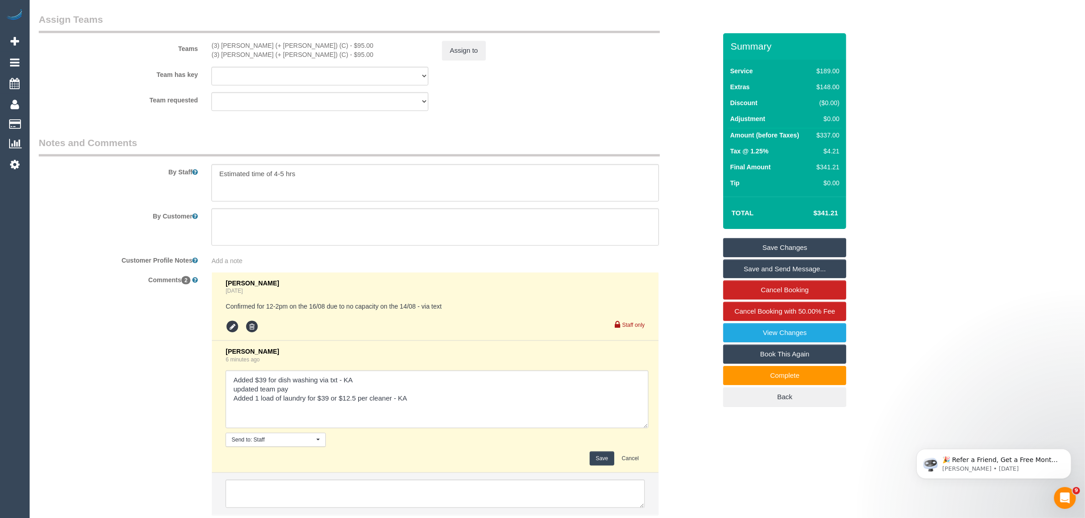
scroll to position [1184, 0]
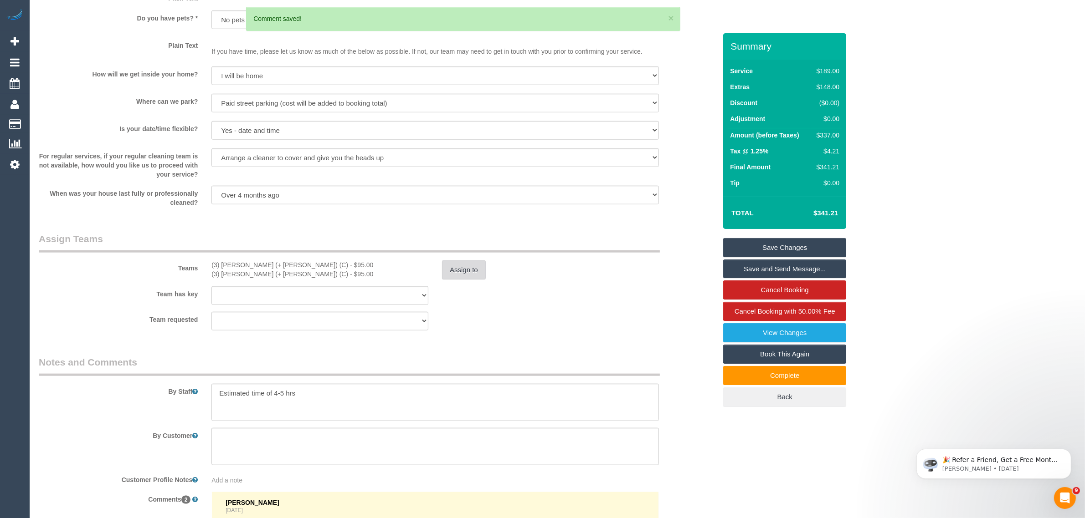
click at [473, 273] on button "Assign to" at bounding box center [464, 270] width 44 height 19
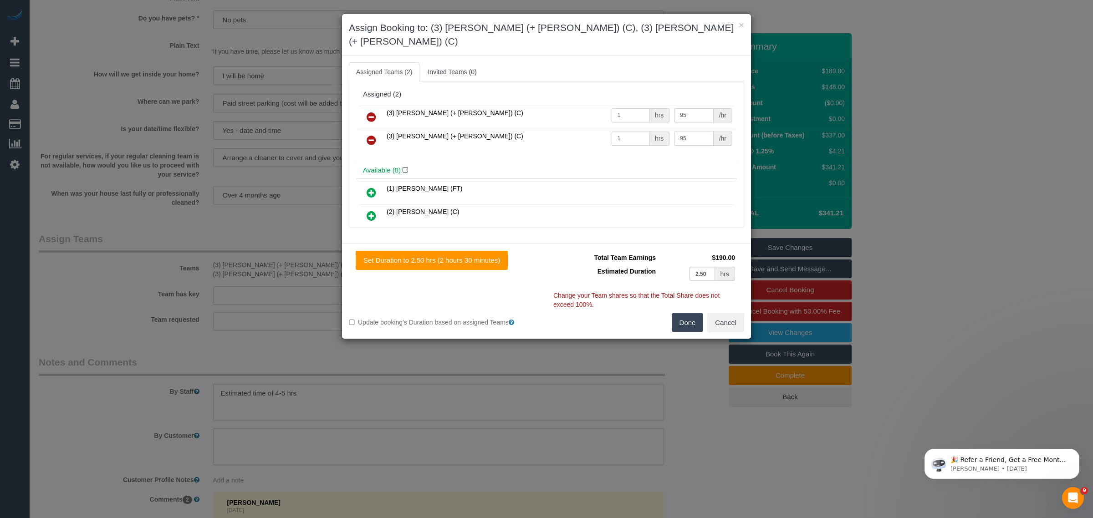
click at [689, 132] on input "95" at bounding box center [693, 139] width 39 height 14
type input "107.5"
click at [697, 108] on input "95" at bounding box center [693, 115] width 39 height 14
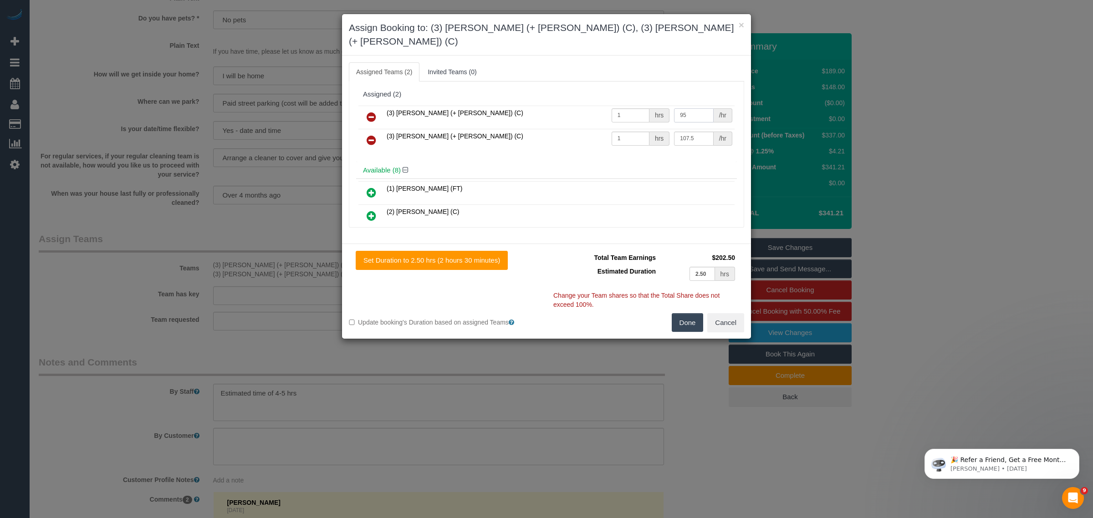
click at [697, 108] on input "95" at bounding box center [693, 115] width 39 height 14
paste input "107.50"
type input "107.5"
click at [664, 205] on td "(2) [PERSON_NAME] (C)" at bounding box center [560, 216] width 350 height 23
click at [682, 313] on button "Done" at bounding box center [688, 322] width 32 height 19
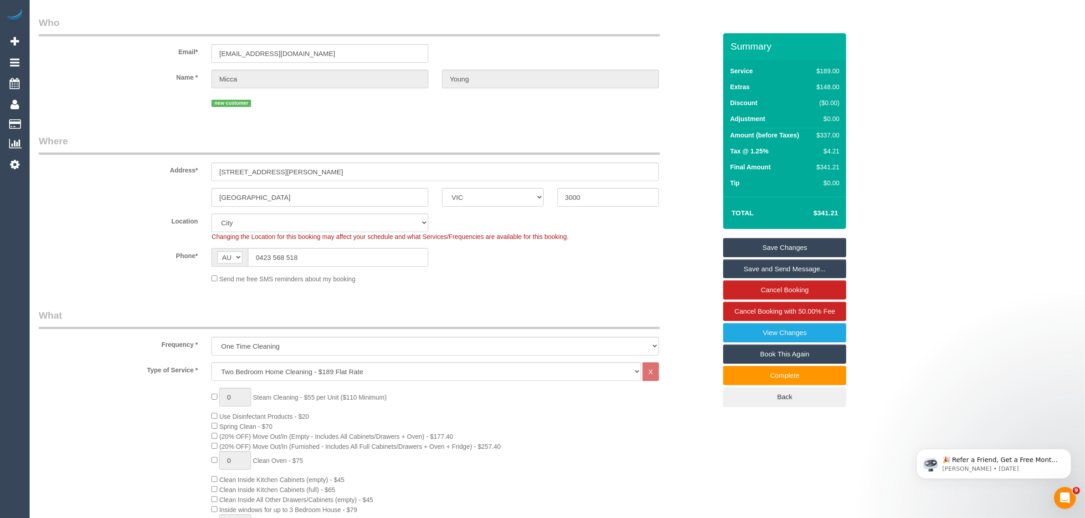
scroll to position [0, 0]
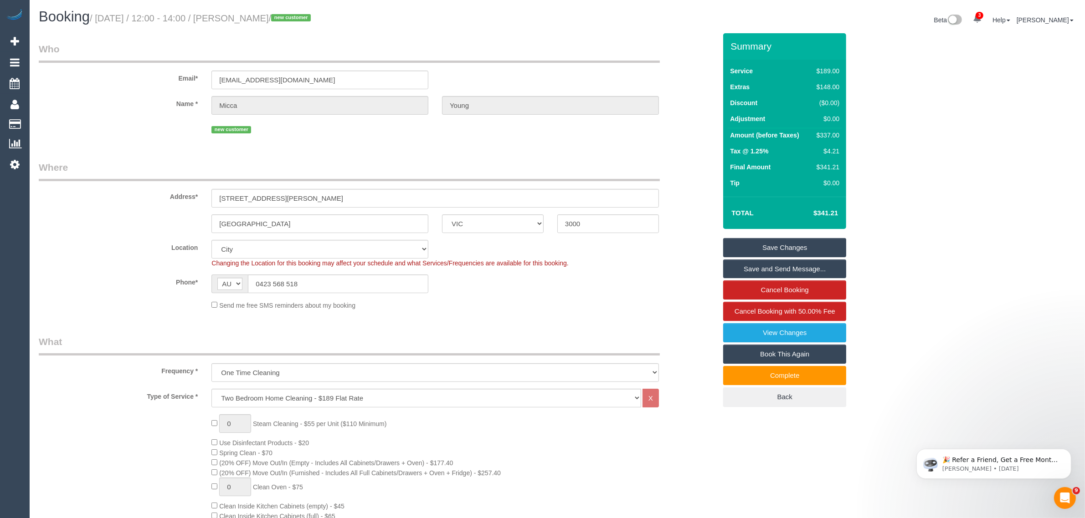
click at [777, 245] on link "Save Changes" at bounding box center [784, 247] width 123 height 19
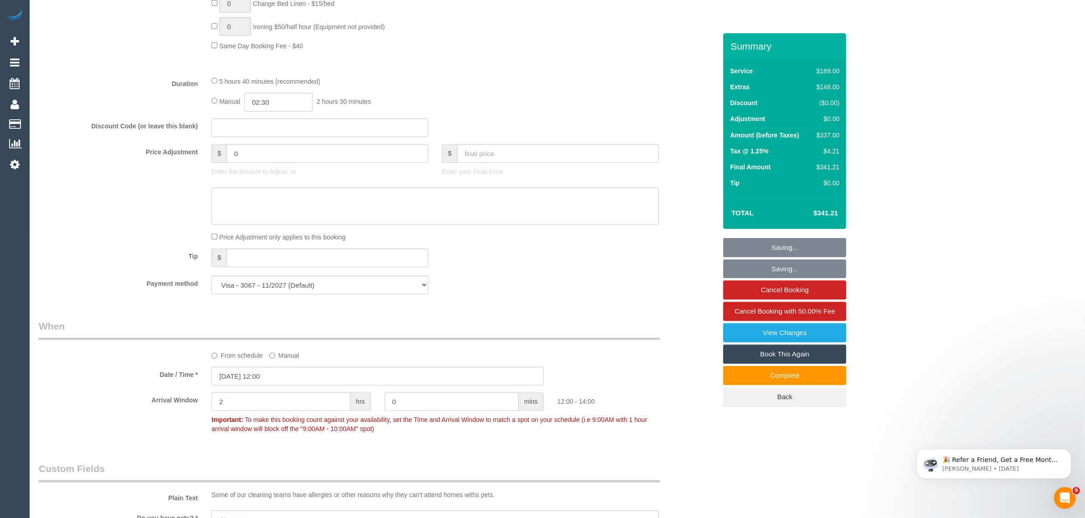
scroll to position [1139, 0]
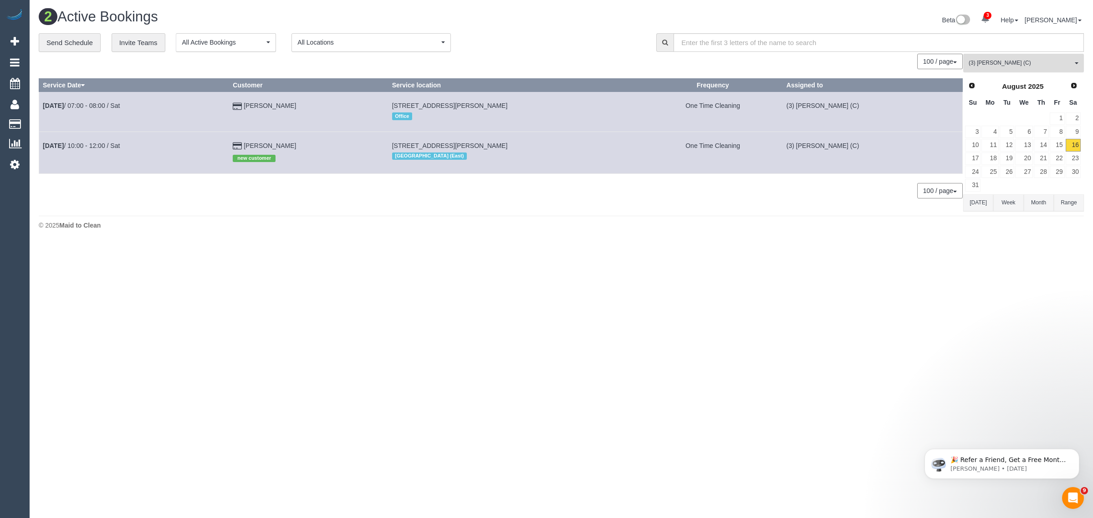
drag, startPoint x: 1006, startPoint y: 62, endPoint x: 1048, endPoint y: 117, distance: 69.5
click at [1006, 62] on span "(3) [PERSON_NAME] (C)" at bounding box center [1021, 63] width 104 height 8
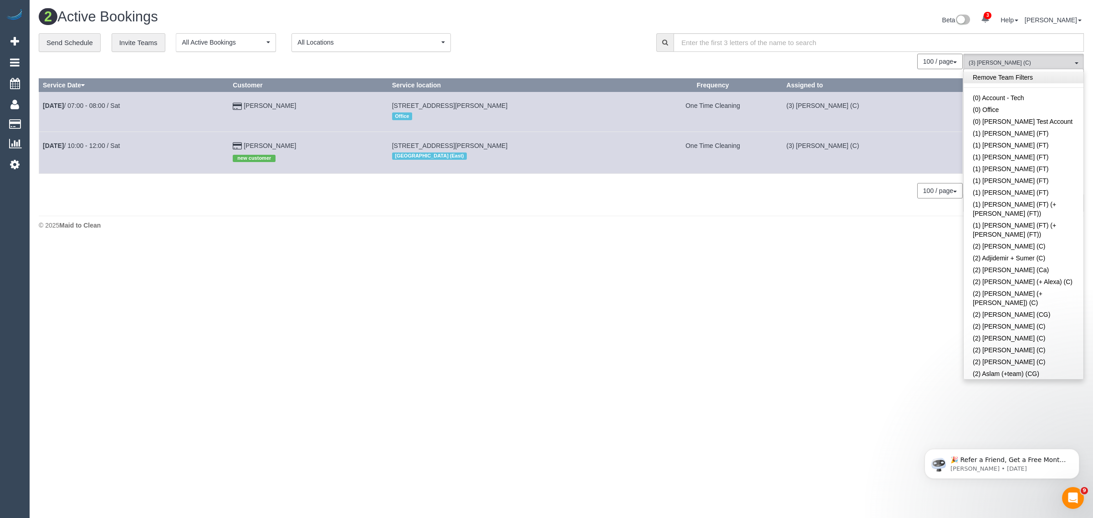
click at [994, 81] on link "Remove Team Filters" at bounding box center [1024, 78] width 120 height 12
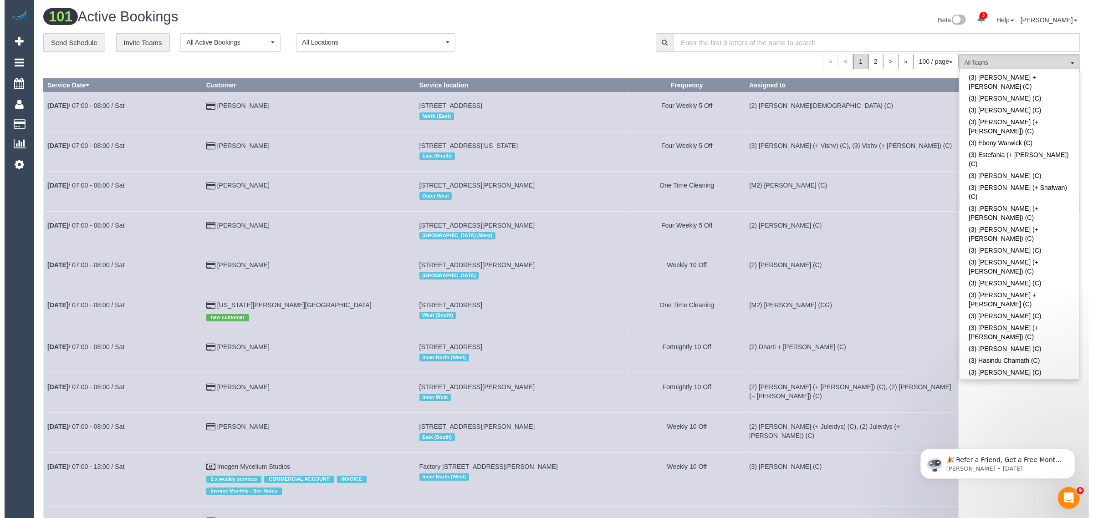
scroll to position [1919, 0]
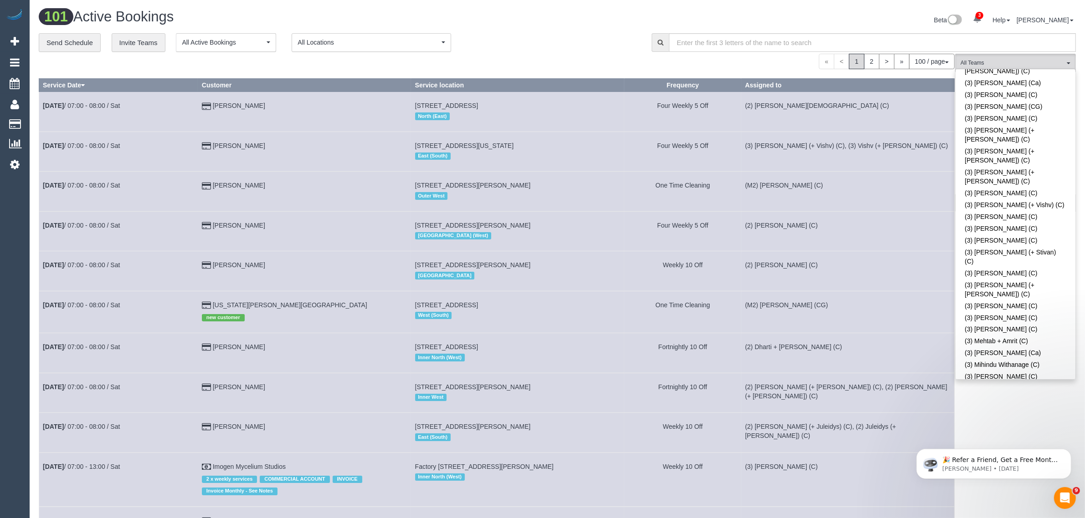
click at [572, 41] on div "**********" at bounding box center [338, 42] width 599 height 19
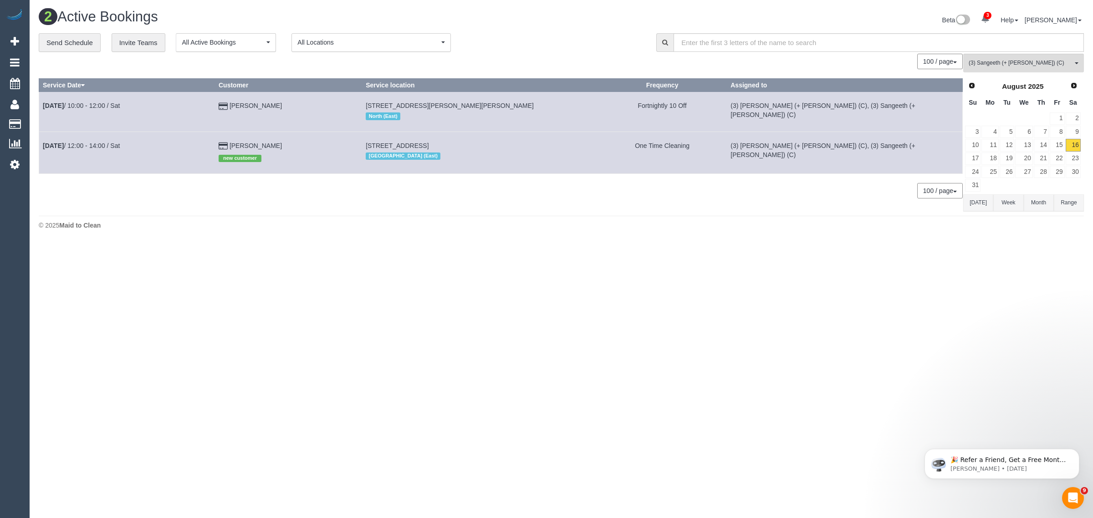
click at [821, 285] on body "3 Beta Your Notifications You have 0 alerts × You have 1 to charge for 16/08/20…" at bounding box center [546, 259] width 1093 height 518
drag, startPoint x: 299, startPoint y: 149, endPoint x: 153, endPoint y: 140, distance: 147.0
click at [153, 140] on tr "Aug 16th / 12:00 - 14:00 / Sat India Robinson new customer 123 Waterdale Road, …" at bounding box center [501, 153] width 924 height 42
click at [265, 220] on footer "© 2025 Maid to Clean" at bounding box center [562, 225] width 1046 height 18
drag, startPoint x: 290, startPoint y: 146, endPoint x: 44, endPoint y: 142, distance: 245.6
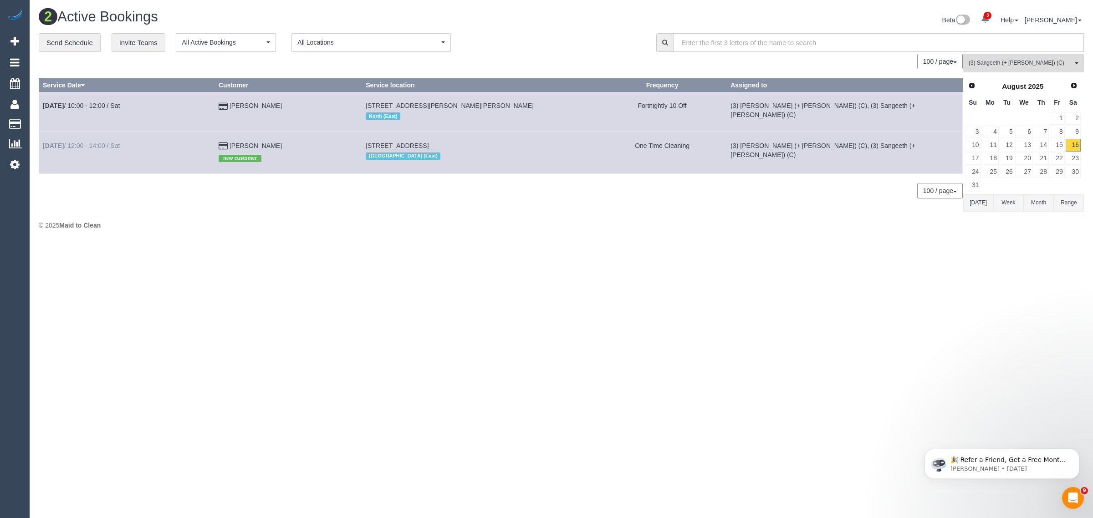
click at [44, 141] on tr "Aug 16th / 12:00 - 14:00 / Sat India Robinson new customer 123 Waterdale Road, …" at bounding box center [501, 153] width 924 height 42
copy tr "Aug 16th / 12:00 - 14:00 / Sat India Robinson"
click at [544, 332] on body "3 Beta Your Notifications You have 0 alerts × You have 1 to charge for 16/08/20…" at bounding box center [546, 259] width 1093 height 518
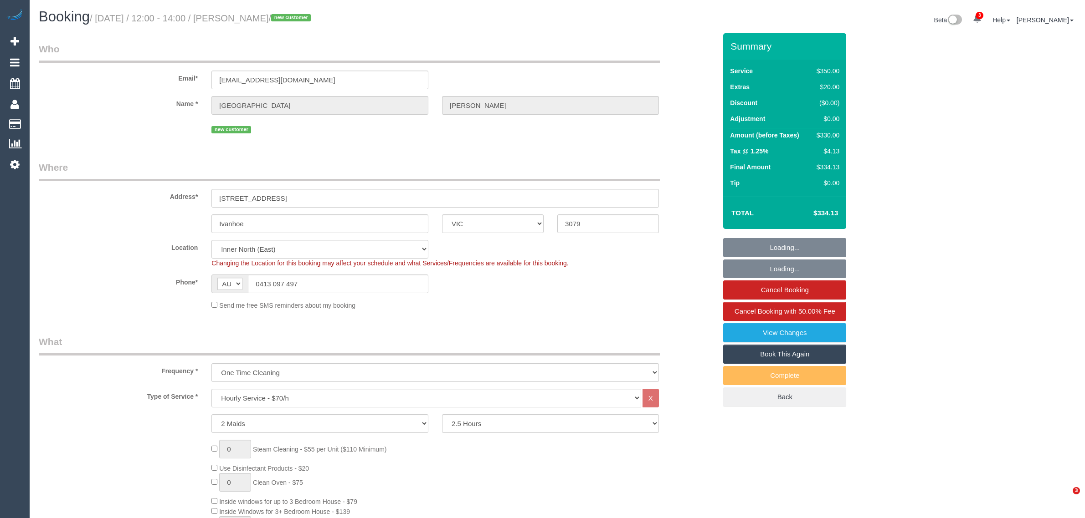
select select "VIC"
select select "2"
select select "150"
select select "number:27"
select select "number:14"
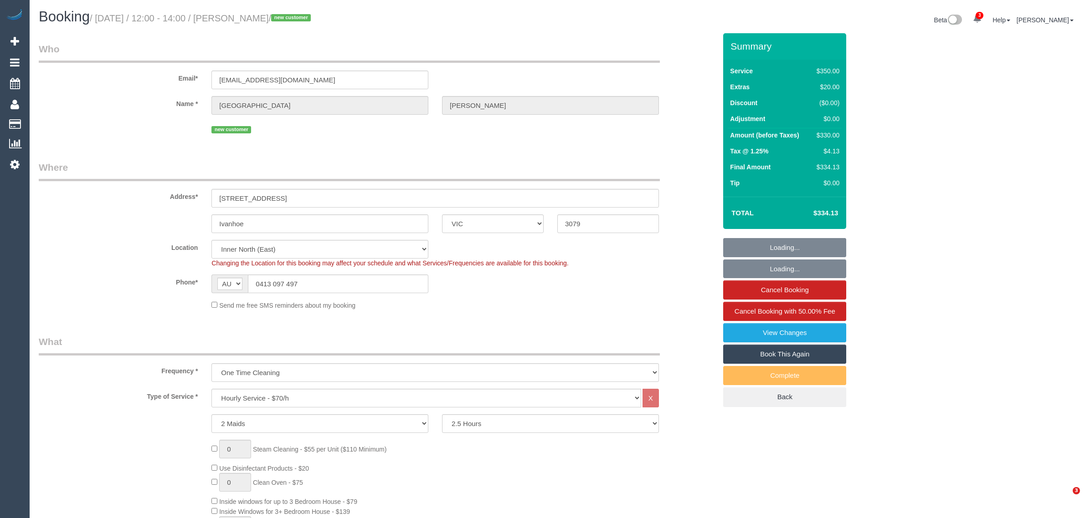
select select "number:19"
select select "number:24"
select select "number:26"
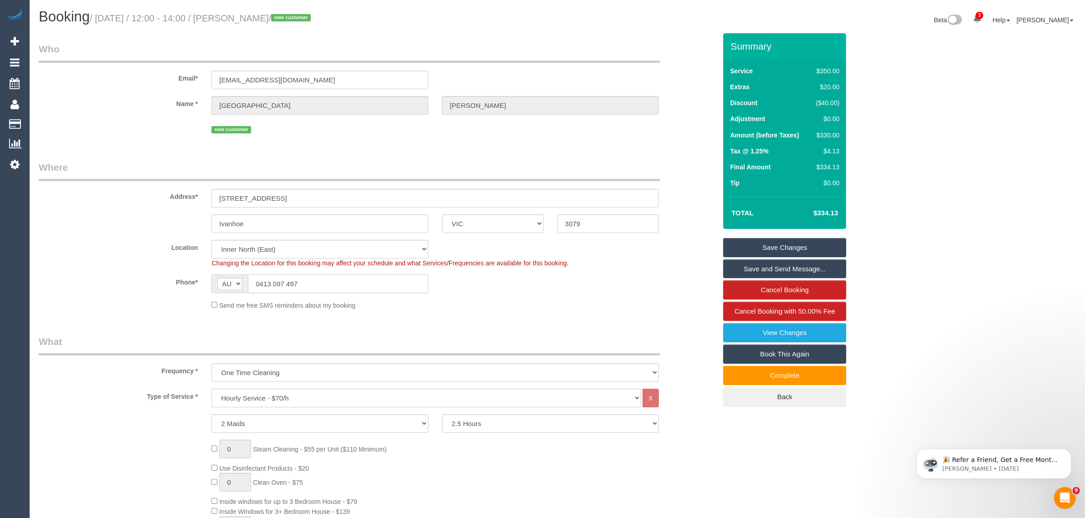
click at [328, 280] on input "0413 097 497" at bounding box center [338, 284] width 180 height 19
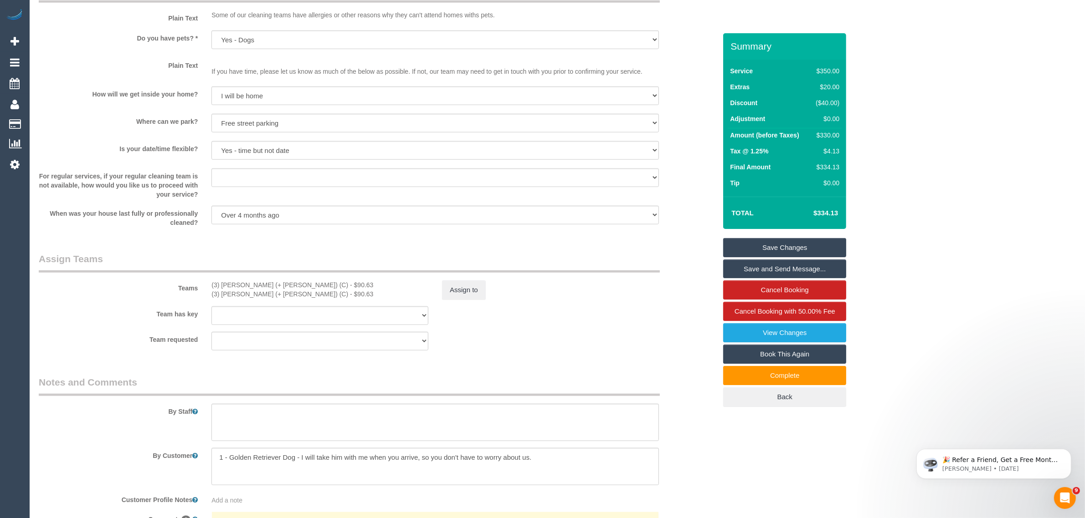
scroll to position [1367, 0]
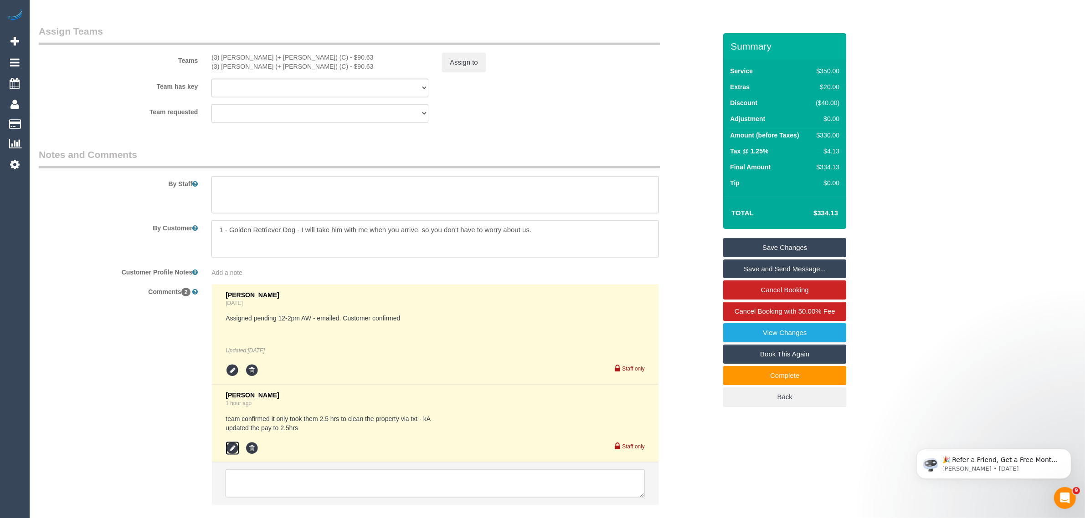
click at [231, 454] on icon at bounding box center [233, 449] width 14 height 14
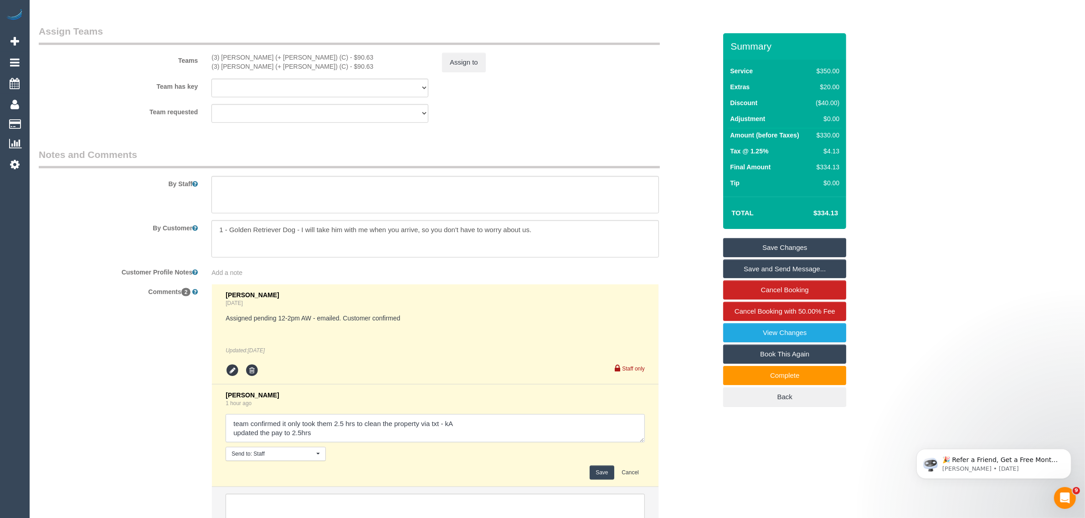
click at [447, 421] on textarea at bounding box center [435, 429] width 419 height 28
type textarea "team confirmed it only took them 2.5 hrs to clean the property via txt - KA upd…"
click at [595, 473] on button "Save" at bounding box center [602, 473] width 24 height 14
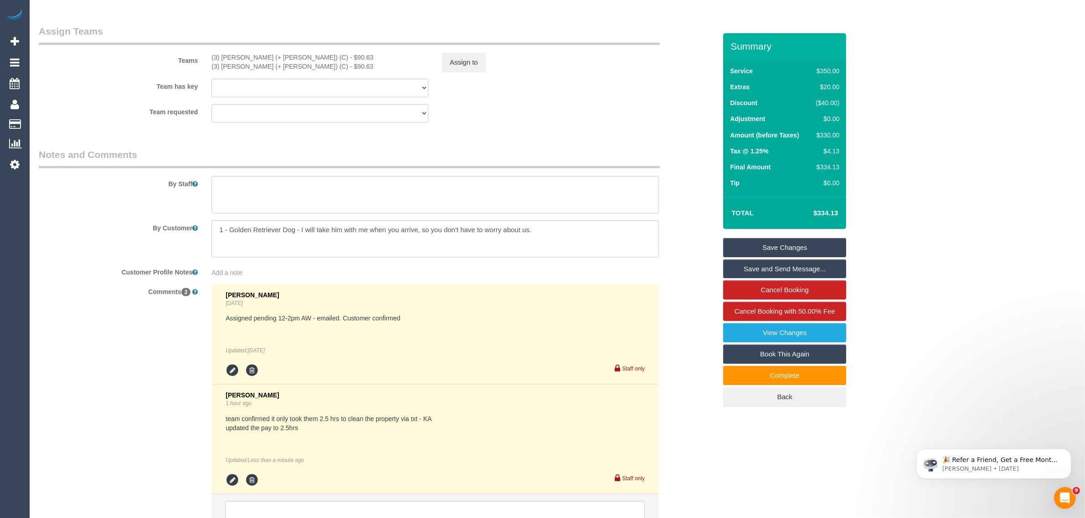
click at [684, 447] on div "Comments 2 Laura Butera 2 days ago Assigned pending 12-2pm AW - emailed. Custom…" at bounding box center [377, 415] width 691 height 262
click at [694, 440] on div "Comments 2 Laura Butera 2 days ago Assigned pending 12-2pm AW - emailed. Custom…" at bounding box center [377, 415] width 691 height 262
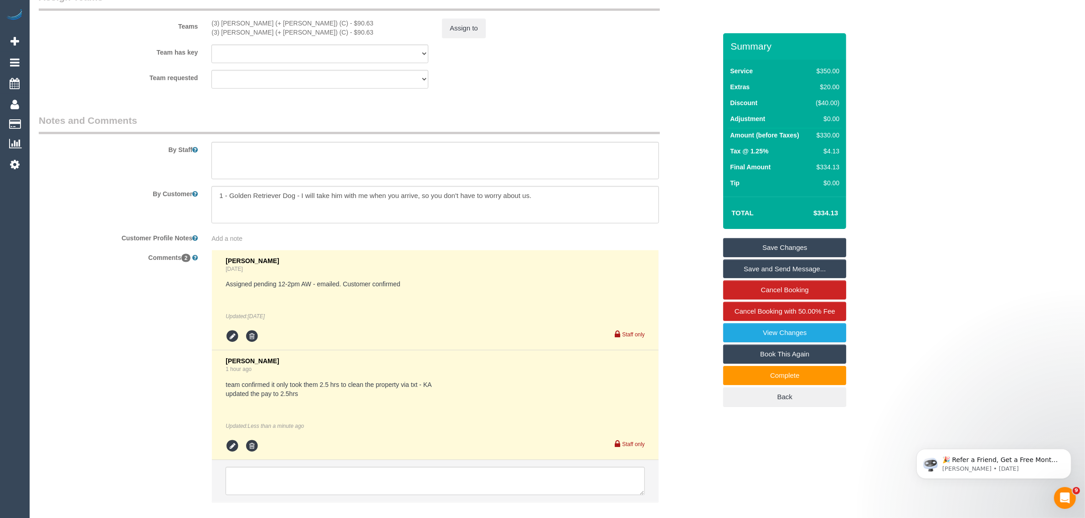
scroll to position [1451, 0]
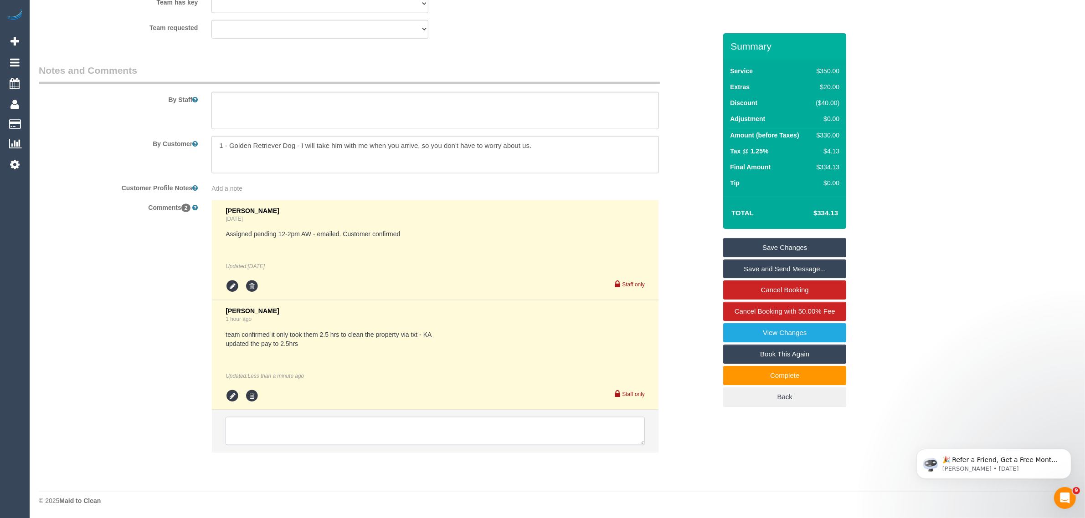
click at [444, 423] on textarea at bounding box center [435, 431] width 419 height 28
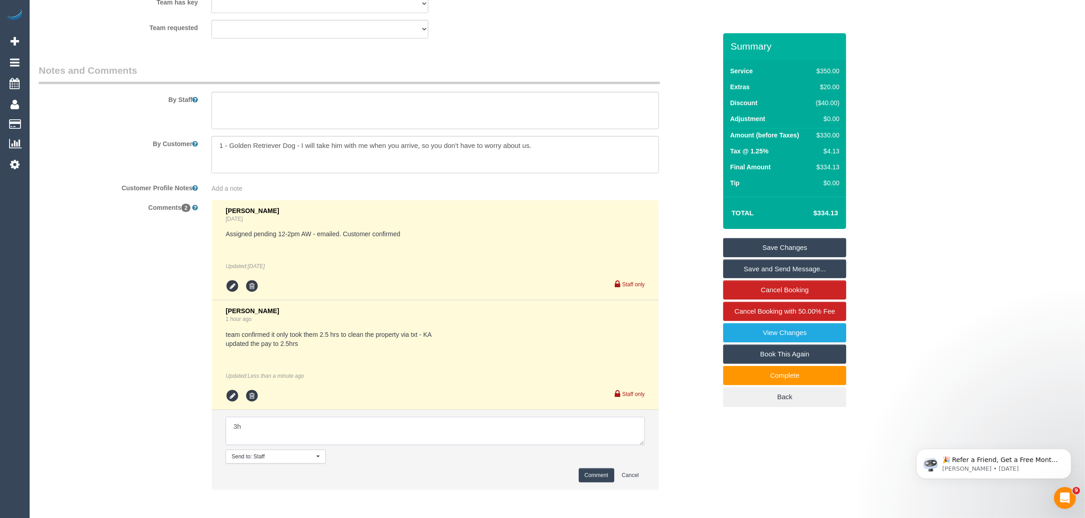
type textarea "3"
click at [385, 424] on textarea at bounding box center [435, 431] width 419 height 28
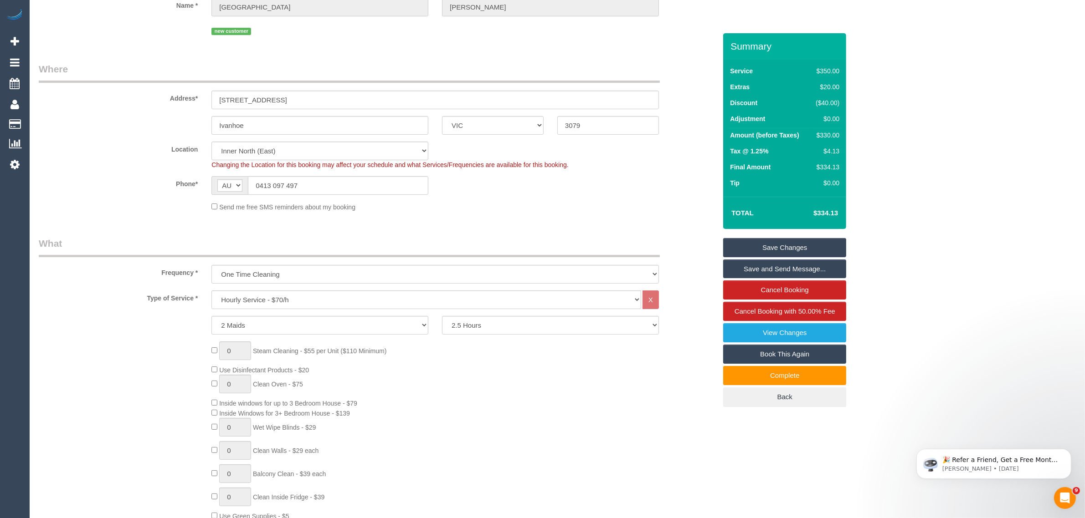
scroll to position [84, 0]
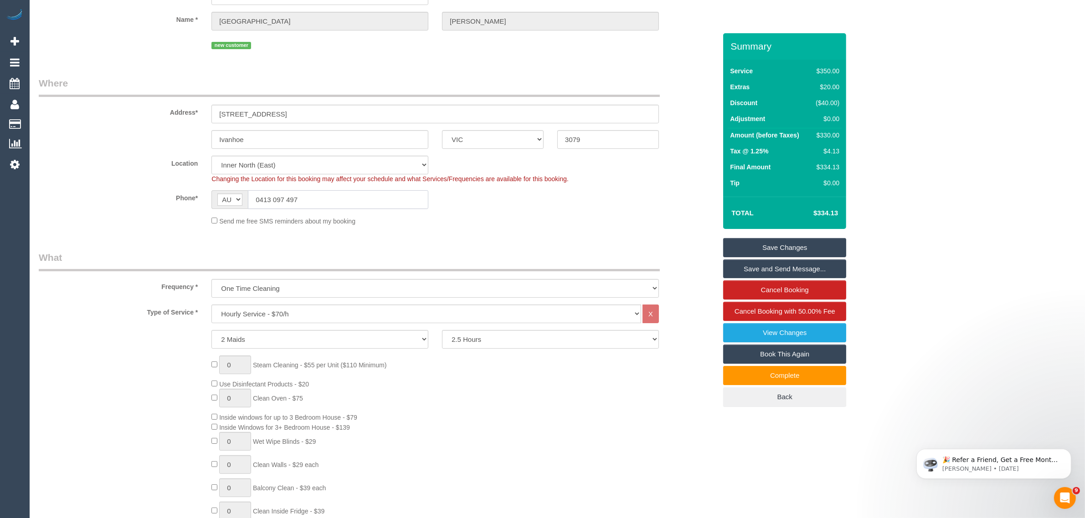
click at [351, 201] on input "0413 097 497" at bounding box center [338, 199] width 180 height 19
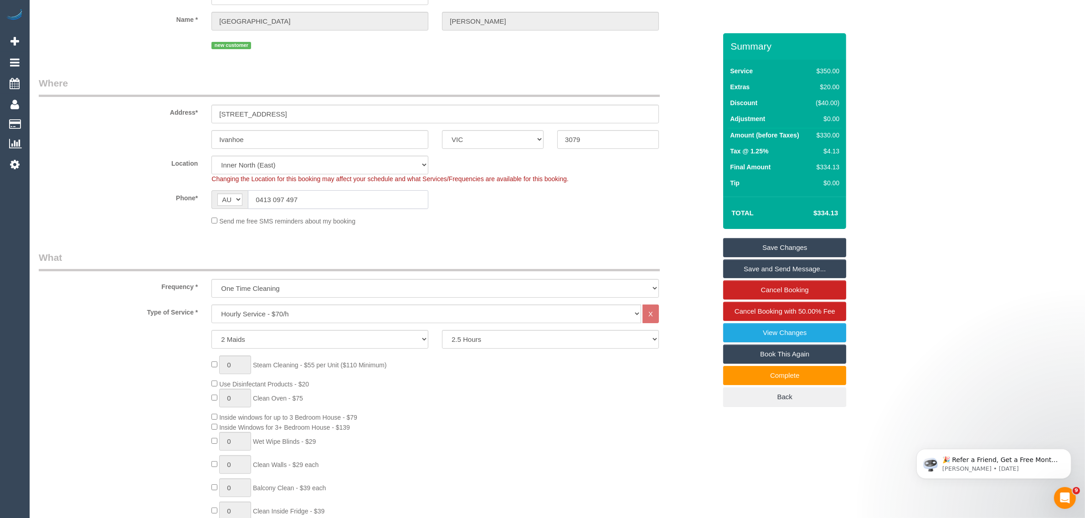
click at [351, 201] on input "0413 097 497" at bounding box center [338, 199] width 180 height 19
drag, startPoint x: 122, startPoint y: 185, endPoint x: 281, endPoint y: 208, distance: 161.1
click at [122, 185] on sui-booking-location "Location Office City East (North) East (South) Inner East Inner North (East) In…" at bounding box center [377, 191] width 677 height 70
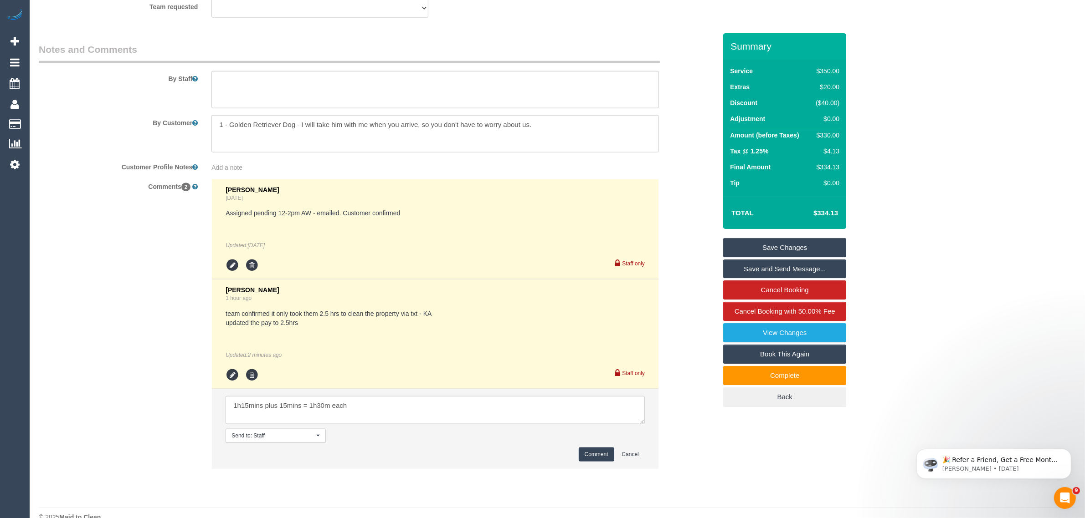
scroll to position [1489, 0]
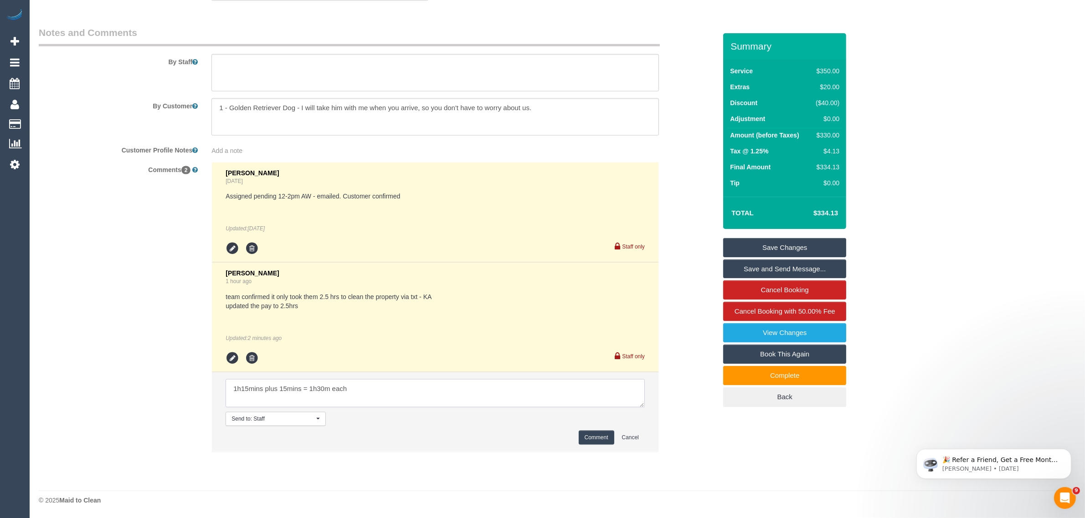
click at [490, 399] on textarea at bounding box center [435, 394] width 419 height 28
type textarea "1h15mins plus 15mins = 1h30m each or 3hrs in total - KA"
click at [598, 438] on button "Comment" at bounding box center [597, 438] width 36 height 14
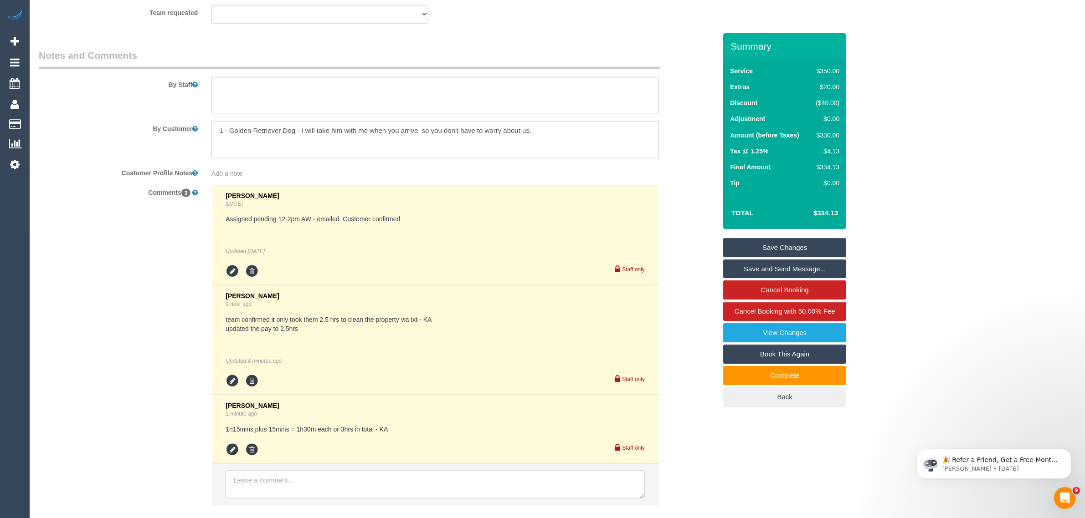
scroll to position [1519, 0]
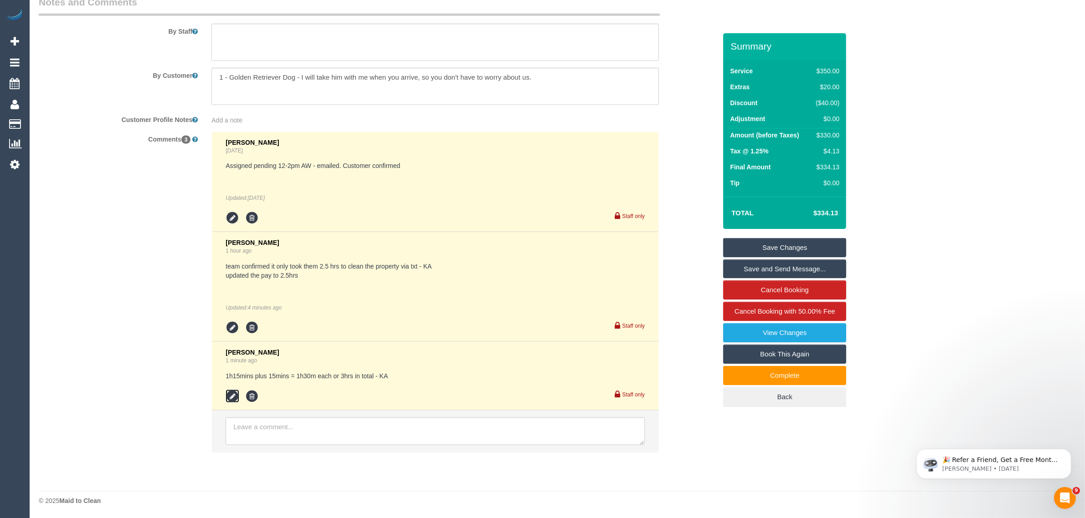
click at [236, 394] on icon at bounding box center [233, 397] width 14 height 14
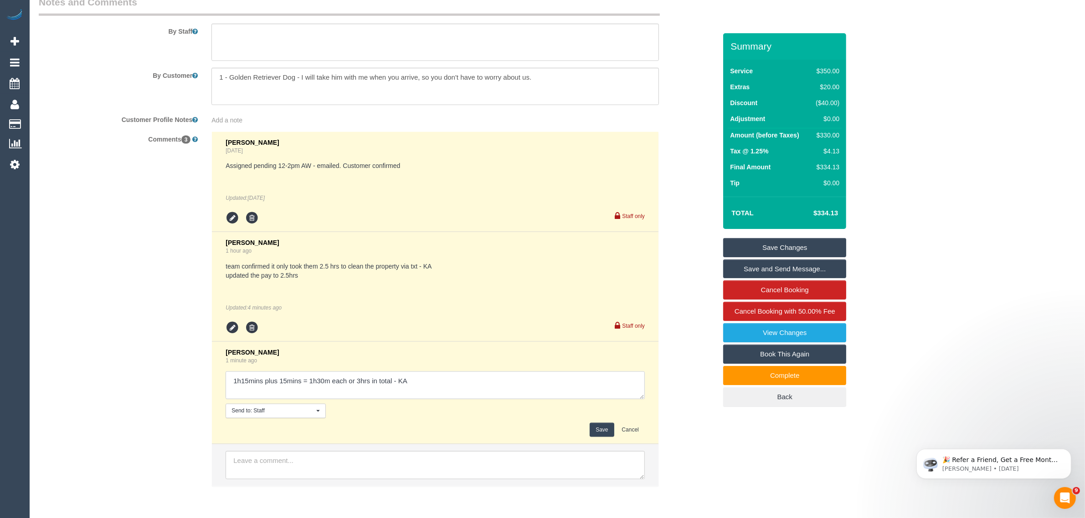
click at [231, 376] on textarea at bounding box center [435, 386] width 419 height 28
click at [363, 374] on textarea at bounding box center [435, 386] width 419 height 28
click at [384, 377] on textarea at bounding box center [435, 386] width 419 height 28
click at [545, 378] on textarea at bounding box center [435, 386] width 419 height 28
type textarea "confirmed the clean is only 1h15mins plus 15mins for pet hairs = 1h30m each or …"
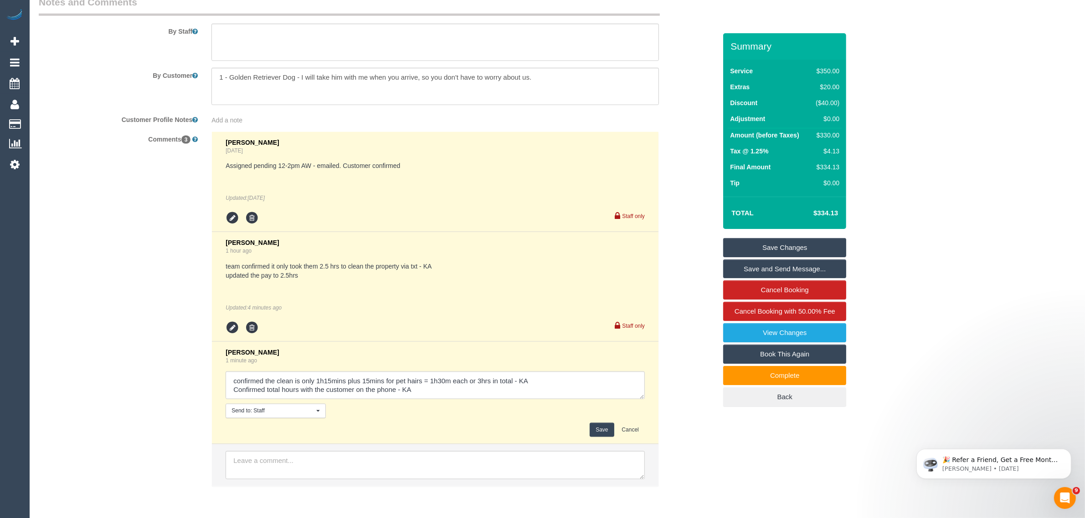
click at [597, 432] on button "Save" at bounding box center [602, 430] width 24 height 14
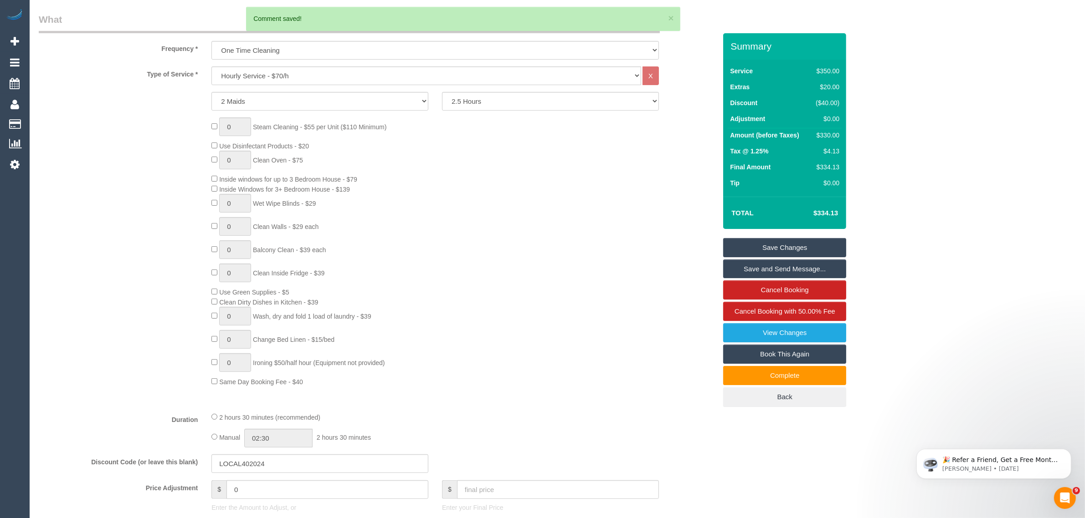
scroll to position [153, 0]
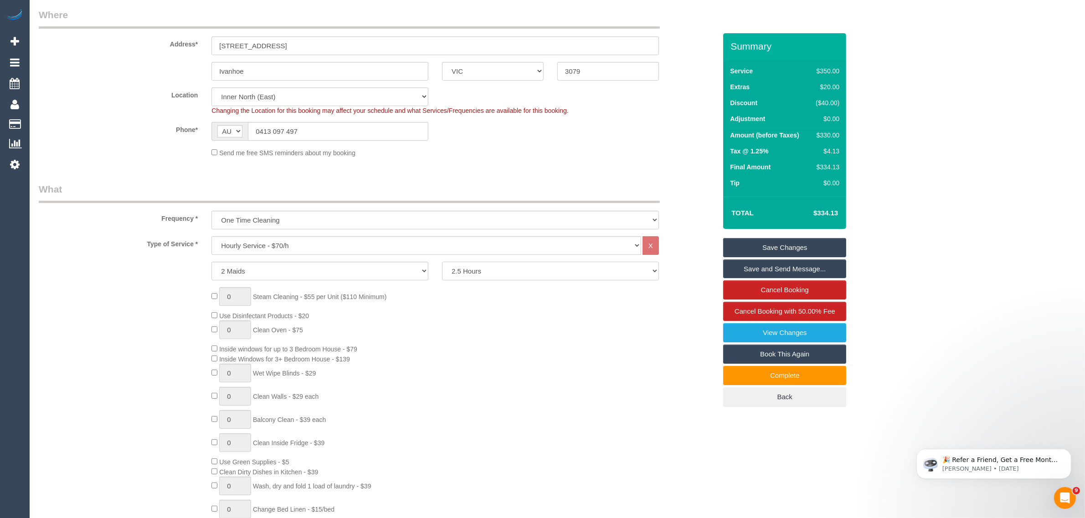
click at [533, 274] on select "2 Hours 2.5 Hours 3 Hours 3.5 Hours 4 Hours 4.5 Hours 5 Hours 5.5 Hours 6 Hours…" at bounding box center [550, 271] width 217 height 19
select select "180"
click at [442, 262] on select "2 Hours 2.5 Hours 3 Hours 3.5 Hours 4 Hours 4.5 Hours 5 Hours 5.5 Hours 6 Hours…" at bounding box center [550, 271] width 217 height 19
click at [282, 269] on select "1 Maid 2 Maids" at bounding box center [319, 271] width 217 height 19
click at [490, 270] on select "2 Hours 2.5 Hours 3 Hours 3.5 Hours 4 Hours 4.5 Hours 5 Hours 5.5 Hours 6 Hours…" at bounding box center [550, 271] width 217 height 19
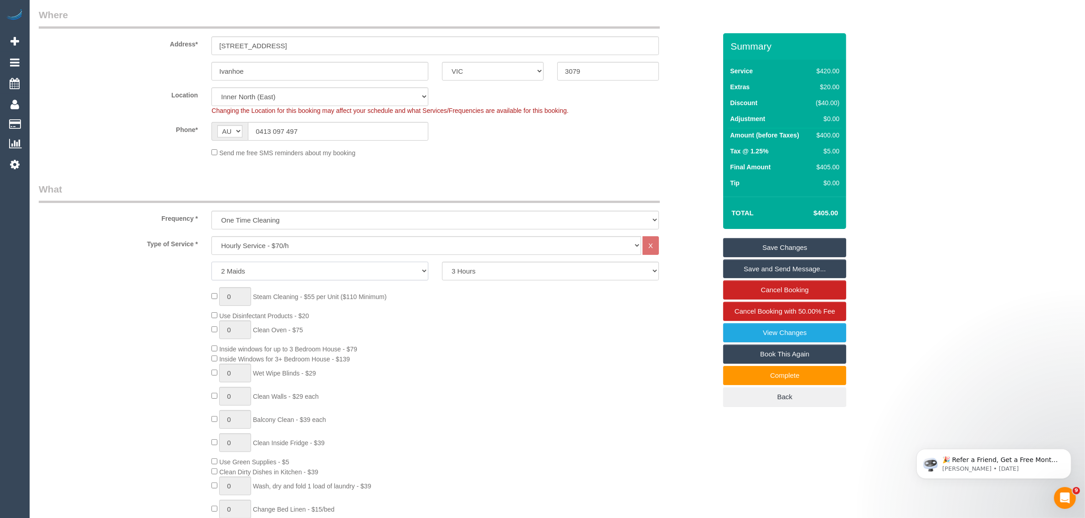
click at [343, 276] on select "1 Maid 2 Maids" at bounding box center [319, 271] width 217 height 19
select select "1"
click at [211, 262] on select "1 Maid 2 Maids" at bounding box center [319, 271] width 217 height 19
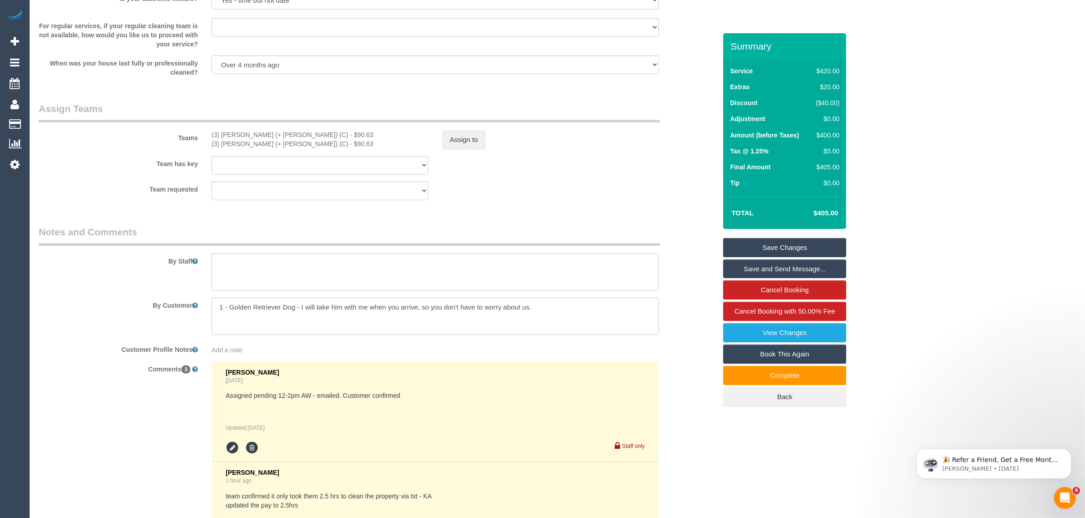
scroll to position [1292, 0]
click at [462, 145] on button "Assign to" at bounding box center [464, 137] width 44 height 19
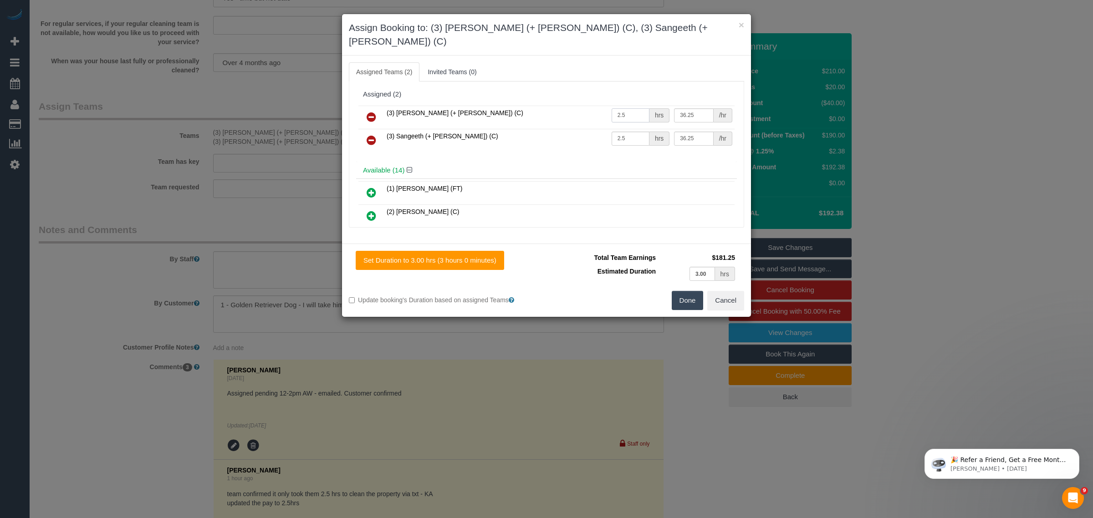
click at [637, 108] on input "2.5" at bounding box center [631, 115] width 38 height 14
type input "2"
type input "1.5"
click at [641, 132] on input "2.5" at bounding box center [631, 139] width 38 height 14
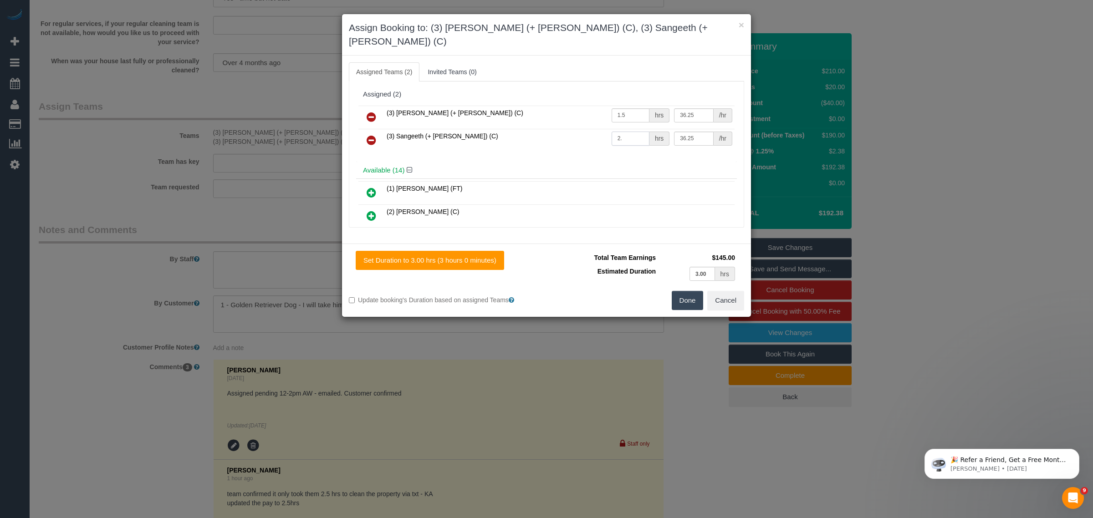
type input "2"
type input "1.5"
click at [690, 291] on button "Done" at bounding box center [688, 300] width 32 height 19
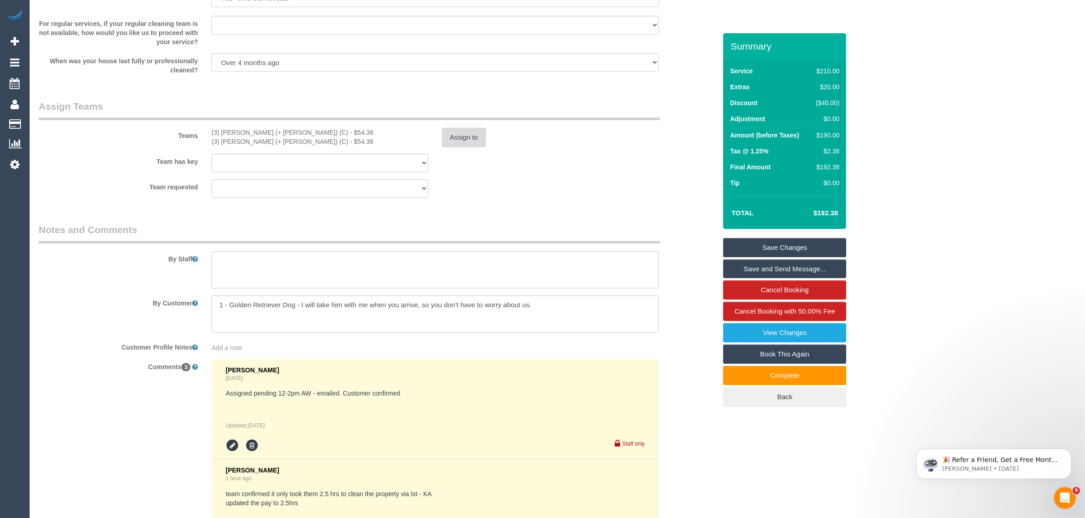
click at [461, 142] on button "Assign to" at bounding box center [464, 137] width 44 height 19
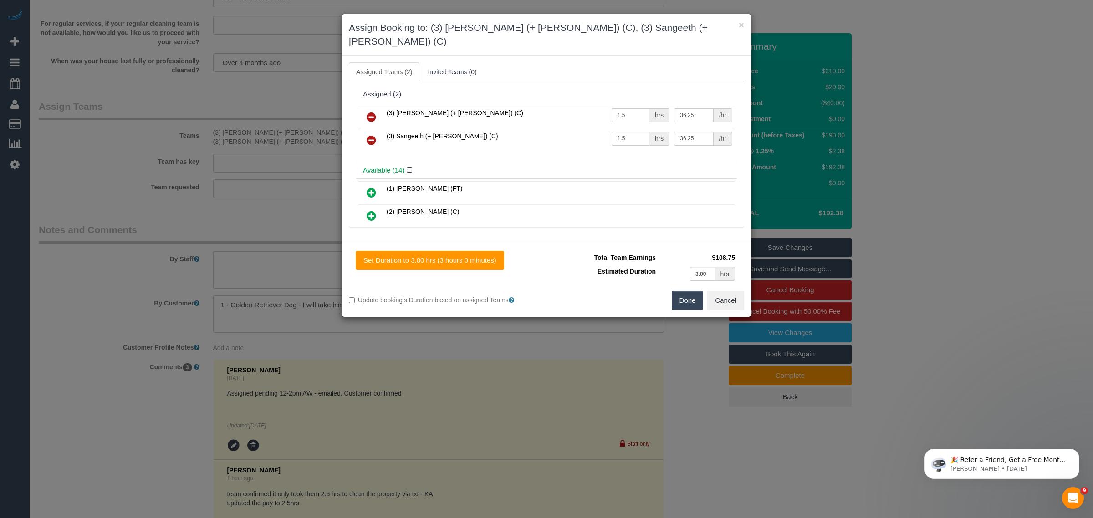
click at [685, 291] on button "Done" at bounding box center [688, 300] width 32 height 19
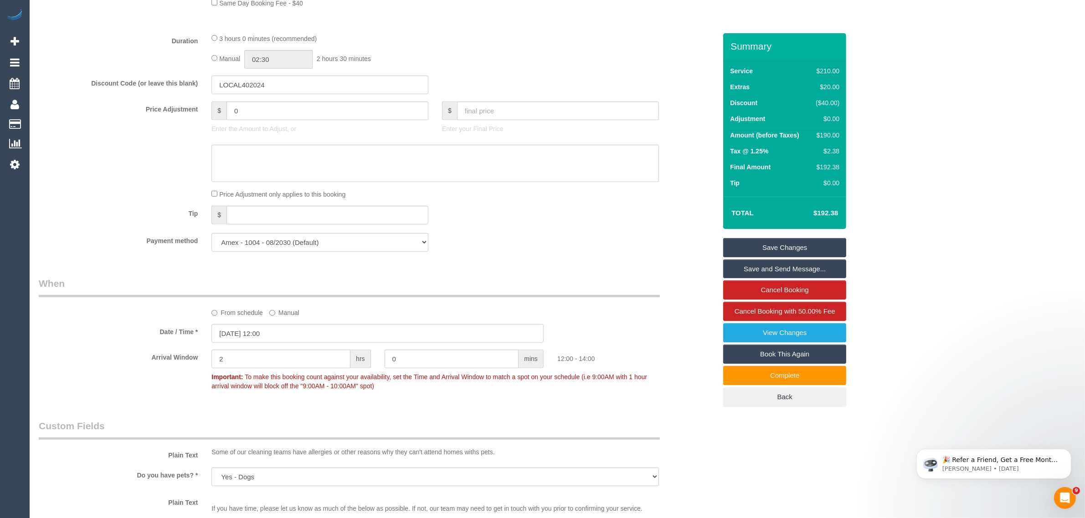
scroll to position [194, 0]
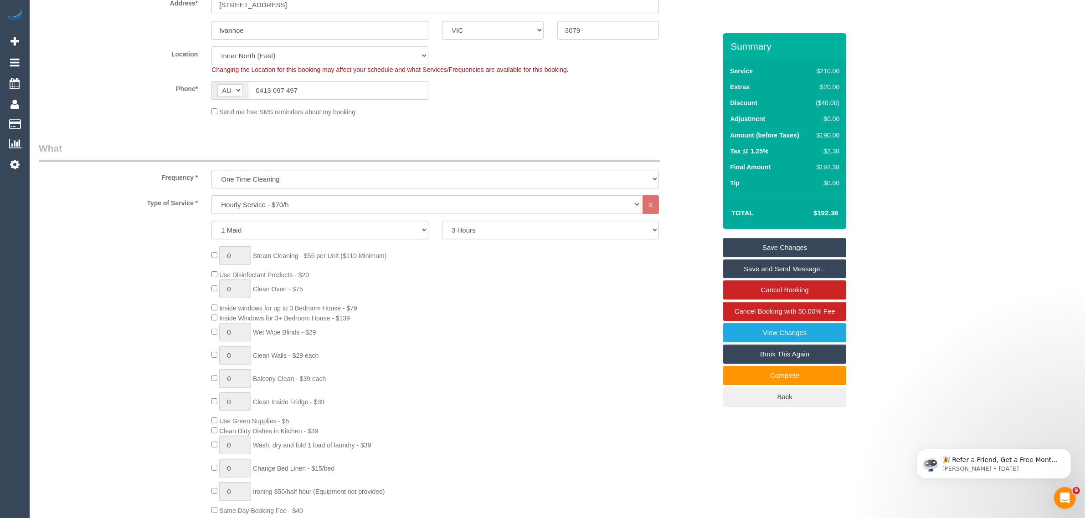
click at [752, 242] on link "Save Changes" at bounding box center [784, 247] width 123 height 19
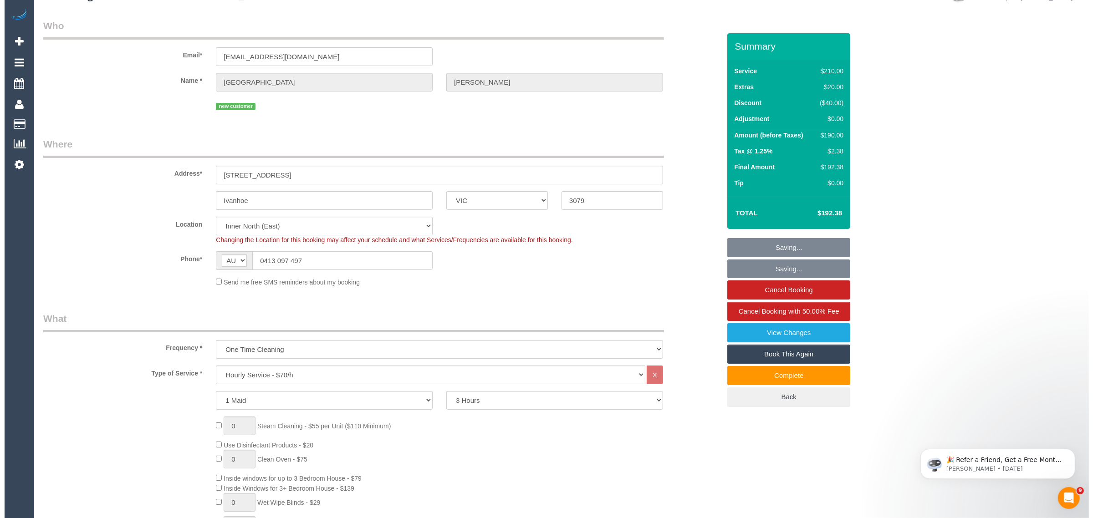
scroll to position [0, 0]
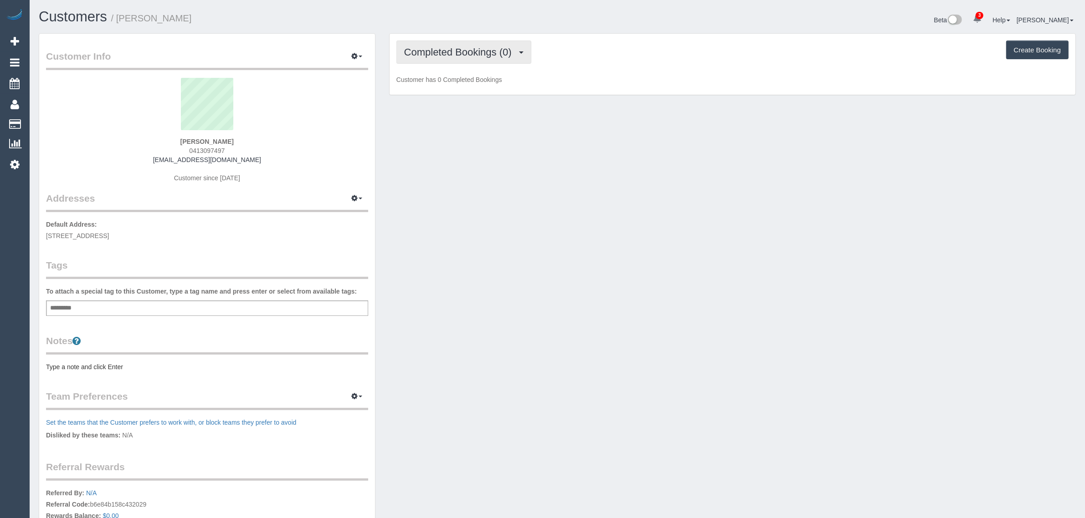
click at [506, 52] on span "Completed Bookings (0)" at bounding box center [460, 51] width 112 height 11
click at [477, 82] on link "Upcoming Bookings (1)" at bounding box center [444, 85] width 95 height 12
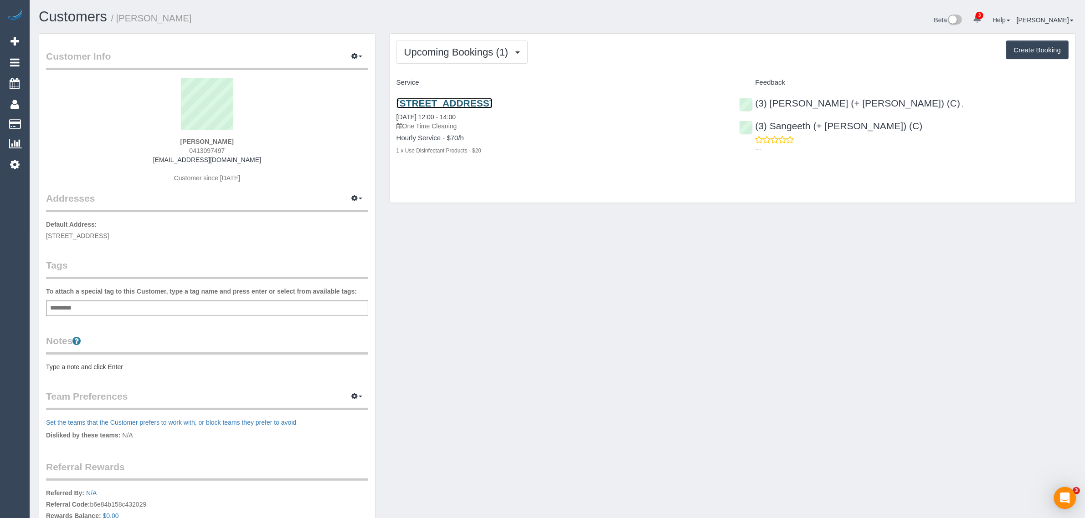
click at [476, 102] on link "123 Waterdale Road, 3, Ivanhoe, VIC 3079" at bounding box center [444, 103] width 96 height 10
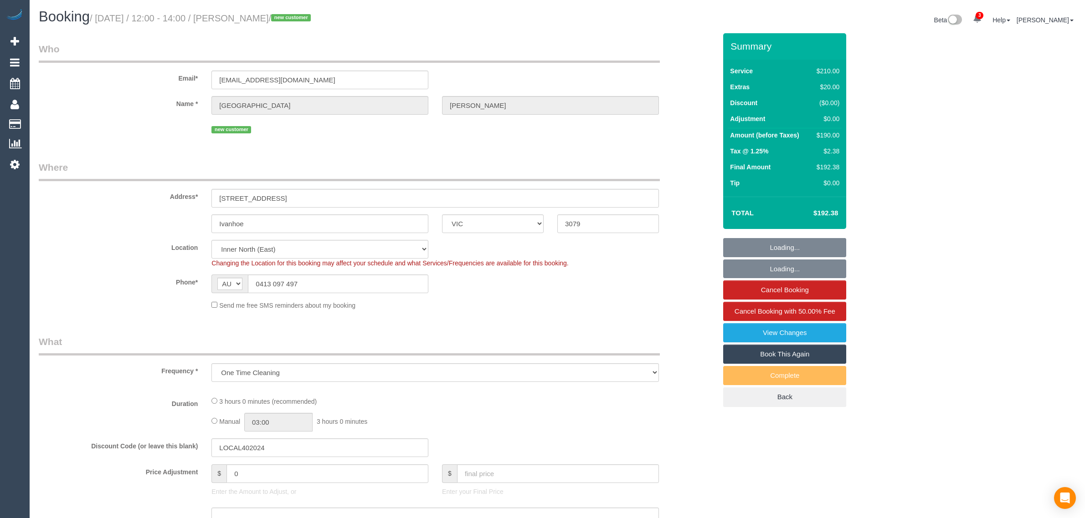
select select "VIC"
select select "object:645"
select select "180"
select select "number:27"
select select "number:14"
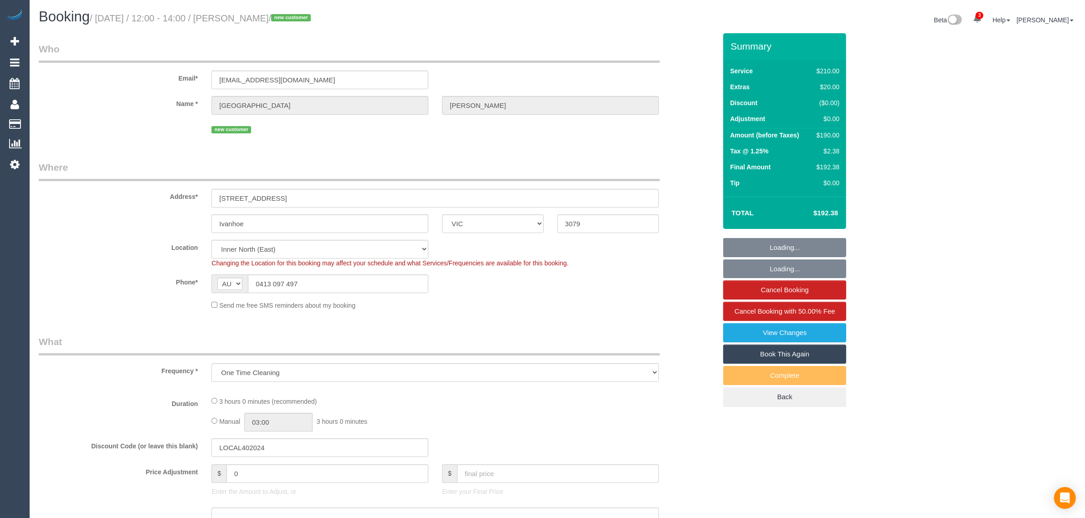
select select "number:19"
select select "number:24"
select select "number:26"
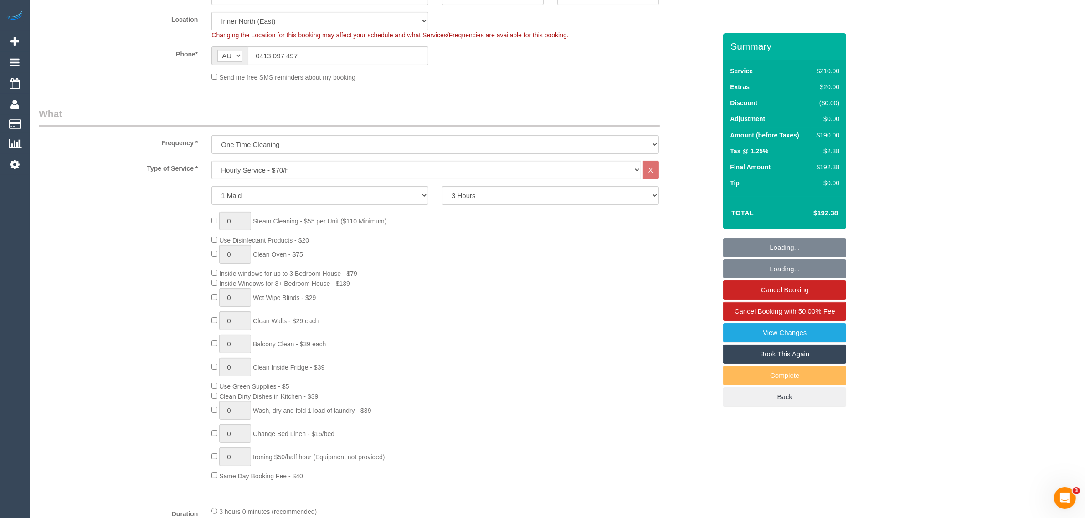
scroll to position [228, 0]
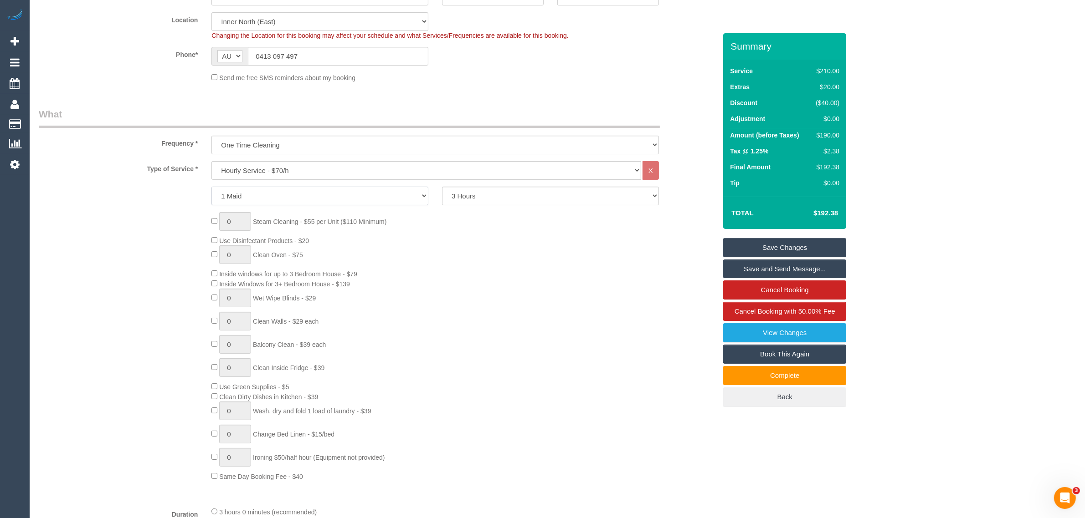
click at [367, 190] on select "1 Maid 2 Maids" at bounding box center [319, 196] width 217 height 19
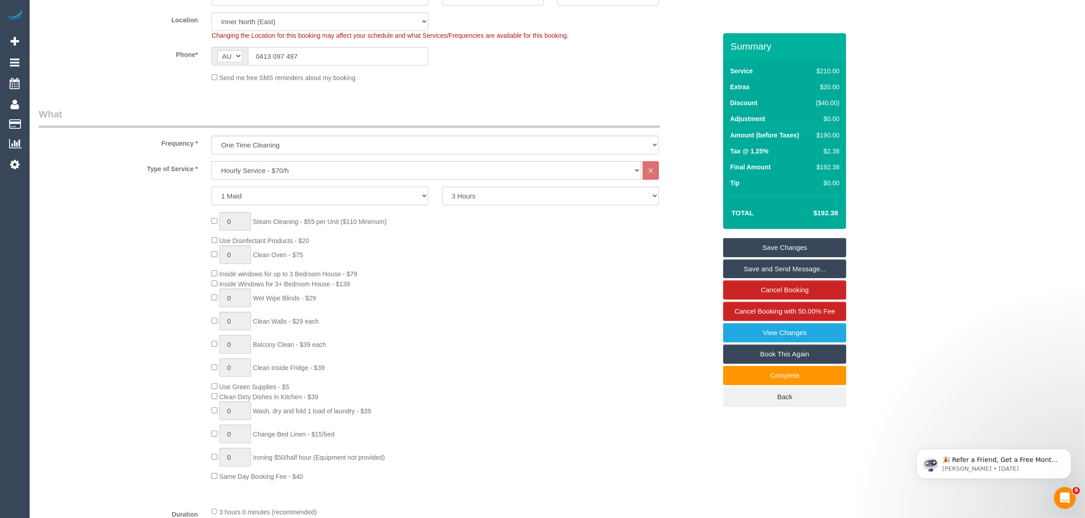
select select "2"
click at [211, 187] on select "1 Maid 2 Maids" at bounding box center [319, 196] width 217 height 19
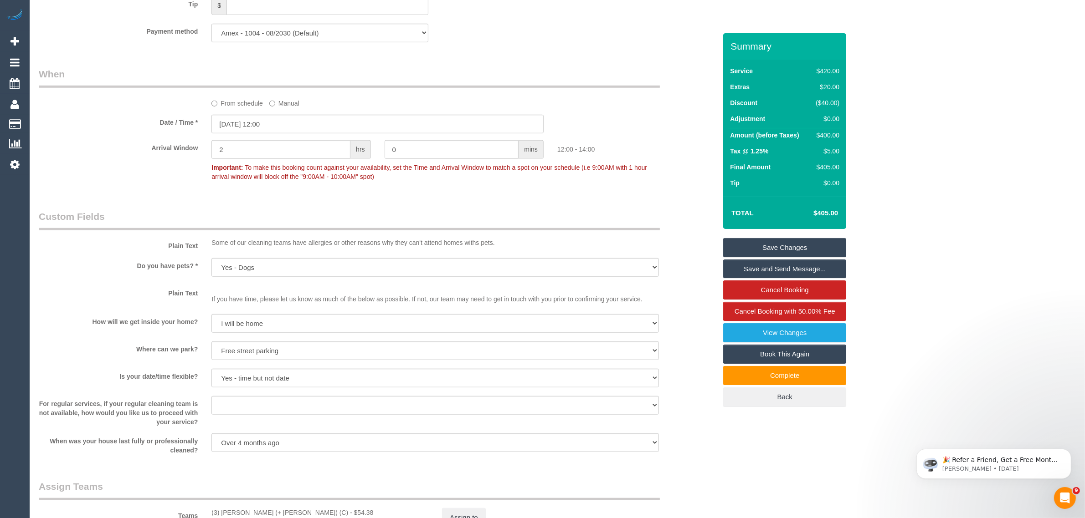
scroll to position [1560, 0]
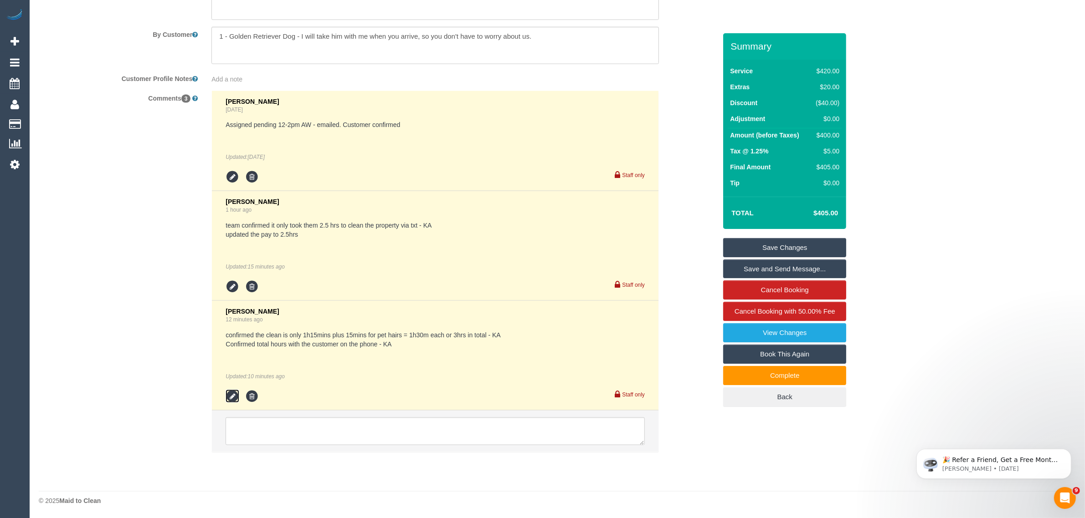
click at [235, 397] on icon at bounding box center [233, 397] width 14 height 14
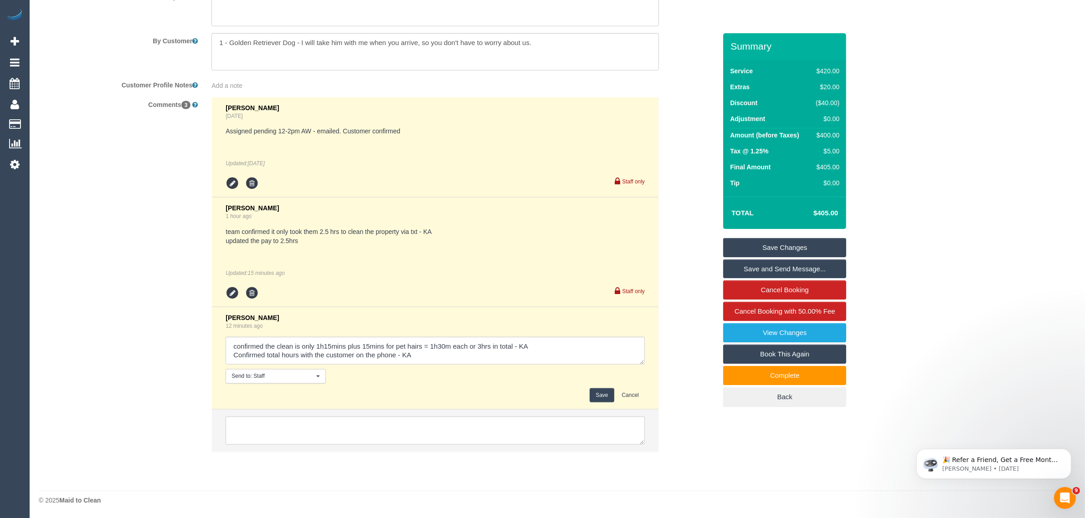
scroll to position [1554, 0]
click at [446, 356] on textarea at bounding box center [435, 351] width 419 height 28
click at [621, 392] on button "Cancel" at bounding box center [630, 396] width 29 height 14
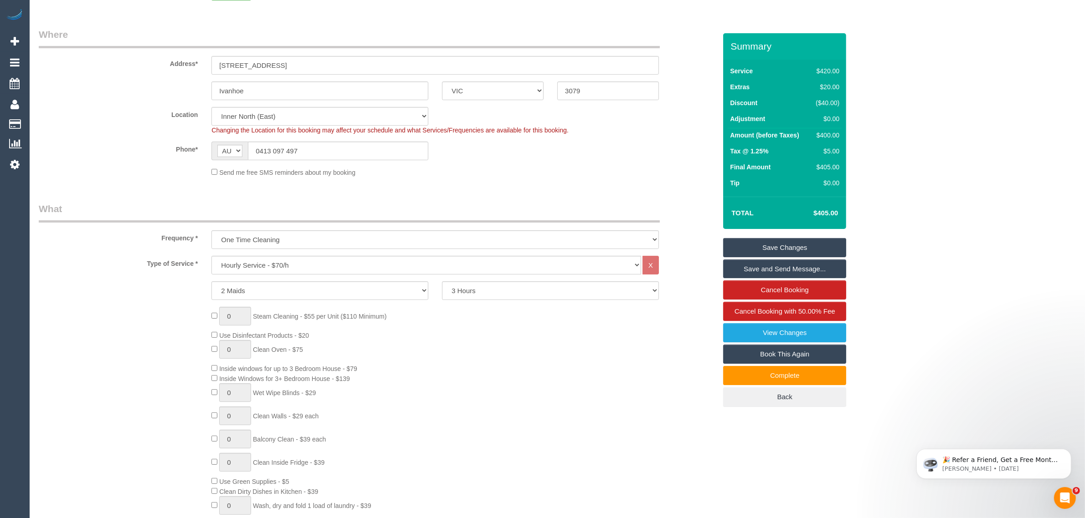
scroll to position [0, 0]
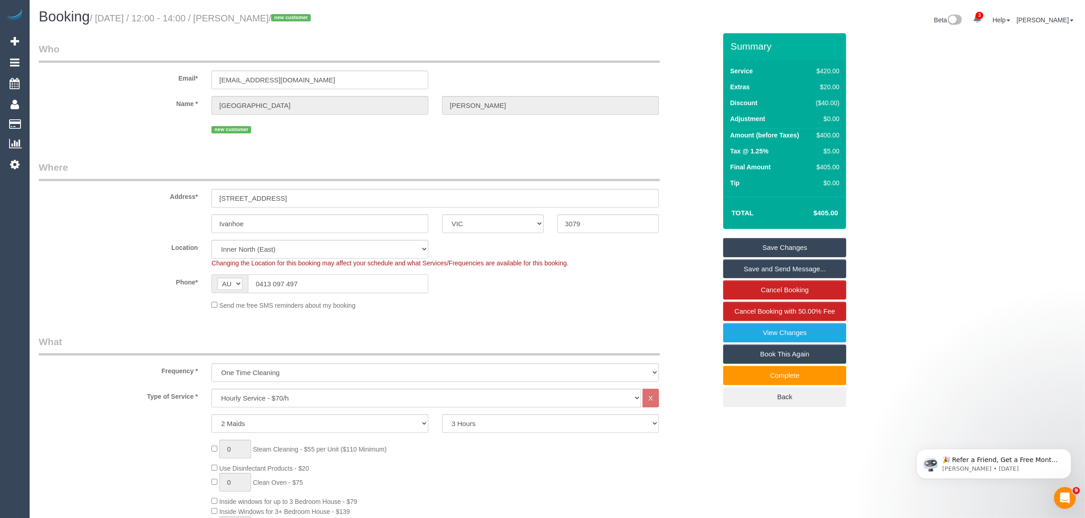
click at [335, 286] on input "0413 097 497" at bounding box center [338, 284] width 180 height 19
click at [125, 302] on div "Send me free SMS reminders about my booking" at bounding box center [377, 305] width 691 height 10
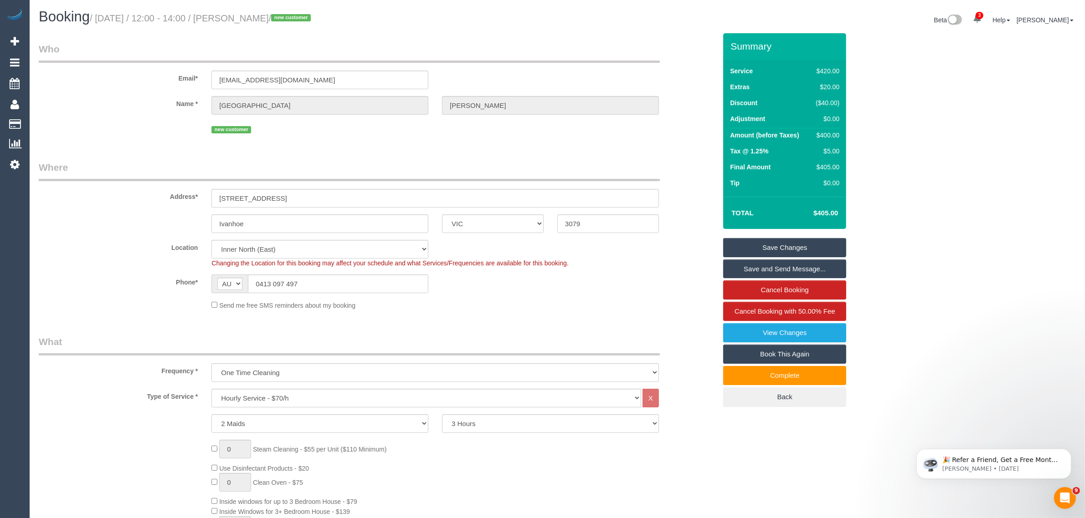
click at [654, 298] on sui-booking-location "Location Office City East (North) East (South) Inner East Inner North (East) In…" at bounding box center [377, 275] width 677 height 70
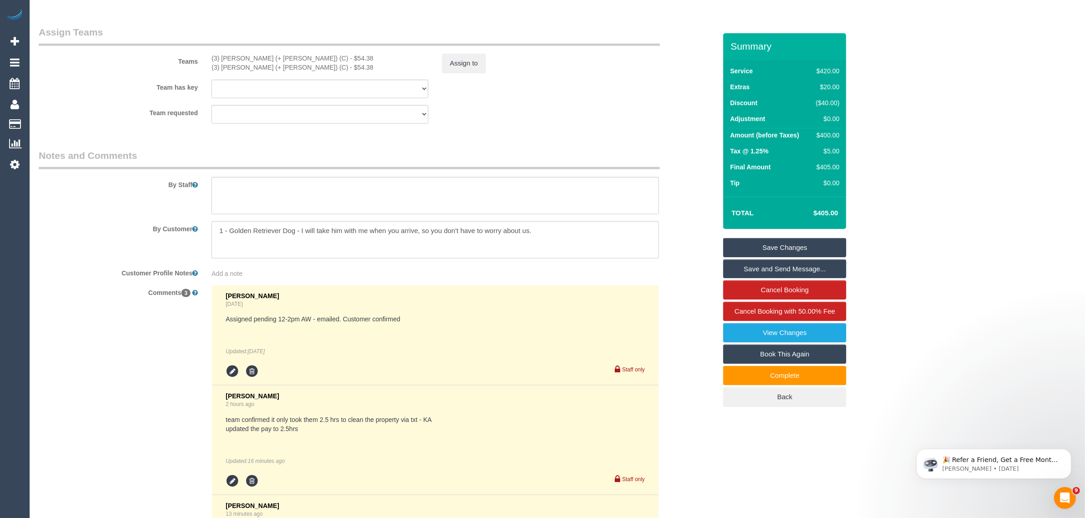
scroll to position [1560, 0]
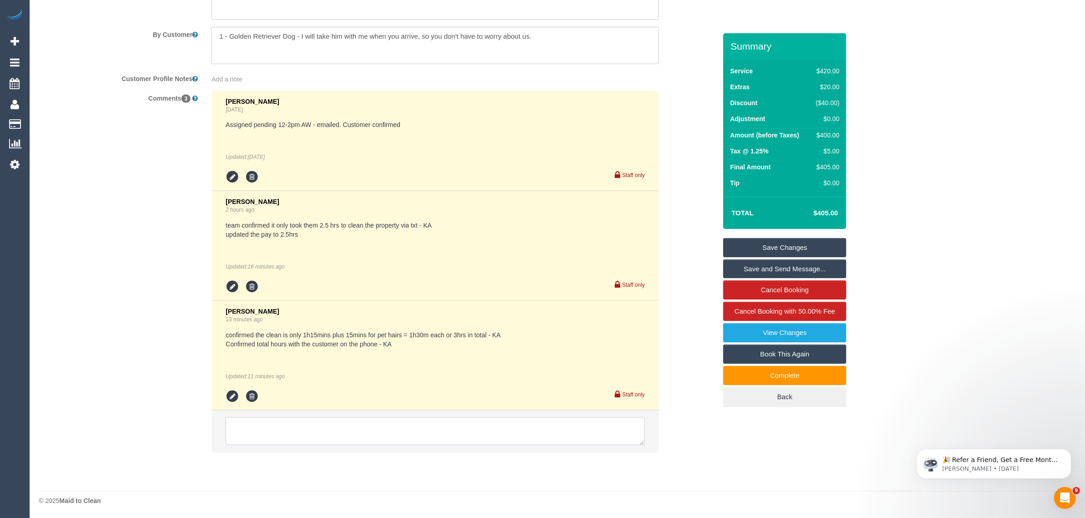
click at [436, 427] on textarea at bounding box center [435, 432] width 419 height 28
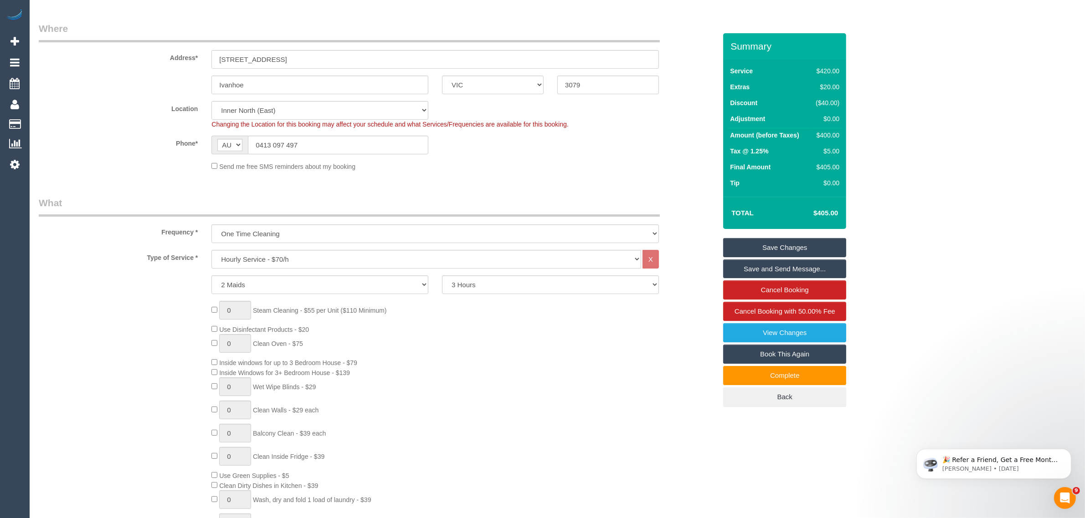
scroll to position [0, 0]
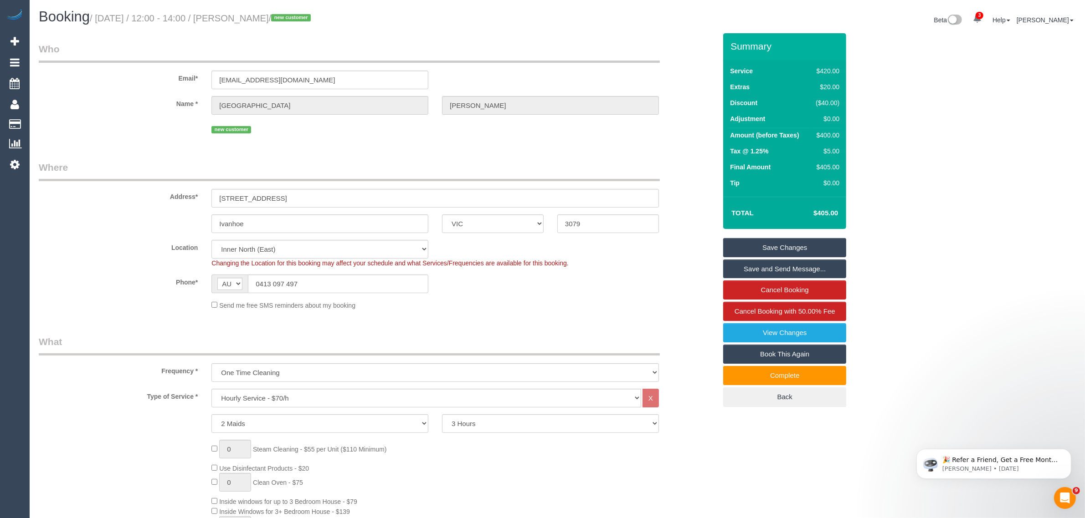
click at [500, 424] on select "2 Hours 2.5 Hours 3 Hours 3.5 Hours 4 Hours 4.5 Hours 5 Hours 5.5 Hours 6 Hours…" at bounding box center [550, 424] width 217 height 19
click at [141, 275] on label "Phone*" at bounding box center [118, 281] width 173 height 12
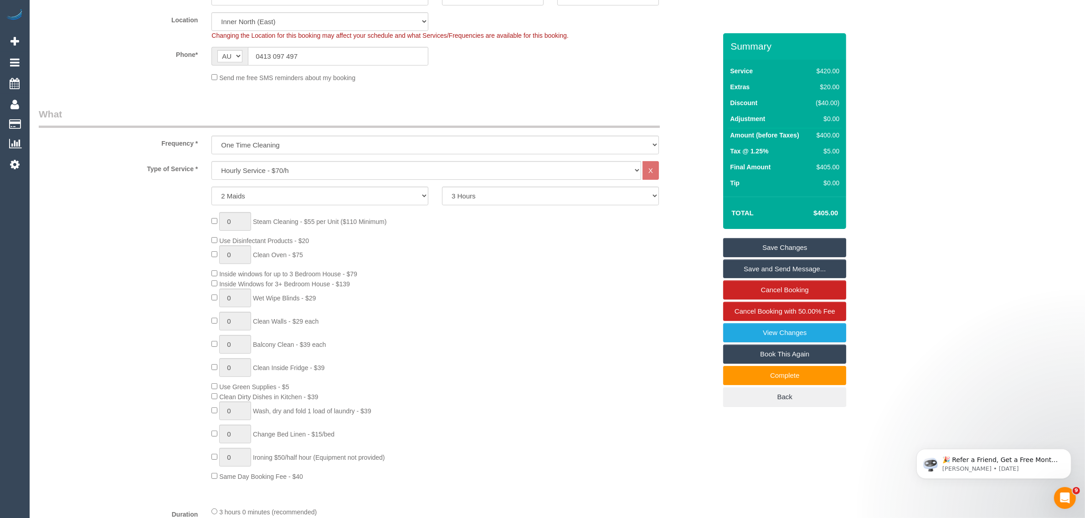
click at [645, 277] on div "0 Steam Cleaning - $55 per Unit ($110 Minimum) Use Disinfectant Products - $20 …" at bounding box center [464, 346] width 518 height 269
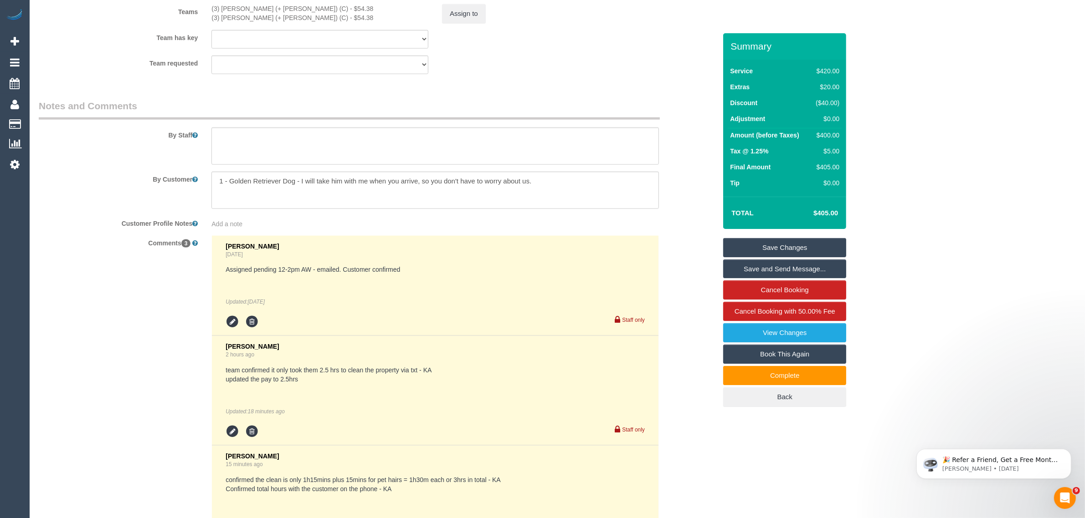
scroll to position [1598, 0]
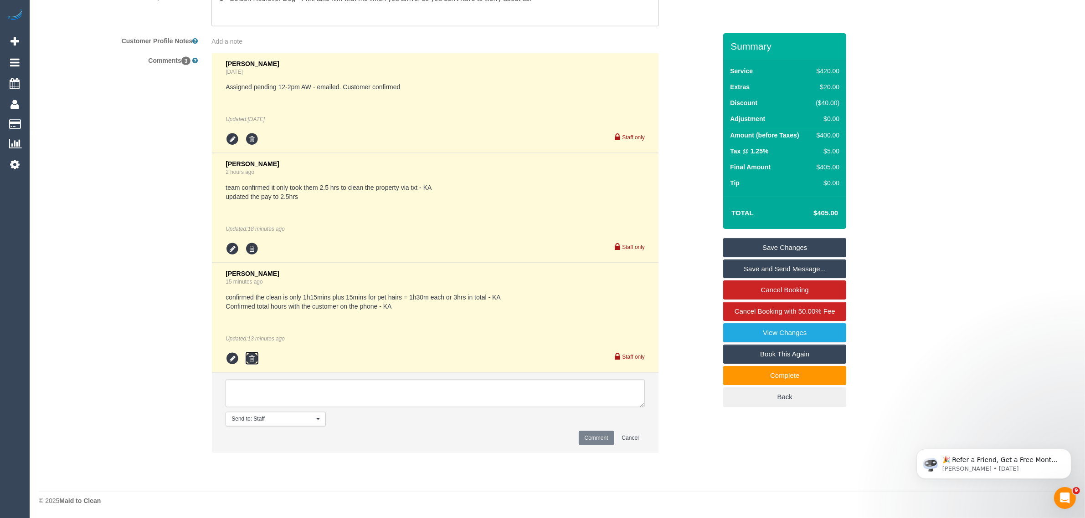
click at [249, 359] on icon at bounding box center [252, 359] width 14 height 14
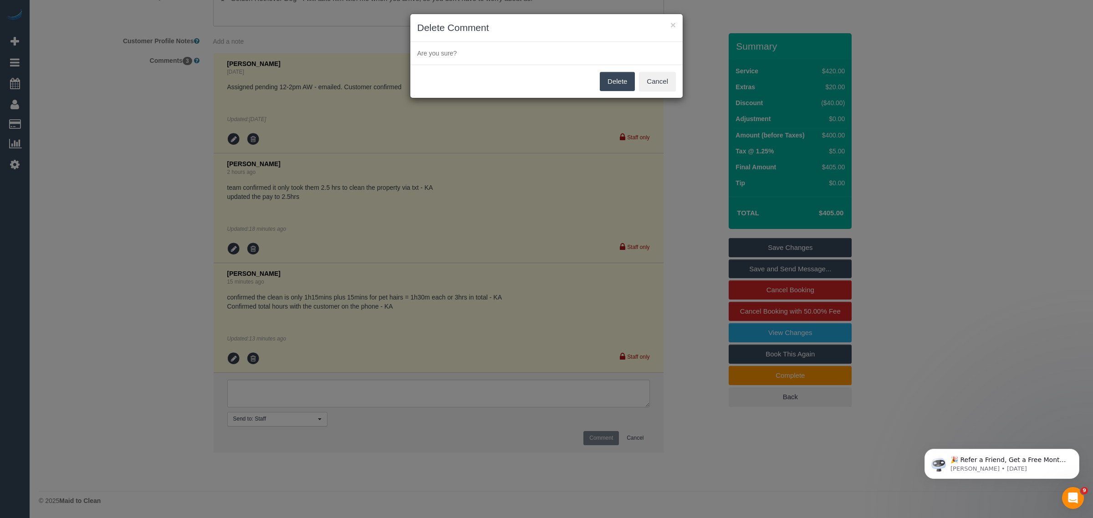
click at [627, 78] on button "Delete" at bounding box center [617, 81] width 35 height 19
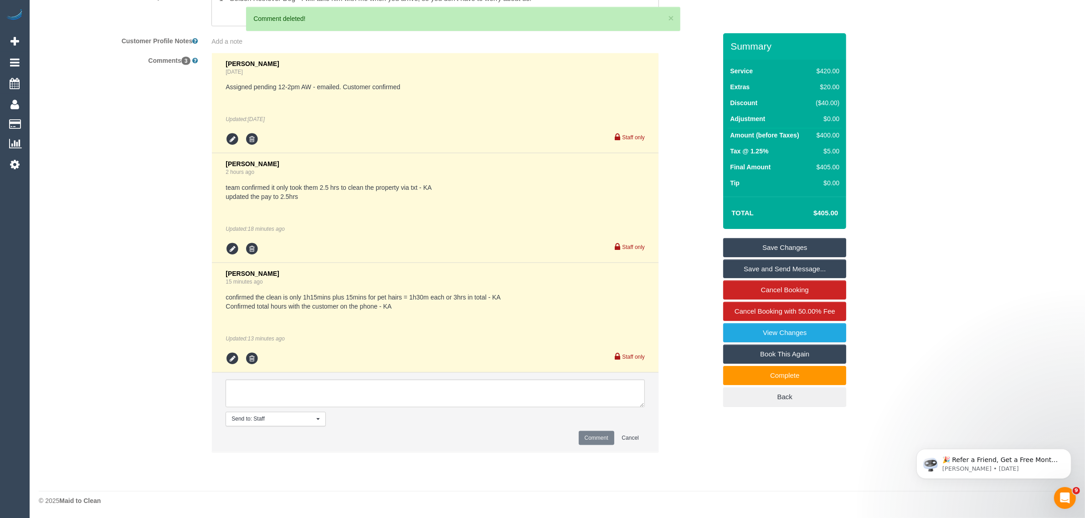
scroll to position [1489, 0]
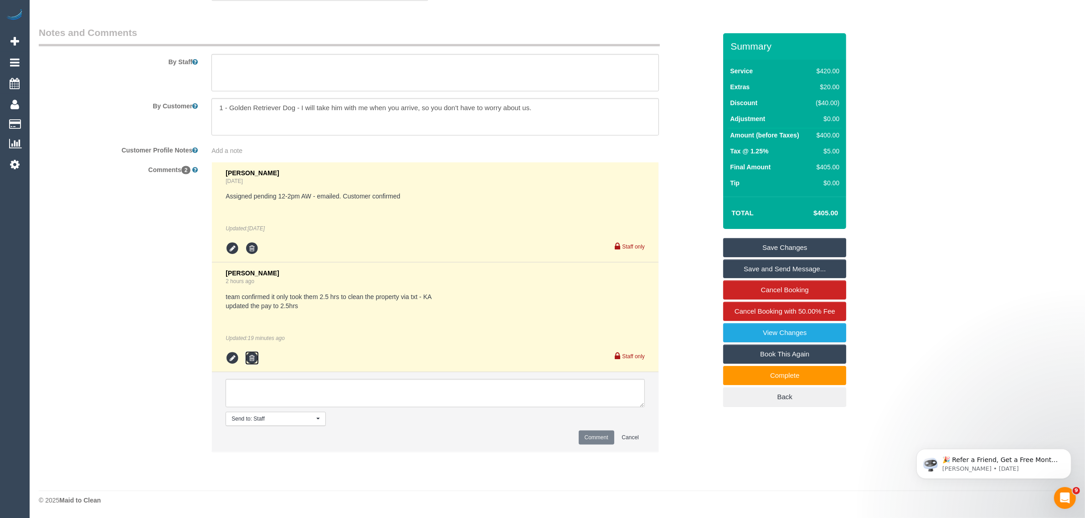
click at [252, 353] on icon at bounding box center [252, 359] width 14 height 14
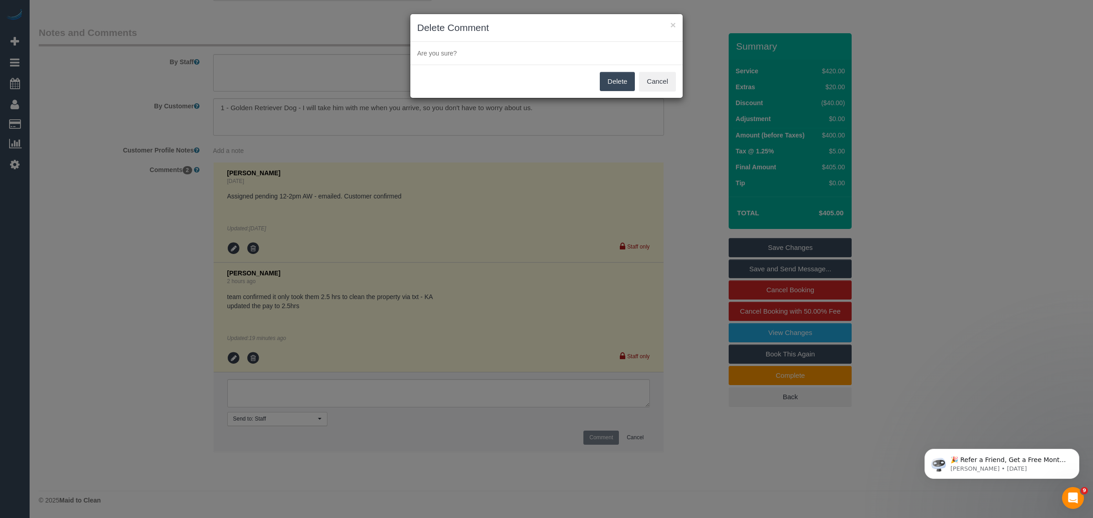
click at [629, 73] on button "Delete" at bounding box center [617, 81] width 35 height 19
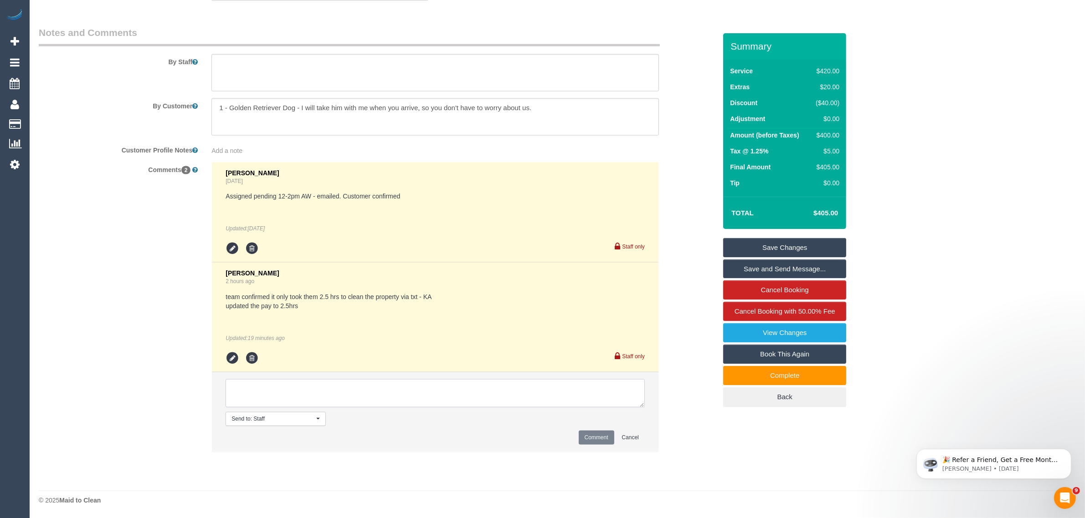
click at [254, 387] on textarea at bounding box center [435, 394] width 419 height 28
click at [254, 352] on icon at bounding box center [252, 359] width 14 height 14
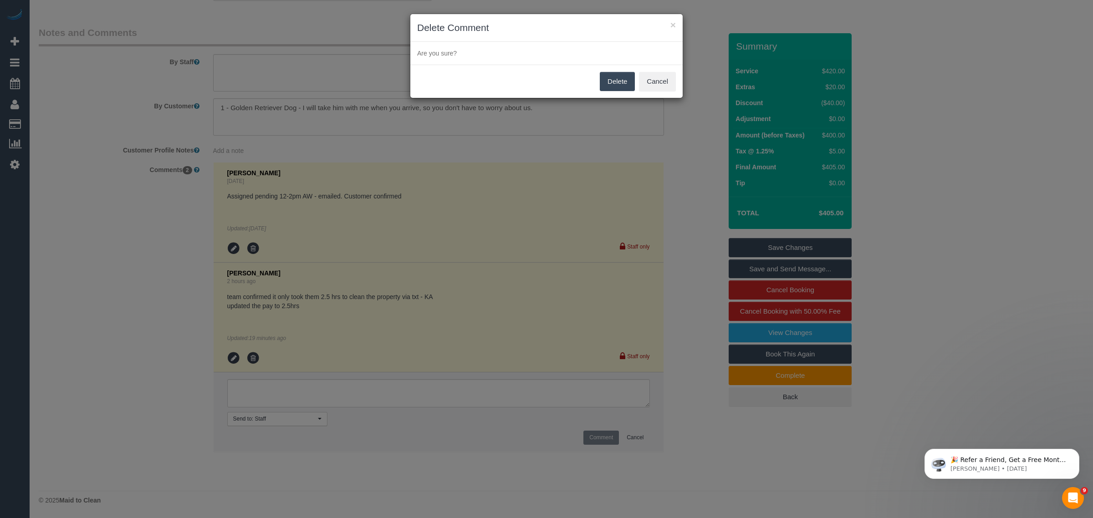
click at [622, 83] on button "Delete" at bounding box center [617, 81] width 35 height 19
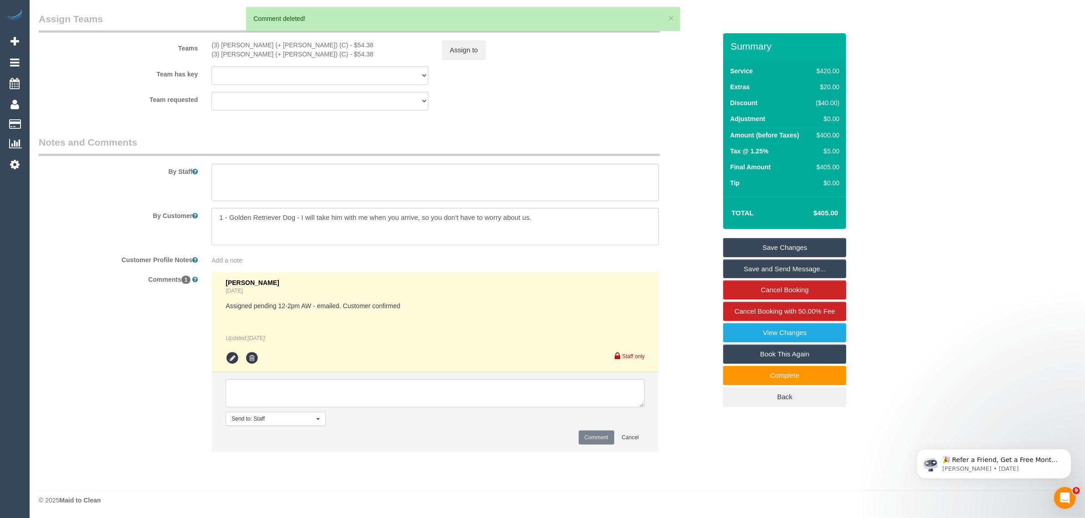
scroll to position [1380, 0]
click at [310, 383] on textarea at bounding box center [435, 394] width 419 height 28
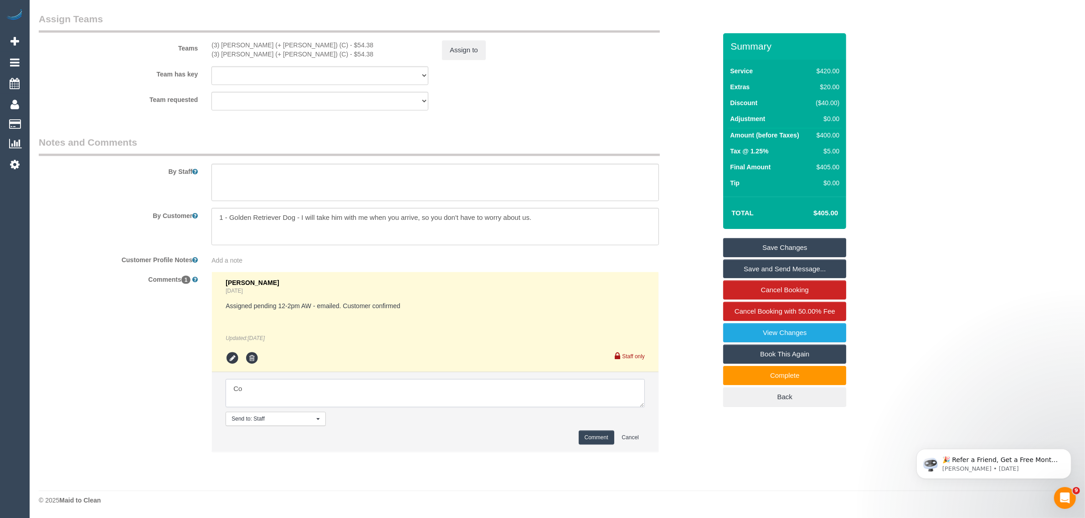
type textarea "C"
type textarea "Updated booking from 2x4hrs to 2x3hrs via call - KA team pay has been updated v…"
click at [584, 440] on button "Comment" at bounding box center [597, 438] width 36 height 14
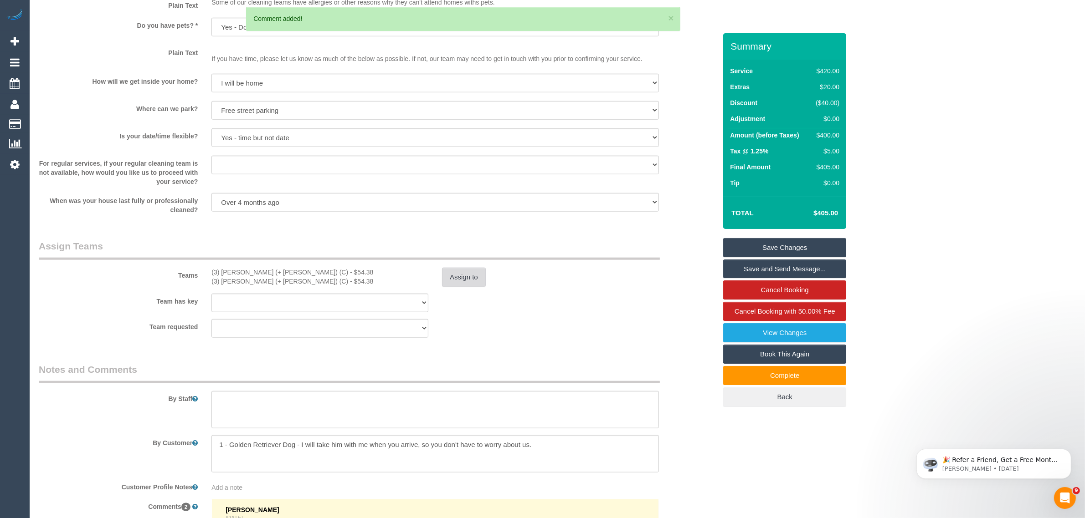
click at [464, 273] on button "Assign to" at bounding box center [464, 277] width 44 height 19
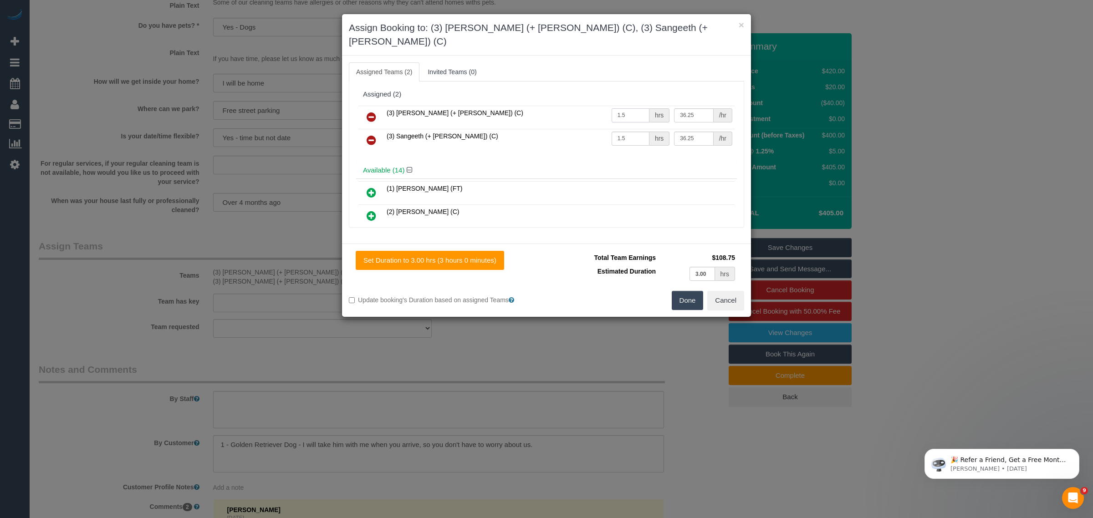
click at [636, 108] on input "1.5" at bounding box center [631, 115] width 38 height 14
type input "1"
type input "3"
click at [637, 132] on input "1.5" at bounding box center [631, 139] width 38 height 14
type input "1"
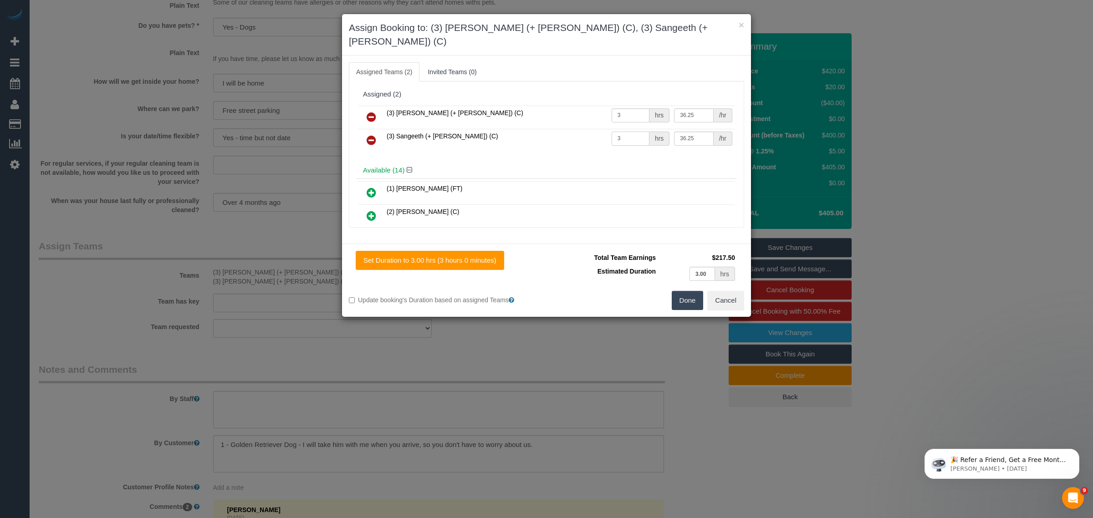
type input "3"
click at [679, 291] on button "Done" at bounding box center [688, 300] width 32 height 19
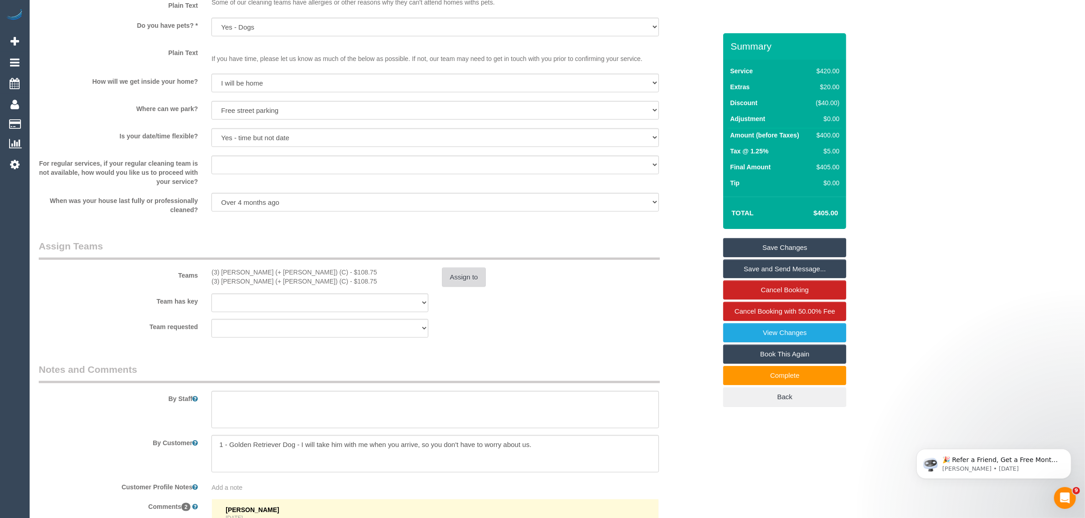
scroll to position [696, 0]
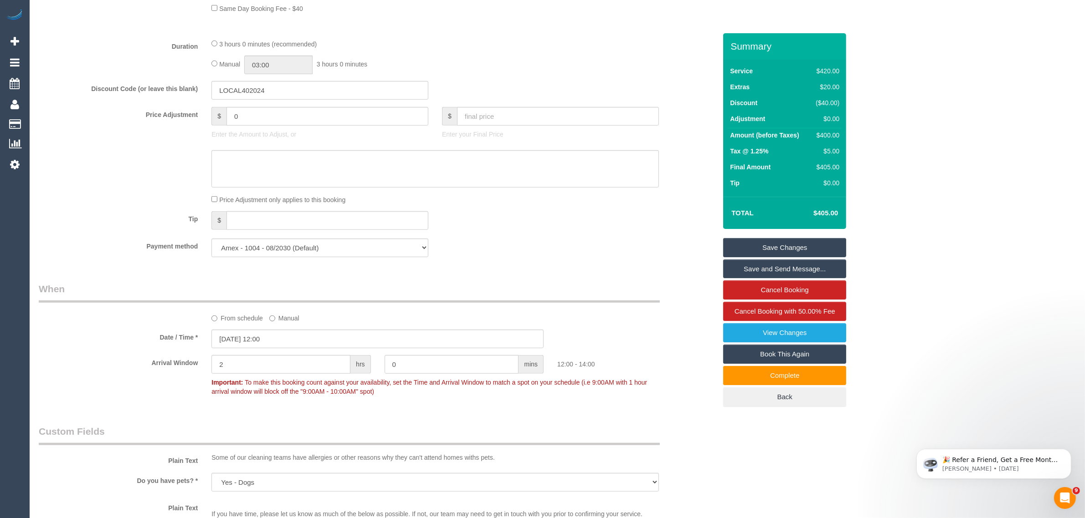
click at [775, 246] on link "Save Changes" at bounding box center [784, 247] width 123 height 19
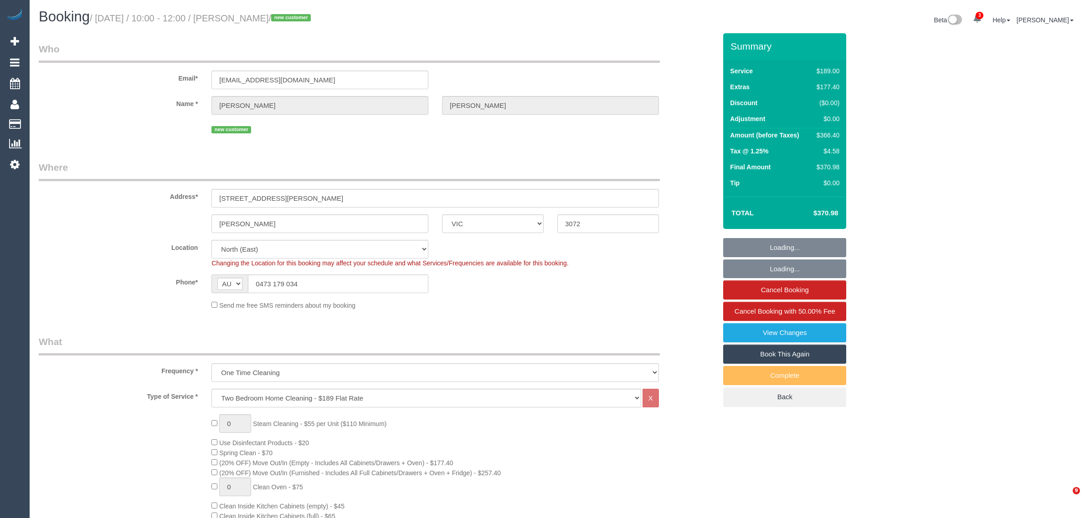
select select "VIC"
select select "number:28"
select select "number:14"
select select "number:18"
select select "number:24"
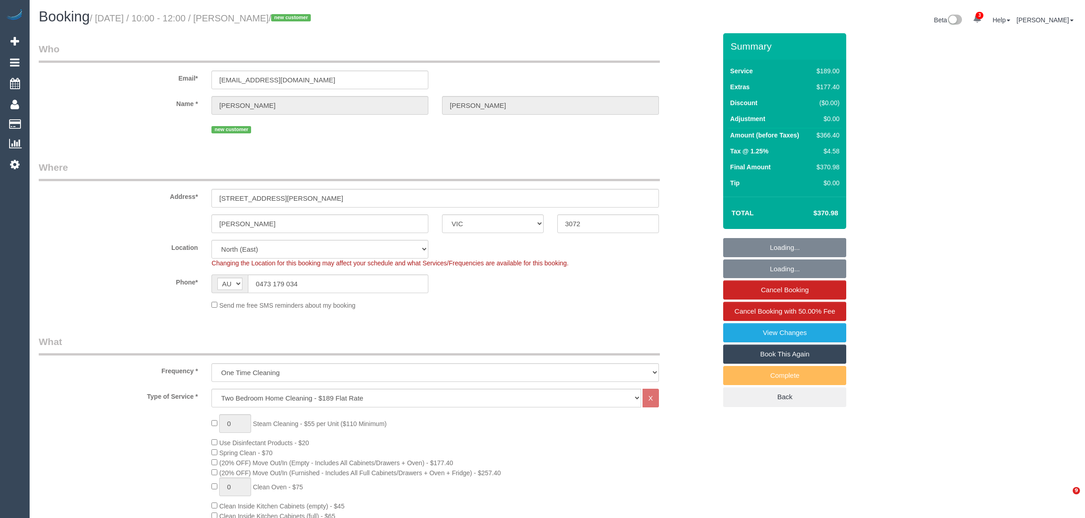
select select "number:35"
select select "number:26"
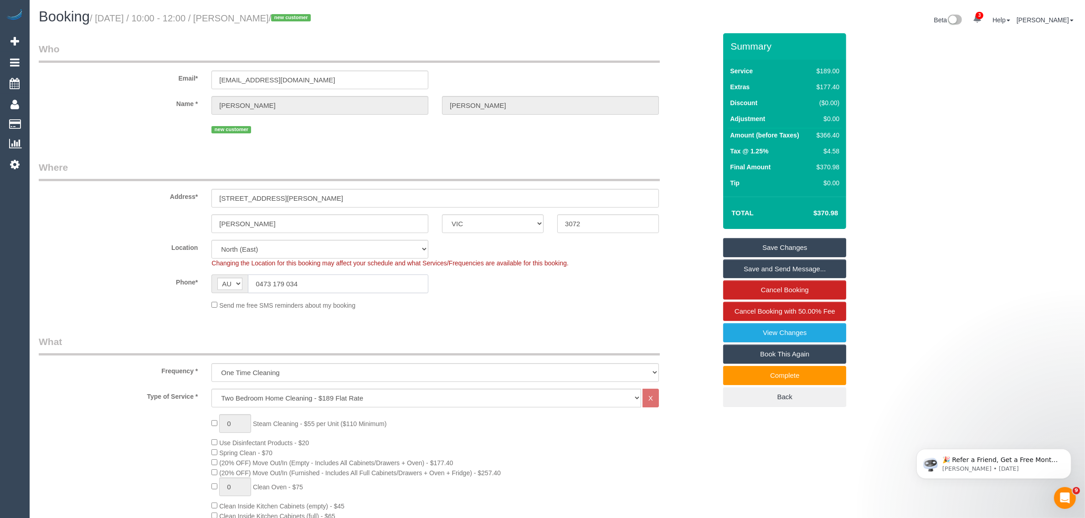
click at [367, 287] on input "0473 179 034" at bounding box center [338, 284] width 180 height 19
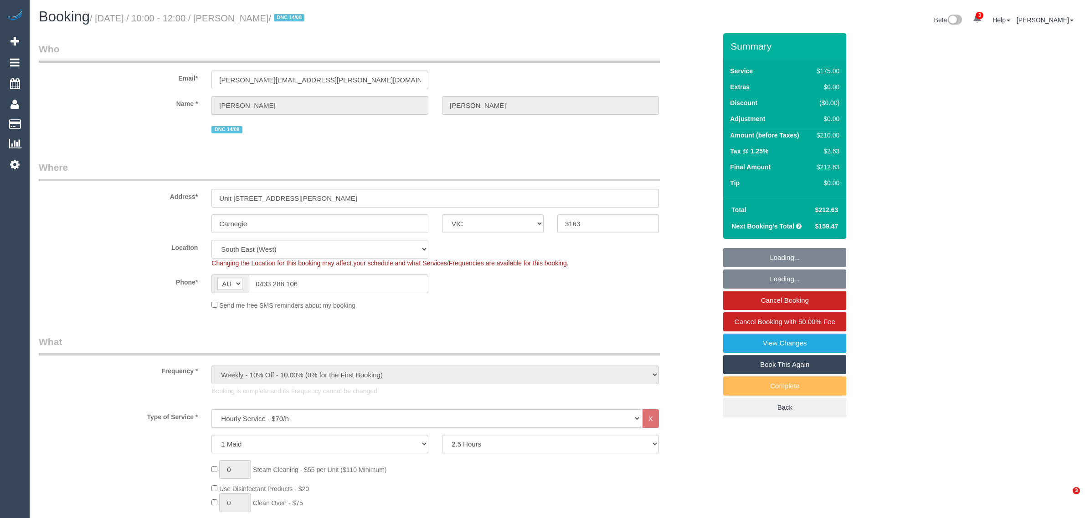
select select "VIC"
select select "150"
select select "number:29"
select select "number:15"
select select "number:19"
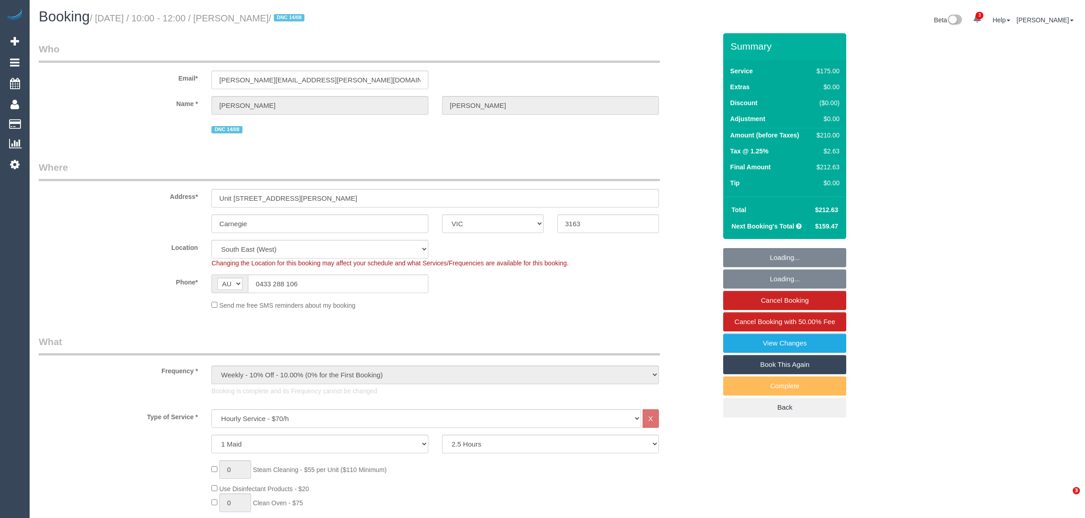
select select "number:24"
select select "number:33"
select select "number:11"
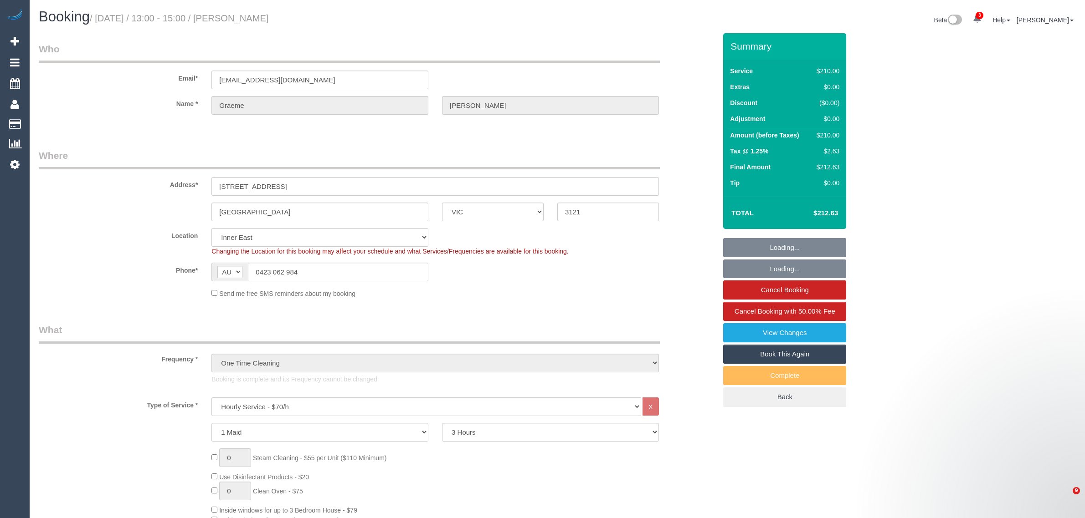
select select "VIC"
select select "180"
select select "string:stripe-pm_1RvDPz2GScqysDRVoFYMpSqv"
select select "number:29"
select select "number:14"
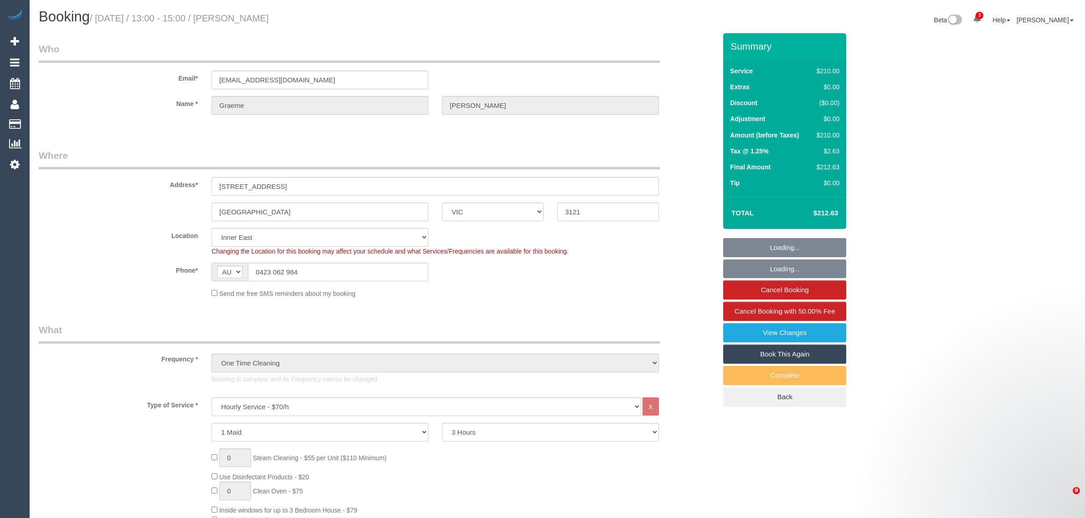
select select "number:21"
select select "number:24"
select select "number:13"
click at [384, 272] on input "0423 062 984" at bounding box center [338, 272] width 180 height 19
